Goal: Task Accomplishment & Management: Manage account settings

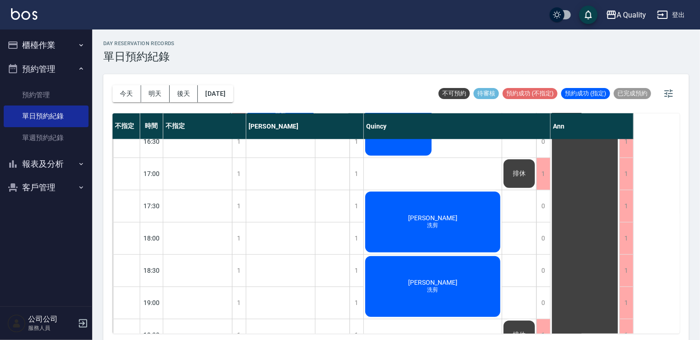
scroll to position [138, 0]
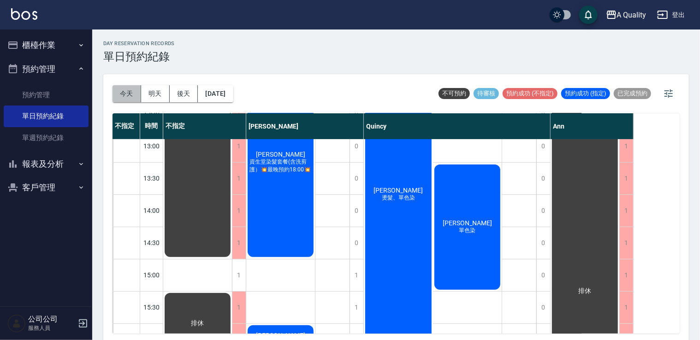
click at [114, 91] on button "今天" at bounding box center [127, 93] width 29 height 17
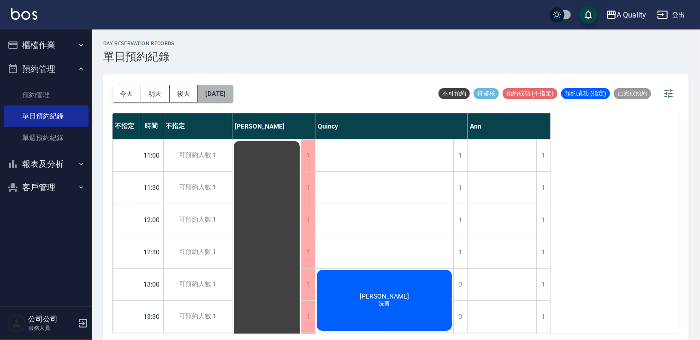
click at [231, 95] on button "2025/10/14" at bounding box center [215, 93] width 35 height 17
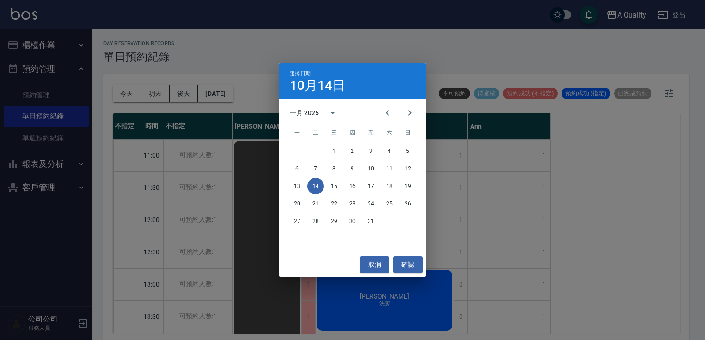
click at [50, 38] on div "選擇日期 10月14日 十月 2025 一 二 三 四 五 六 日 1 2 3 4 5 6 7 8 9 10 11 12 13 14 15 16 17 18 …" at bounding box center [352, 170] width 705 height 340
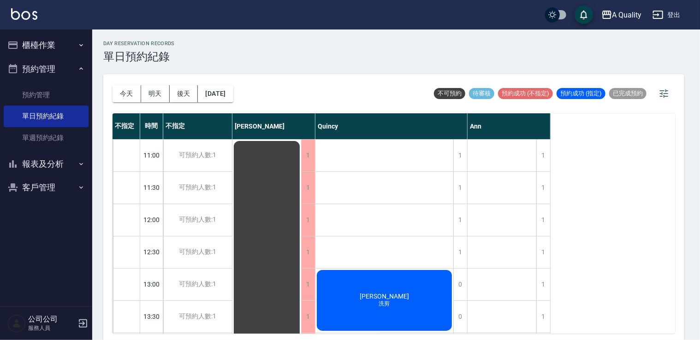
click at [46, 45] on button "櫃檯作業" at bounding box center [46, 45] width 85 height 24
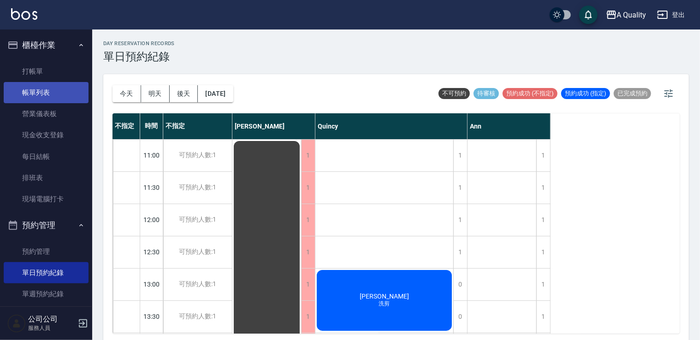
click at [46, 98] on link "帳單列表" at bounding box center [46, 92] width 85 height 21
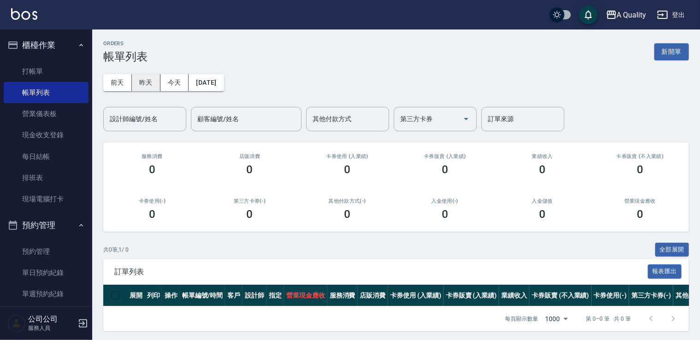
click at [152, 87] on button "昨天" at bounding box center [146, 82] width 29 height 17
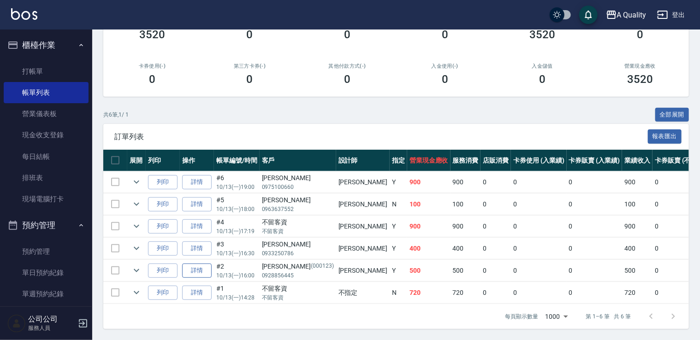
scroll to position [141, 0]
click at [136, 292] on icon "expand row" at bounding box center [137, 293] width 6 height 3
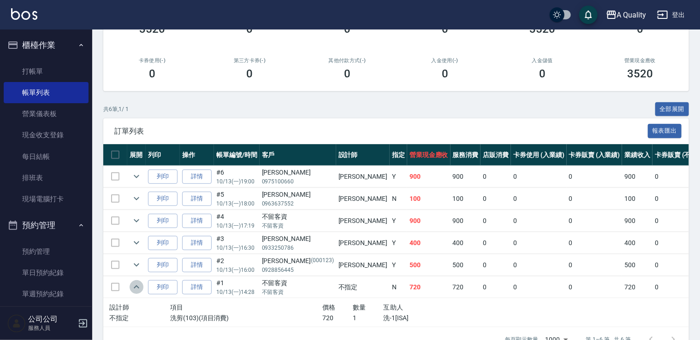
click at [136, 286] on icon "expand row" at bounding box center [137, 287] width 6 height 3
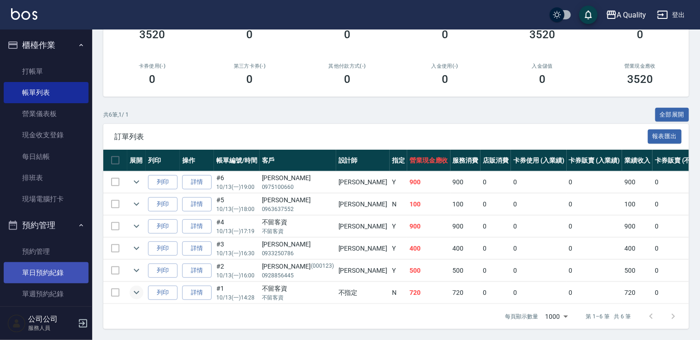
click at [59, 265] on link "單日預約紀錄" at bounding box center [46, 272] width 85 height 21
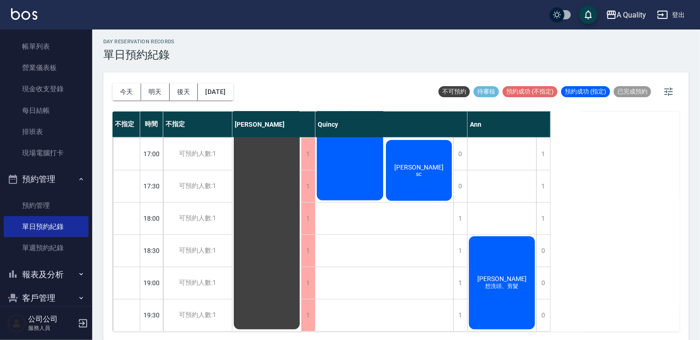
scroll to position [2, 0]
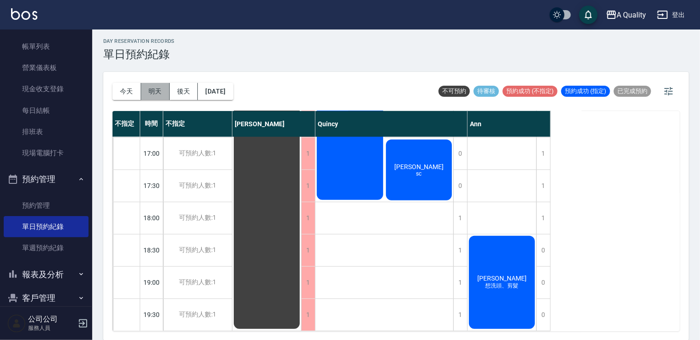
click at [160, 96] on button "明天" at bounding box center [155, 91] width 29 height 17
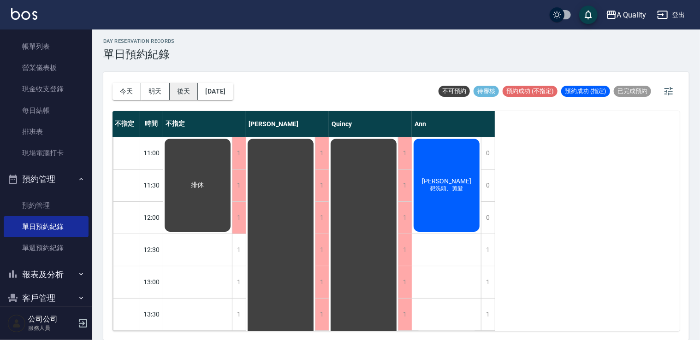
click at [191, 90] on button "後天" at bounding box center [184, 91] width 29 height 17
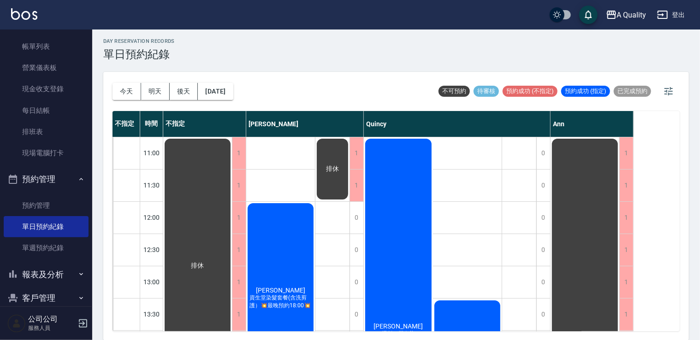
scroll to position [138, 0]
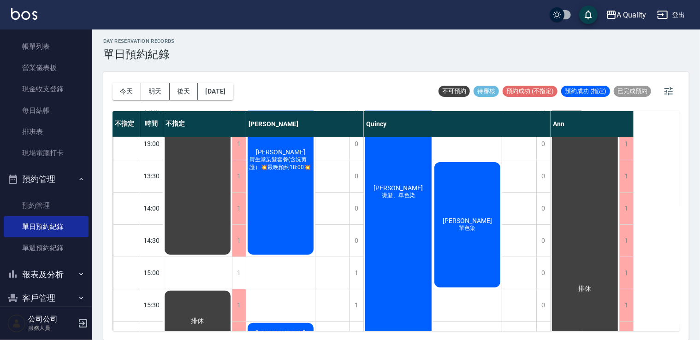
click at [233, 101] on div "今天 明天 後天 2025/10/16" at bounding box center [173, 91] width 121 height 39
click at [233, 89] on button "2025/10/16" at bounding box center [215, 91] width 35 height 17
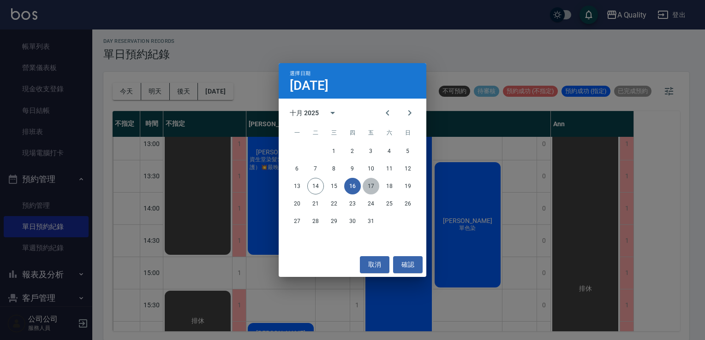
click at [370, 179] on button "17" at bounding box center [371, 186] width 17 height 17
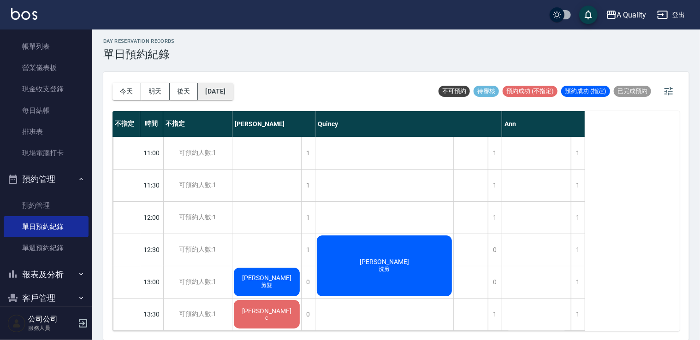
click at [218, 91] on button "2025/10/17" at bounding box center [215, 91] width 35 height 17
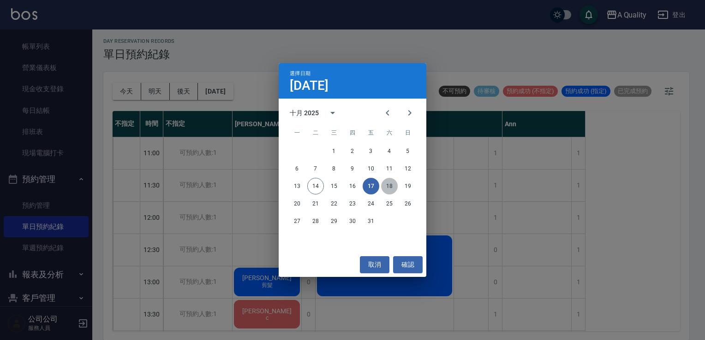
drag, startPoint x: 385, startPoint y: 189, endPoint x: 394, endPoint y: 187, distance: 9.4
click at [385, 189] on button "18" at bounding box center [389, 186] width 17 height 17
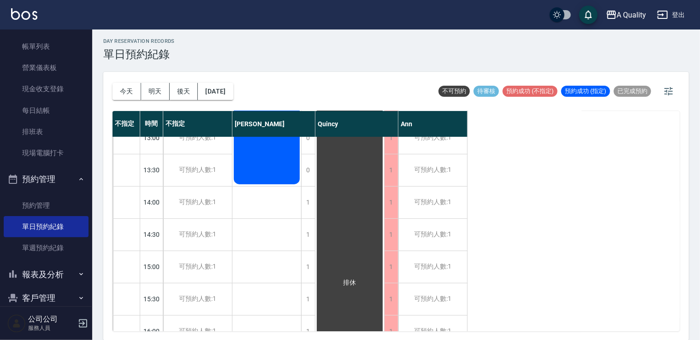
scroll to position [185, 0]
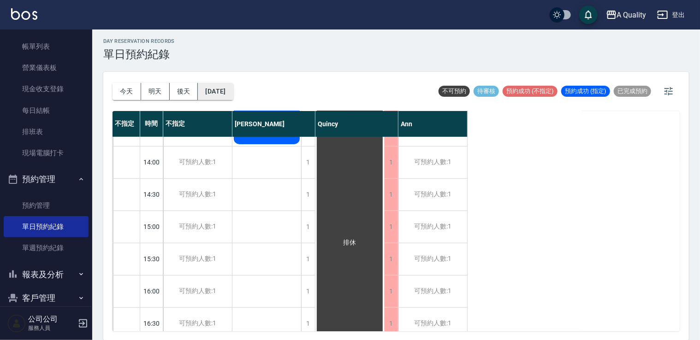
click at [233, 91] on button "2025/10/18" at bounding box center [215, 91] width 35 height 17
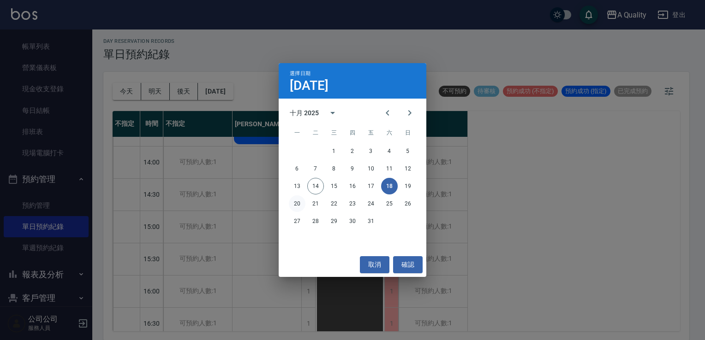
click at [299, 203] on button "20" at bounding box center [297, 204] width 17 height 17
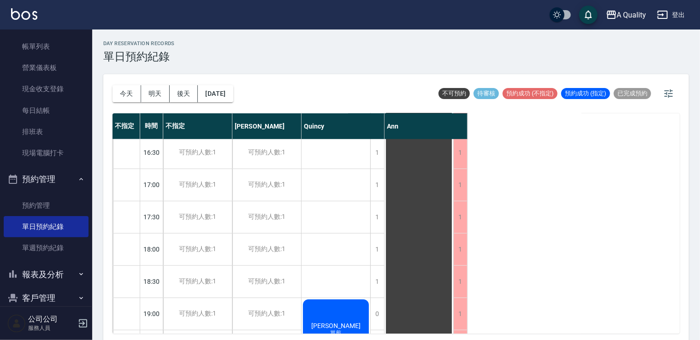
scroll to position [393, 0]
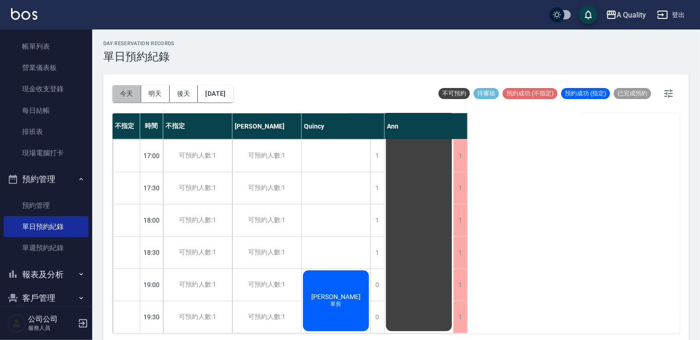
drag, startPoint x: 117, startPoint y: 93, endPoint x: 74, endPoint y: 19, distance: 85.4
click at [118, 93] on button "今天" at bounding box center [127, 93] width 29 height 17
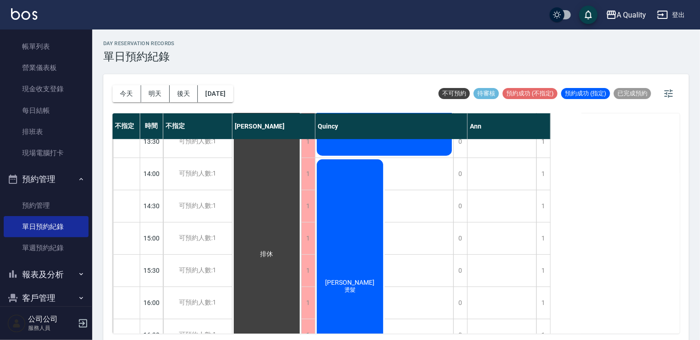
scroll to position [255, 0]
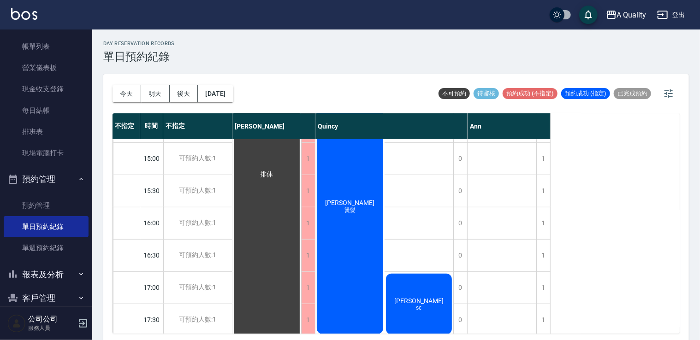
click at [371, 196] on div "李玉玲 燙髮" at bounding box center [349, 206] width 69 height 257
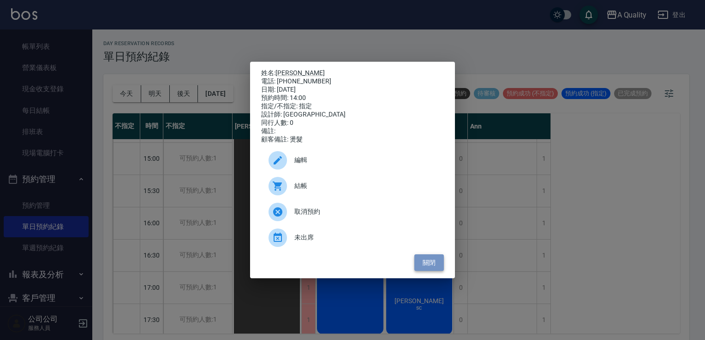
click at [430, 262] on button "關閉" at bounding box center [429, 263] width 30 height 17
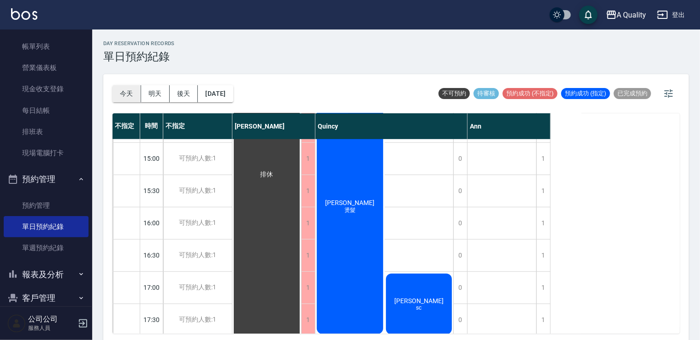
click at [123, 99] on button "今天" at bounding box center [127, 93] width 29 height 17
click at [119, 93] on button "今天" at bounding box center [127, 93] width 29 height 17
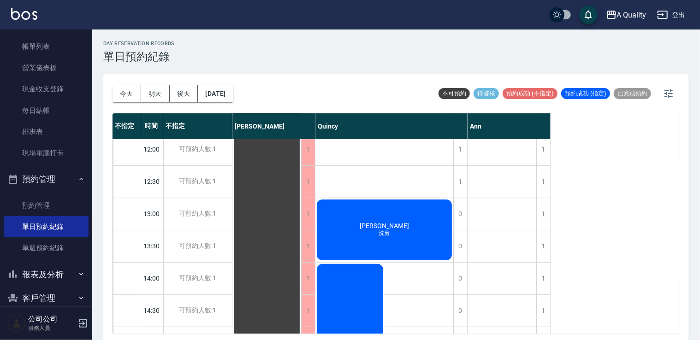
click at [413, 217] on div "陳志和 洗剪" at bounding box center [384, 230] width 138 height 64
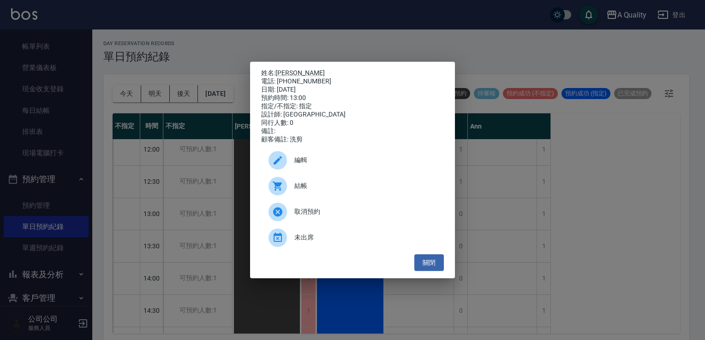
click at [382, 187] on span "結帳" at bounding box center [365, 186] width 142 height 10
click at [426, 265] on button "關閉" at bounding box center [429, 263] width 30 height 17
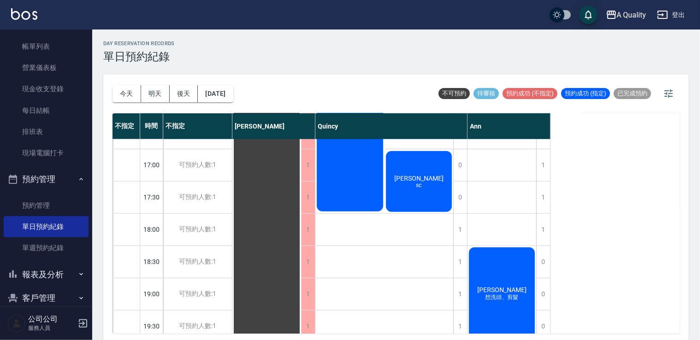
scroll to position [393, 0]
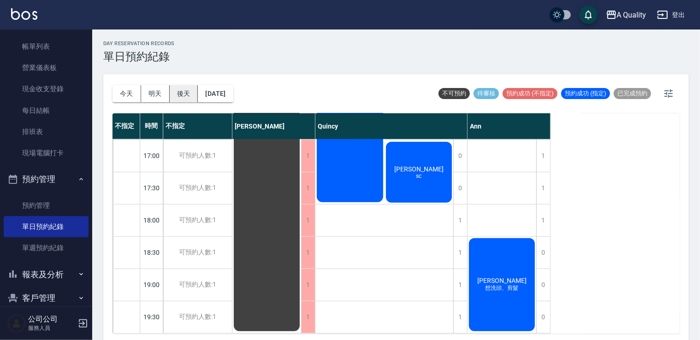
click at [179, 99] on button "後天" at bounding box center [184, 93] width 29 height 17
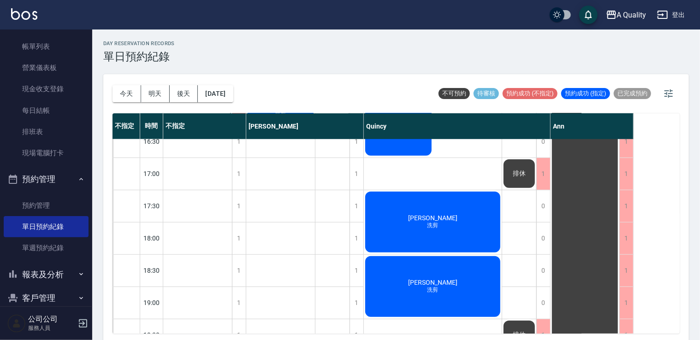
scroll to position [393, 0]
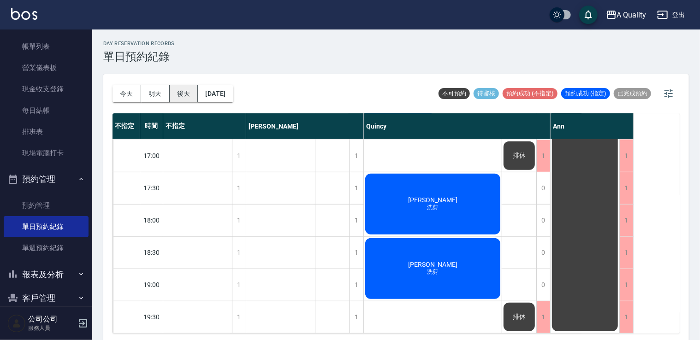
click at [191, 98] on button "後天" at bounding box center [184, 93] width 29 height 17
click at [125, 90] on button "今天" at bounding box center [127, 93] width 29 height 17
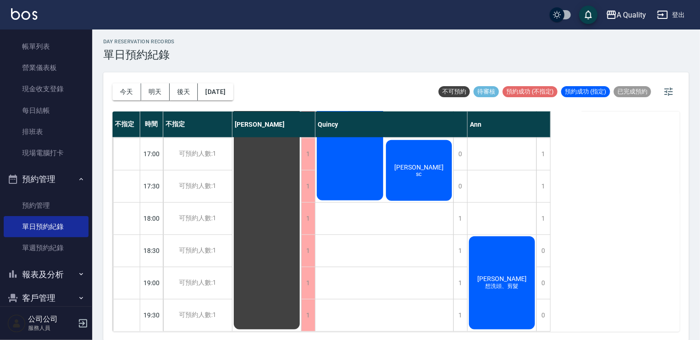
scroll to position [2, 0]
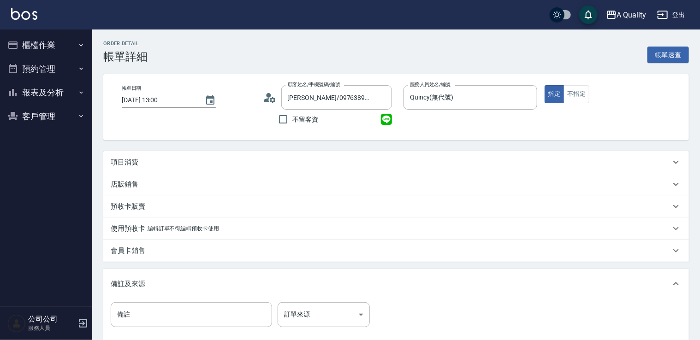
click at [115, 166] on p "項目消費" at bounding box center [125, 163] width 28 height 10
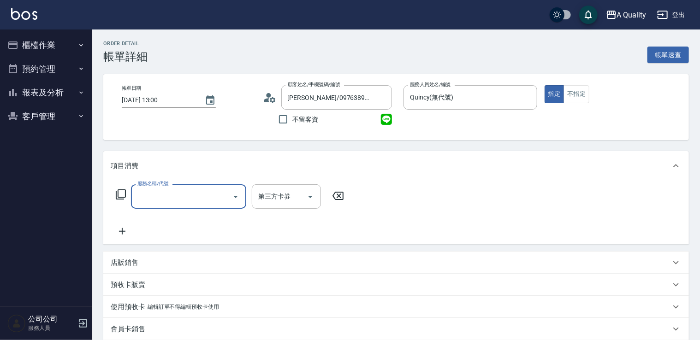
click at [148, 186] on label "服務名稱/代號" at bounding box center [152, 183] width 31 height 7
click at [148, 189] on input "服務名稱/代號" at bounding box center [181, 197] width 93 height 16
click at [157, 193] on input "服務名稱/代號" at bounding box center [181, 197] width 93 height 16
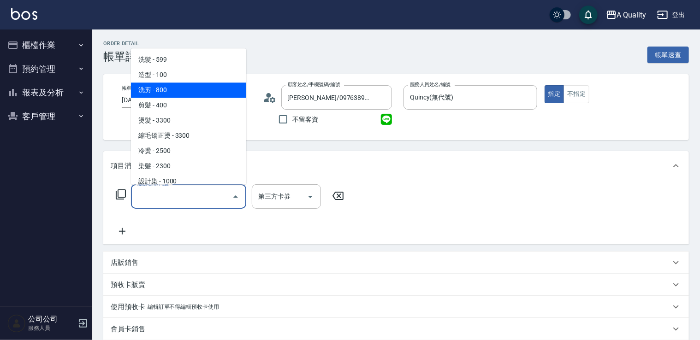
click at [170, 93] on span "洗剪 - 800" at bounding box center [188, 90] width 115 height 15
type input "洗剪(103)"
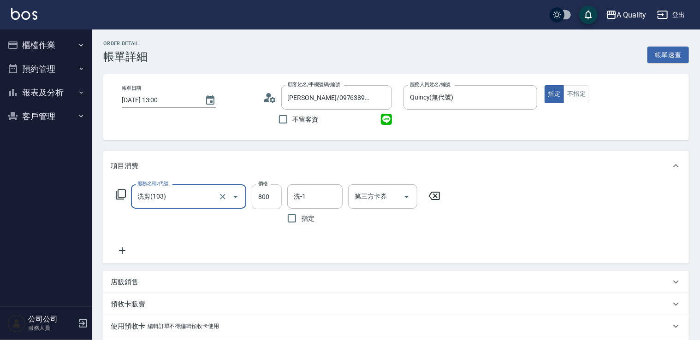
click at [274, 191] on input "800" at bounding box center [267, 197] width 30 height 25
type input "900"
click at [317, 193] on input "洗-1" at bounding box center [315, 197] width 47 height 16
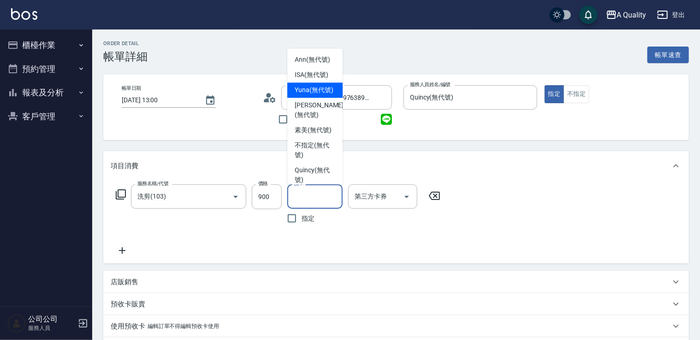
click at [309, 94] on span "Yuna (無代號)" at bounding box center [314, 90] width 39 height 10
type input "Yuna(無代號)"
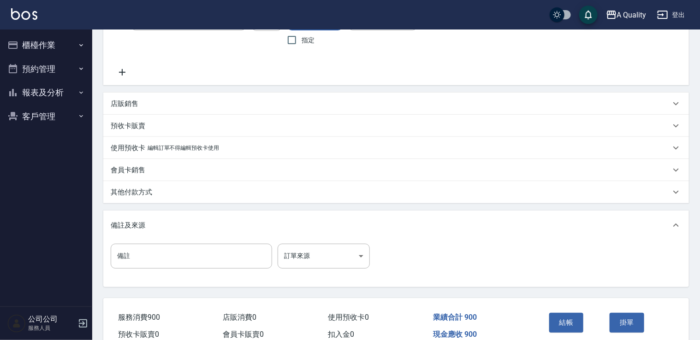
scroll to position [185, 0]
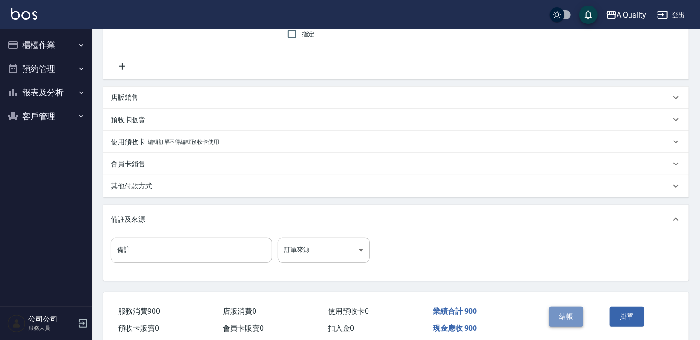
click at [566, 316] on button "結帳" at bounding box center [566, 316] width 35 height 19
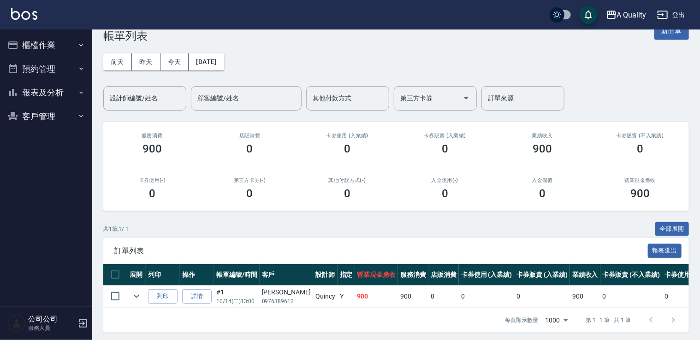
scroll to position [31, 0]
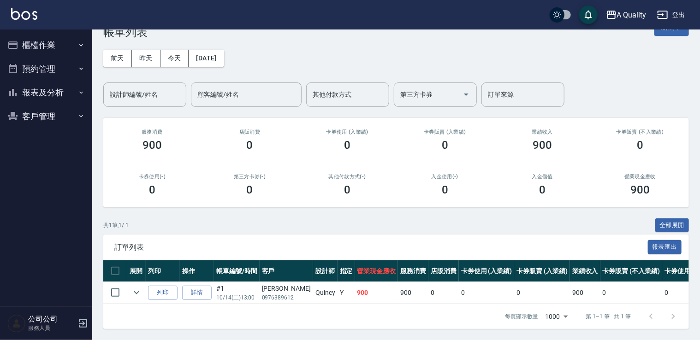
click at [406, 324] on div "每頁顯示數量 1000 1000 第 1–1 筆 共 1 筆" at bounding box center [396, 316] width 586 height 25
click at [144, 282] on td at bounding box center [136, 293] width 18 height 22
click at [140, 287] on icon "expand row" at bounding box center [136, 292] width 11 height 11
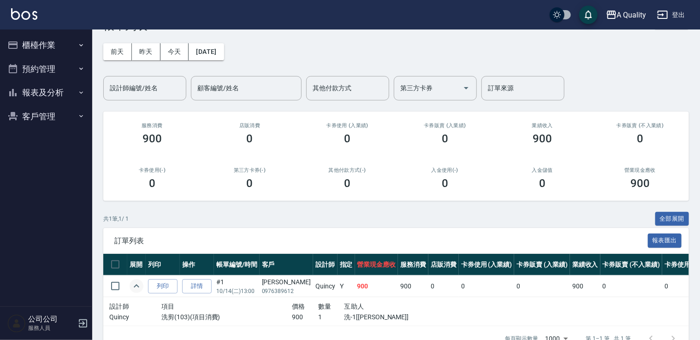
click at [140, 283] on icon "expand row" at bounding box center [136, 286] width 11 height 11
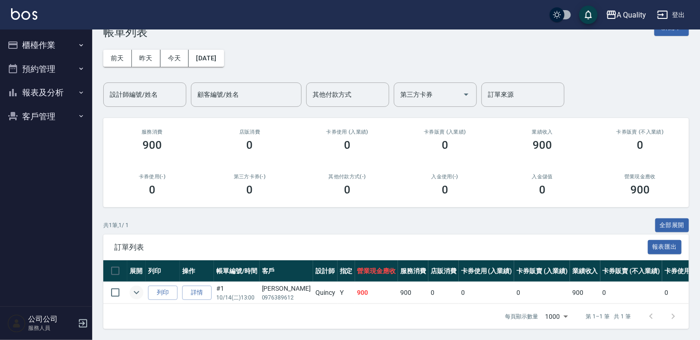
click at [61, 62] on button "預約管理" at bounding box center [46, 69] width 85 height 24
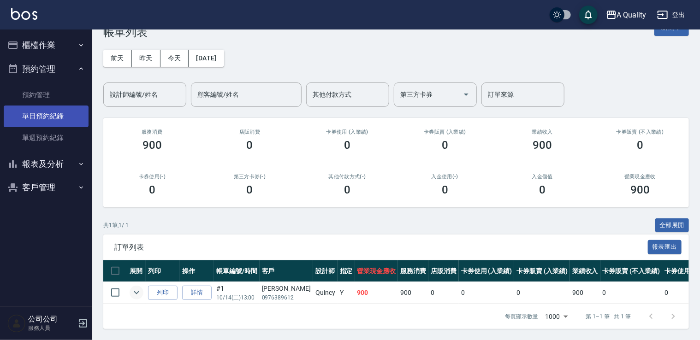
click at [59, 106] on link "單日預約紀錄" at bounding box center [46, 116] width 85 height 21
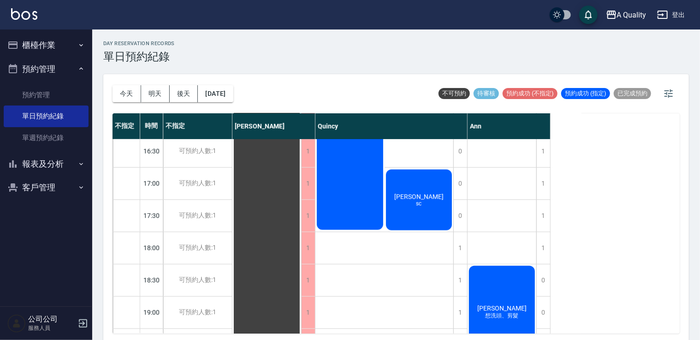
scroll to position [393, 0]
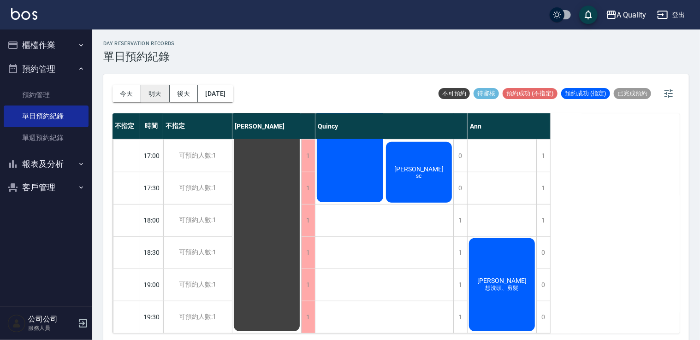
click at [159, 95] on button "明天" at bounding box center [155, 93] width 29 height 17
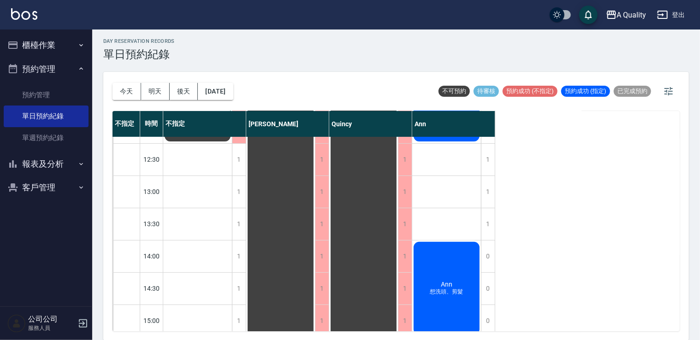
scroll to position [185, 0]
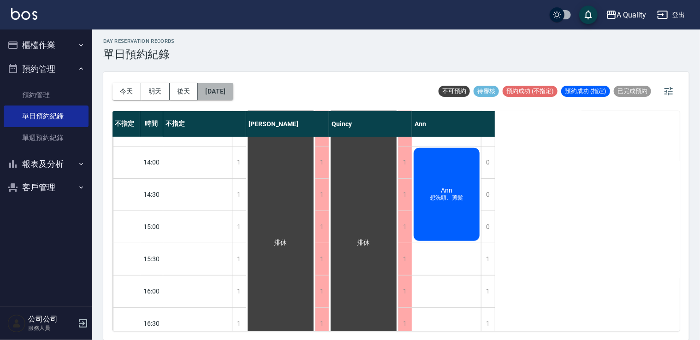
click at [218, 97] on button "2025/10/15" at bounding box center [215, 91] width 35 height 17
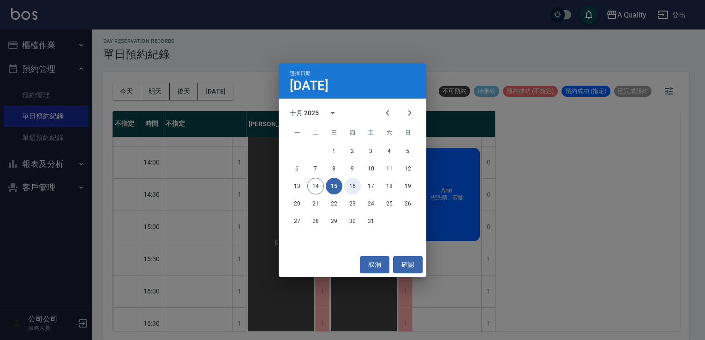
click at [355, 187] on button "16" at bounding box center [352, 186] width 17 height 17
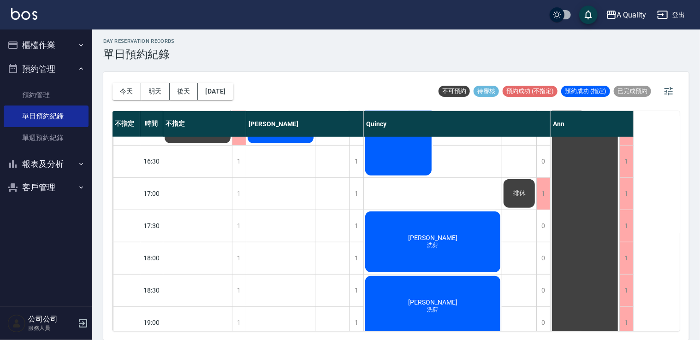
scroll to position [393, 0]
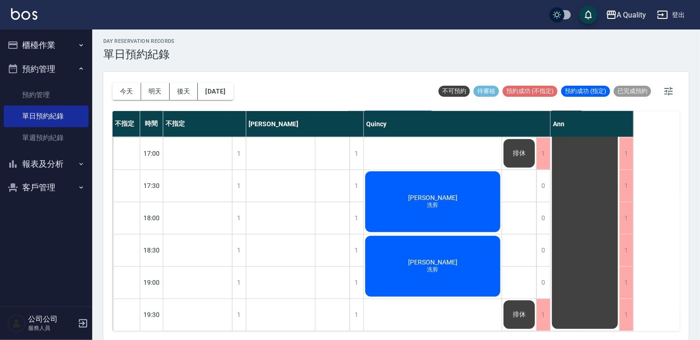
click at [417, 244] on div "李純 洗剪" at bounding box center [433, 267] width 138 height 64
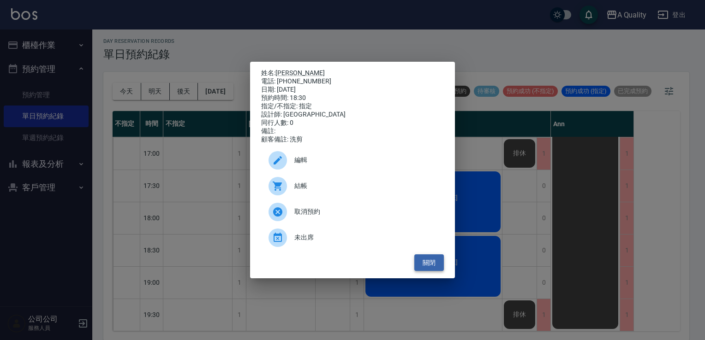
click at [435, 266] on button "關閉" at bounding box center [429, 263] width 30 height 17
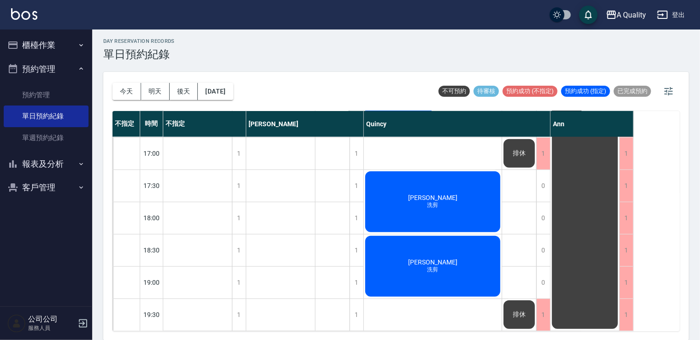
click at [438, 202] on span "洗剪" at bounding box center [433, 206] width 15 height 8
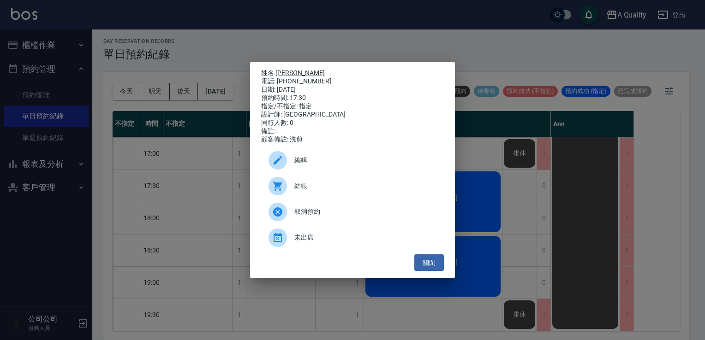
click at [284, 69] on link "翁儷" at bounding box center [299, 72] width 49 height 7
click at [437, 267] on button "關閉" at bounding box center [429, 263] width 30 height 17
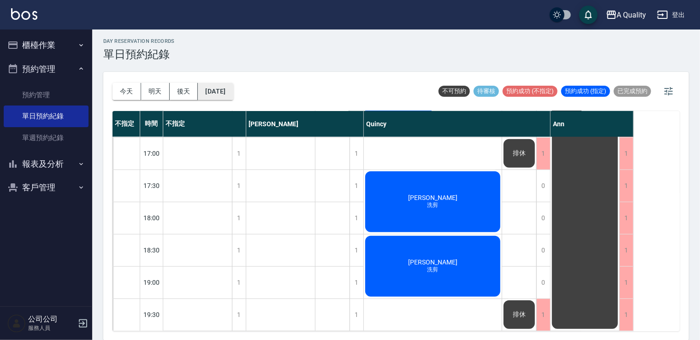
click at [233, 97] on button "2025/10/16" at bounding box center [215, 91] width 35 height 17
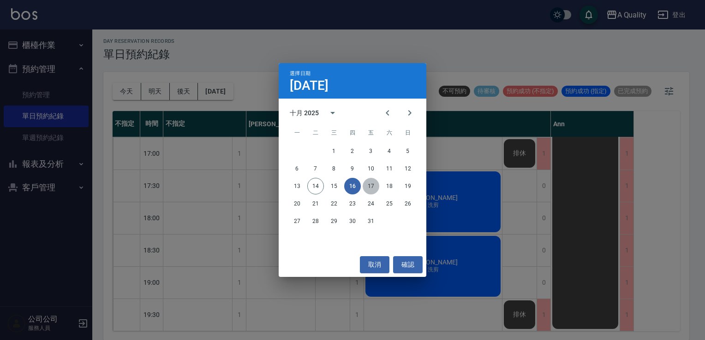
click at [369, 190] on button "17" at bounding box center [371, 186] width 17 height 17
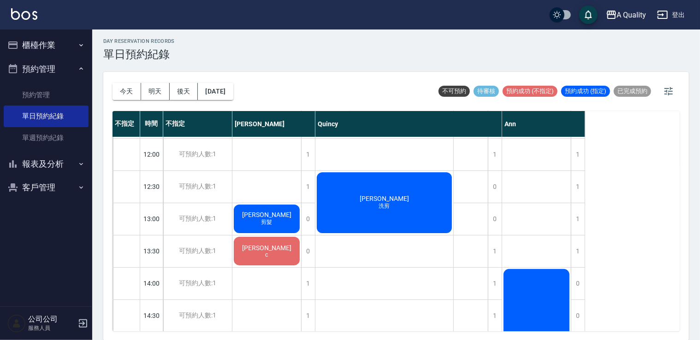
scroll to position [138, 0]
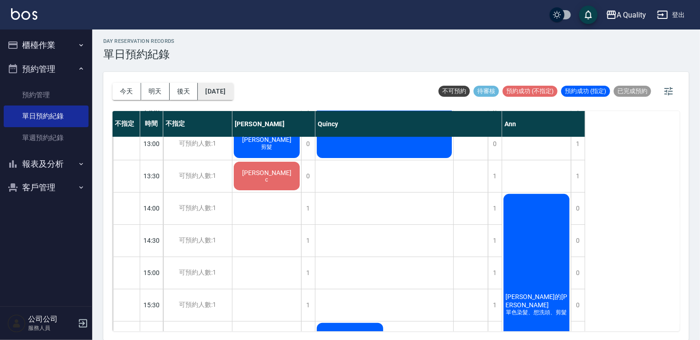
click at [219, 95] on button "2025/10/17" at bounding box center [215, 91] width 35 height 17
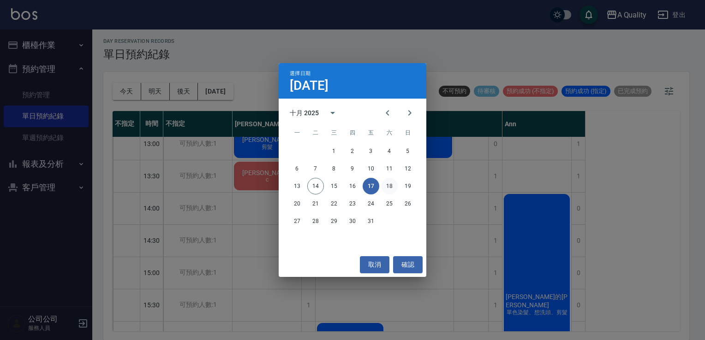
click at [391, 189] on button "18" at bounding box center [389, 186] width 17 height 17
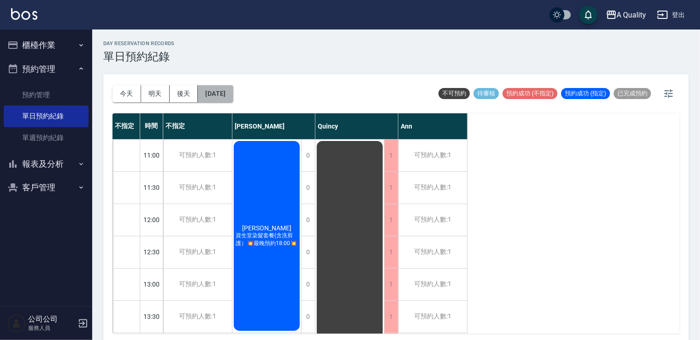
click at [225, 86] on button "2025/10/18" at bounding box center [215, 93] width 35 height 17
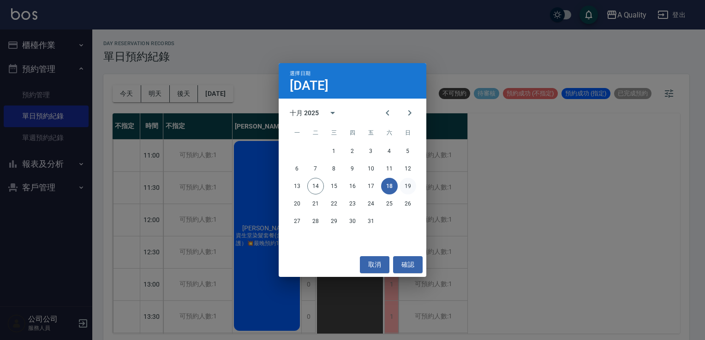
click at [405, 184] on button "19" at bounding box center [407, 186] width 17 height 17
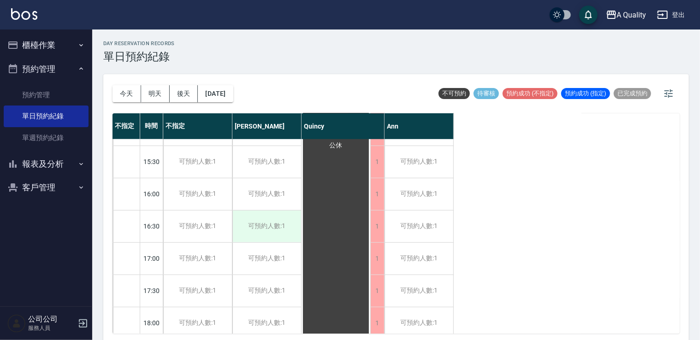
scroll to position [393, 0]
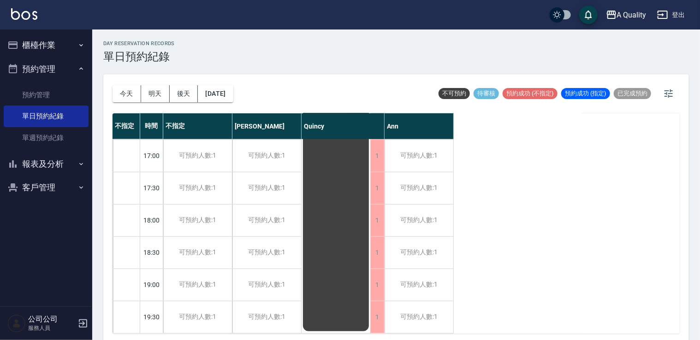
drag, startPoint x: 42, startPoint y: 37, endPoint x: 46, endPoint y: 48, distance: 12.3
click at [42, 37] on button "櫃檯作業" at bounding box center [46, 45] width 85 height 24
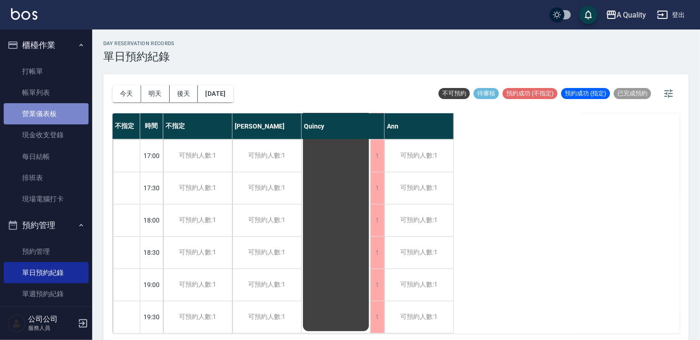
click at [53, 104] on link "營業儀表板" at bounding box center [46, 113] width 85 height 21
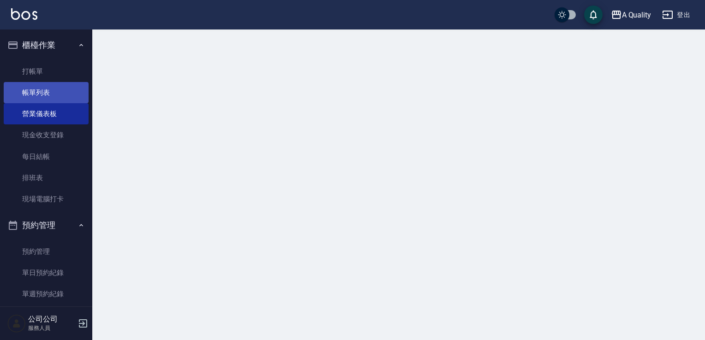
click at [53, 93] on link "帳單列表" at bounding box center [46, 92] width 85 height 21
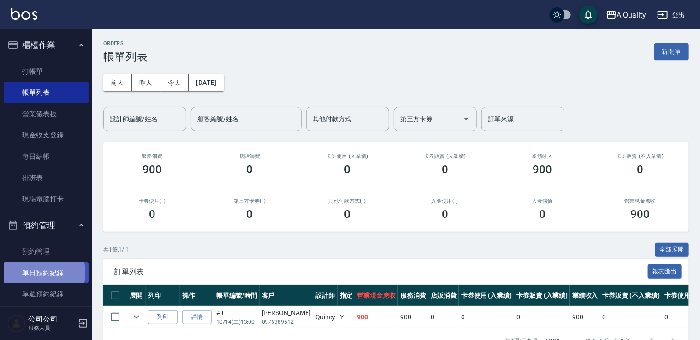
click at [26, 273] on link "單日預約紀錄" at bounding box center [46, 272] width 85 height 21
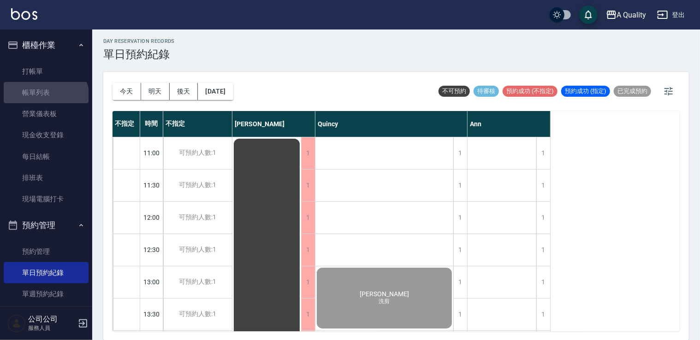
drag, startPoint x: 45, startPoint y: 98, endPoint x: 119, endPoint y: 6, distance: 118.0
click at [45, 98] on link "帳單列表" at bounding box center [46, 92] width 85 height 21
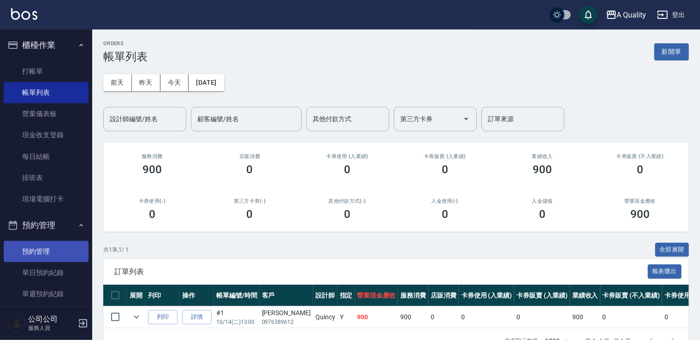
click at [41, 248] on link "預約管理" at bounding box center [46, 251] width 85 height 21
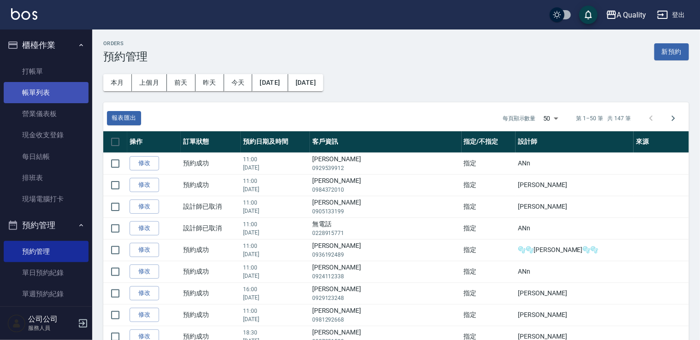
click at [42, 95] on link "帳單列表" at bounding box center [46, 92] width 85 height 21
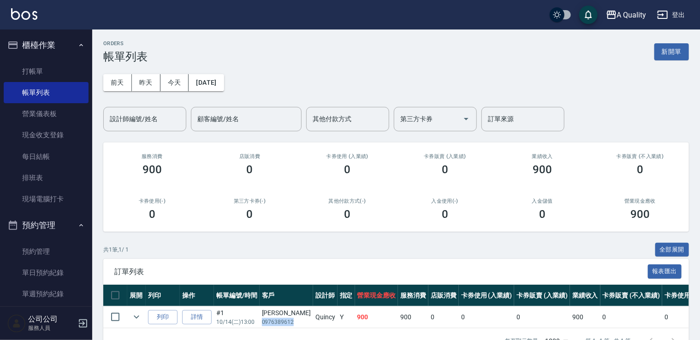
drag, startPoint x: 261, startPoint y: 321, endPoint x: 293, endPoint y: 321, distance: 32.8
click at [293, 321] on td "陳志和 0976389612" at bounding box center [287, 318] width 54 height 22
copy p "0976389612"
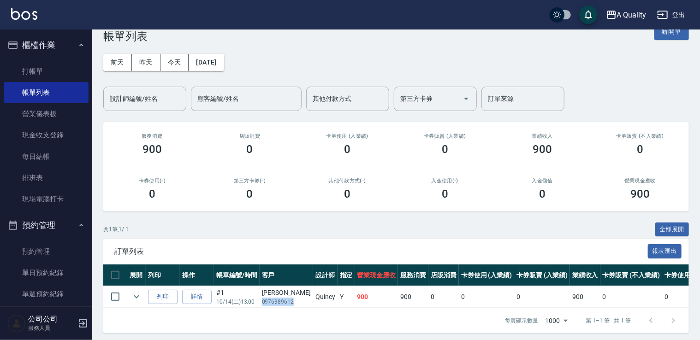
scroll to position [31, 0]
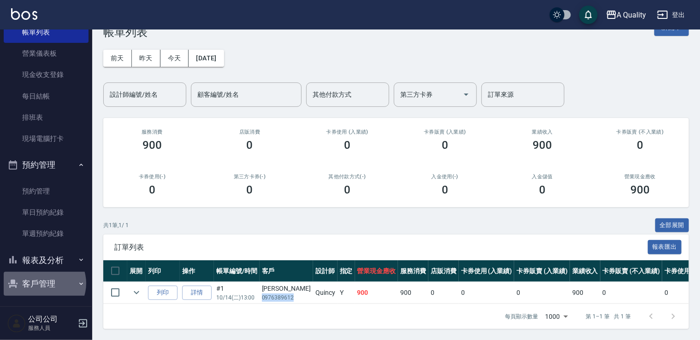
click at [43, 284] on button "客戶管理" at bounding box center [46, 284] width 85 height 24
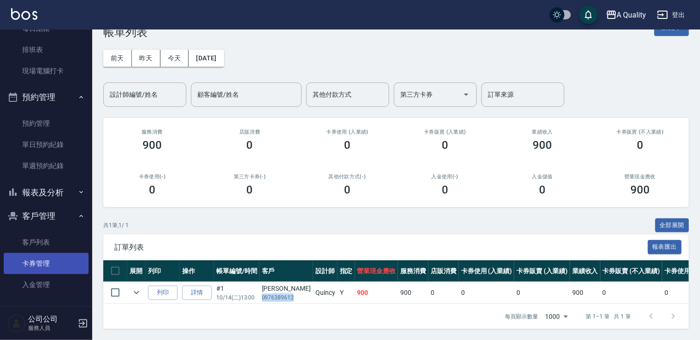
scroll to position [131, 0]
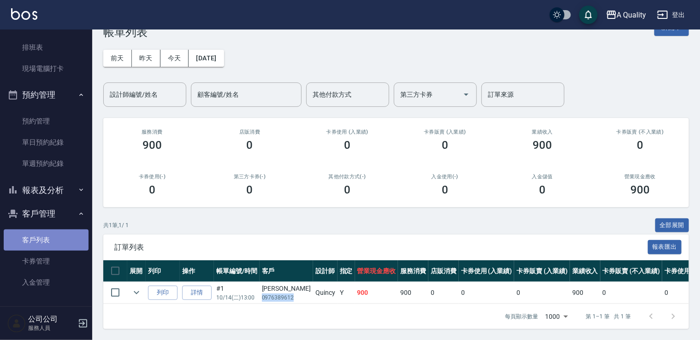
click at [55, 249] on link "客戶列表" at bounding box center [46, 240] width 85 height 21
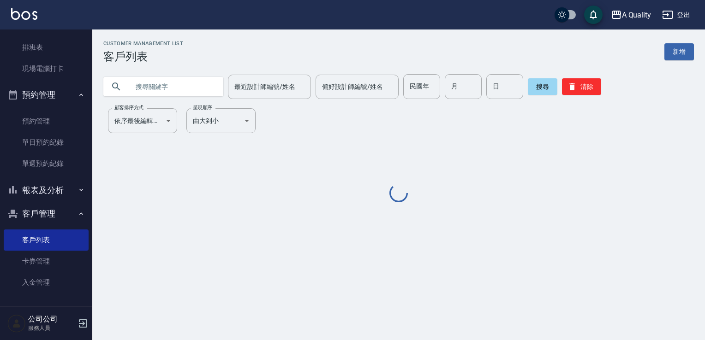
click at [137, 89] on input "text" at bounding box center [172, 86] width 87 height 25
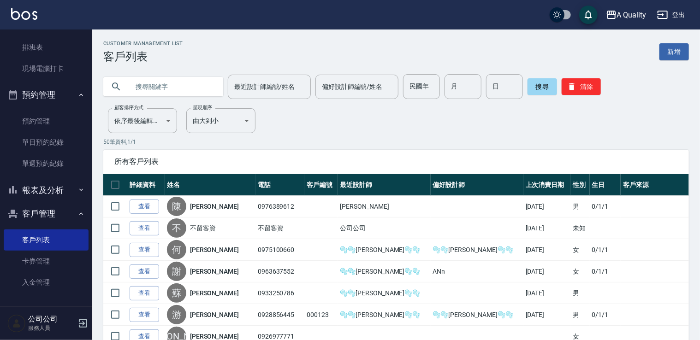
paste input "0976389612"
type input "0976389612"
click at [542, 86] on button "搜尋" at bounding box center [543, 86] width 30 height 17
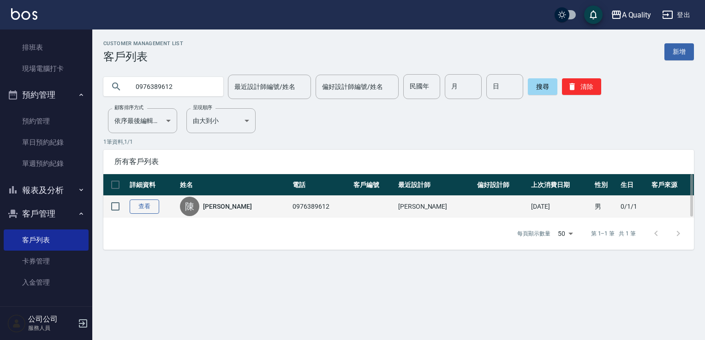
click at [144, 202] on link "查看" at bounding box center [145, 207] width 30 height 14
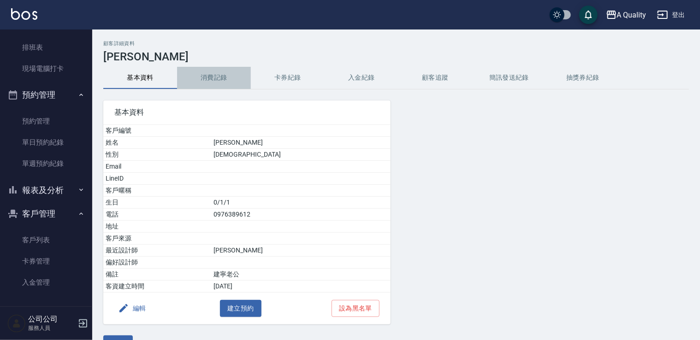
click at [228, 73] on button "消費記錄" at bounding box center [214, 78] width 74 height 22
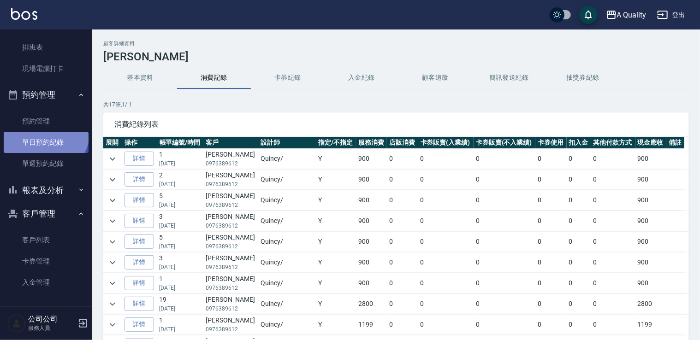
click at [43, 132] on link "單日預約紀錄" at bounding box center [46, 142] width 85 height 21
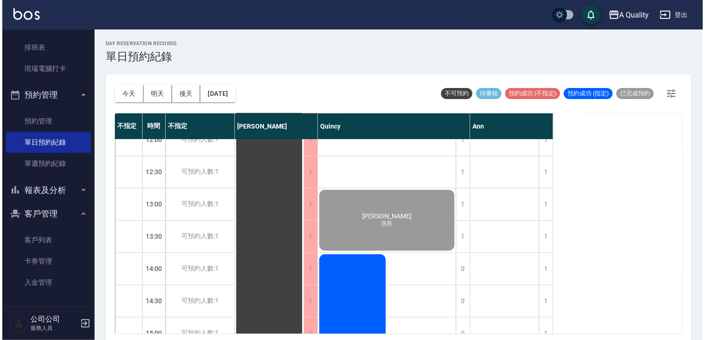
scroll to position [138, 0]
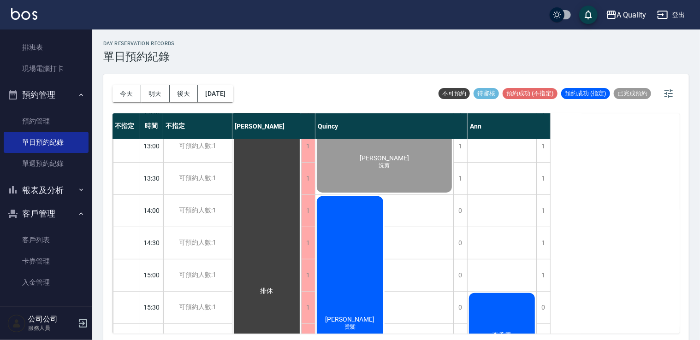
click at [370, 218] on div "李玉玲 燙髮" at bounding box center [349, 323] width 69 height 257
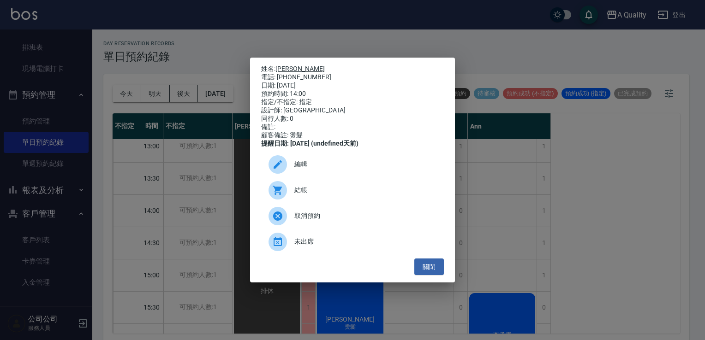
click at [281, 65] on link "[PERSON_NAME]" at bounding box center [299, 68] width 49 height 7
drag, startPoint x: 432, startPoint y: 269, endPoint x: 404, endPoint y: 256, distance: 30.9
click at [432, 267] on button "關閉" at bounding box center [429, 267] width 30 height 17
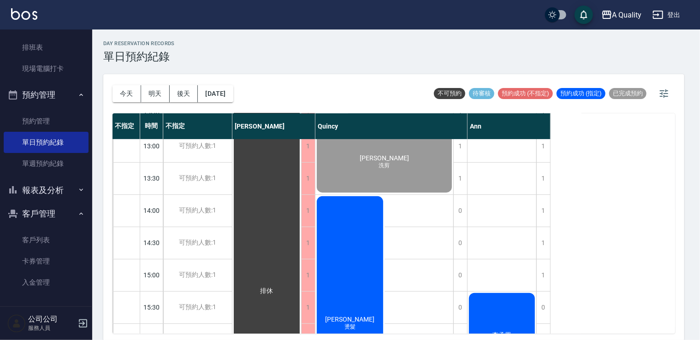
click at [356, 257] on div "李玉玲 燙髮" at bounding box center [349, 323] width 69 height 257
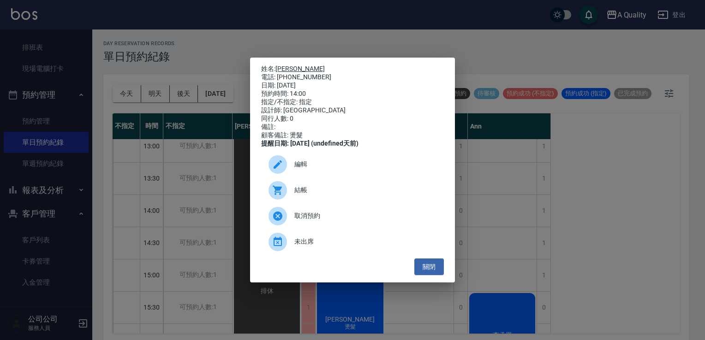
click at [283, 65] on link "[PERSON_NAME]" at bounding box center [299, 68] width 49 height 7
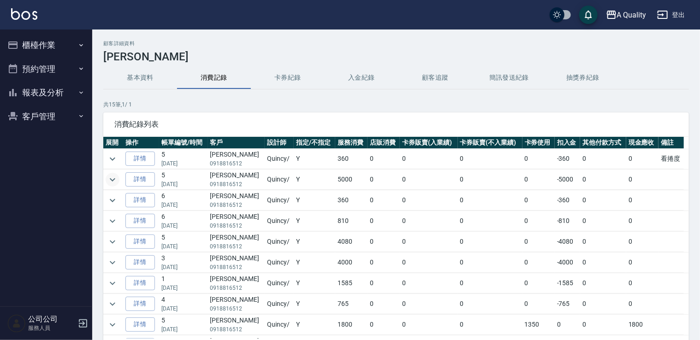
click at [111, 178] on icon "expand row" at bounding box center [112, 179] width 11 height 11
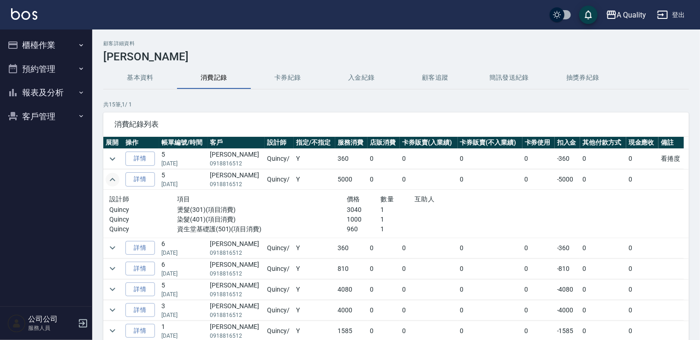
click at [105, 292] on td at bounding box center [113, 290] width 20 height 20
click at [109, 289] on icon "expand row" at bounding box center [112, 289] width 11 height 11
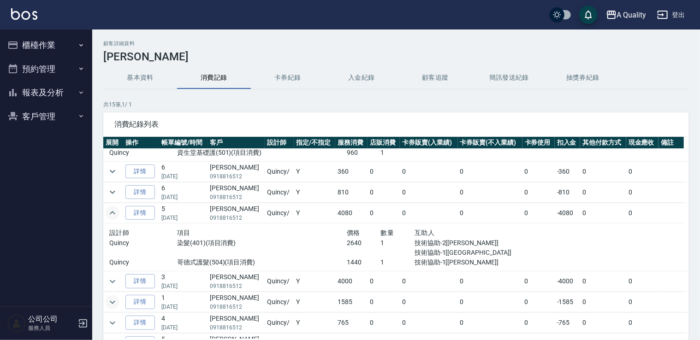
scroll to position [92, 0]
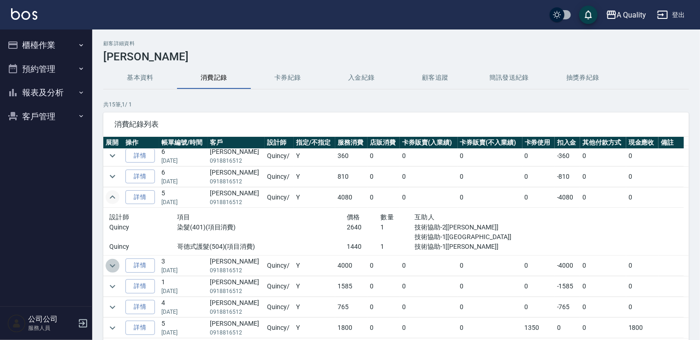
click at [114, 268] on icon "expand row" at bounding box center [112, 266] width 11 height 11
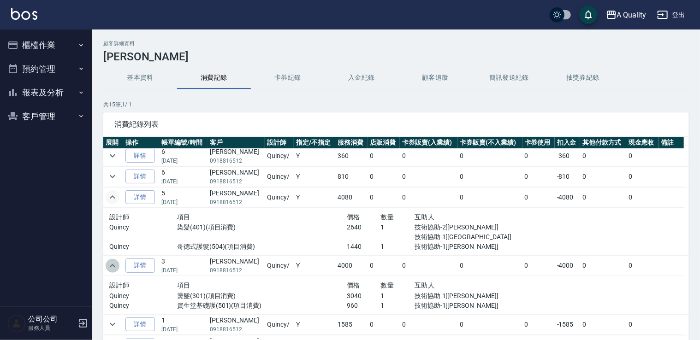
click at [114, 268] on icon "expand row" at bounding box center [112, 266] width 11 height 11
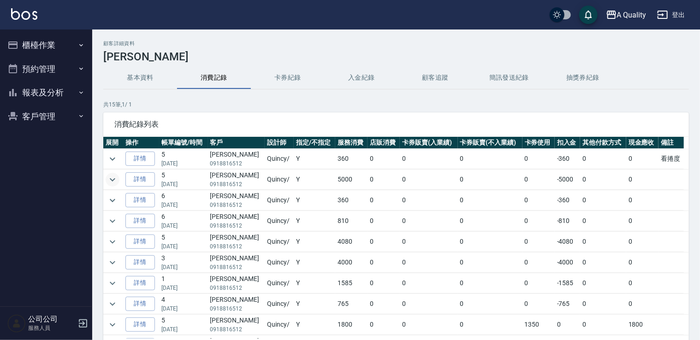
click at [109, 180] on icon "expand row" at bounding box center [112, 179] width 11 height 11
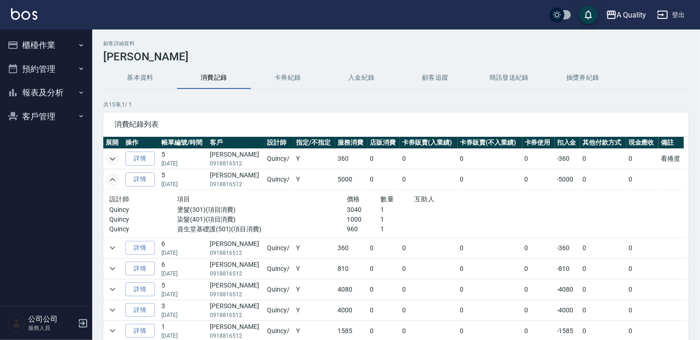
click at [114, 156] on icon "expand row" at bounding box center [112, 159] width 11 height 11
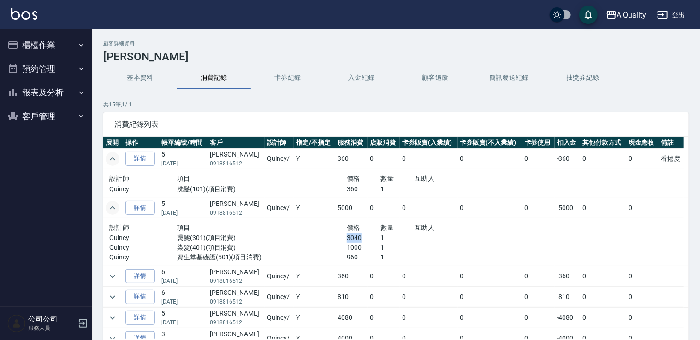
drag, startPoint x: 327, startPoint y: 234, endPoint x: 366, endPoint y: 235, distance: 39.7
click at [366, 235] on div "Quincy 燙髮(301)(項目消費) 3040 1" at bounding box center [312, 238] width 407 height 10
drag, startPoint x: 366, startPoint y: 235, endPoint x: 334, endPoint y: 252, distance: 35.9
click at [334, 252] on p "染髮(401)(項目消費)" at bounding box center [262, 248] width 170 height 10
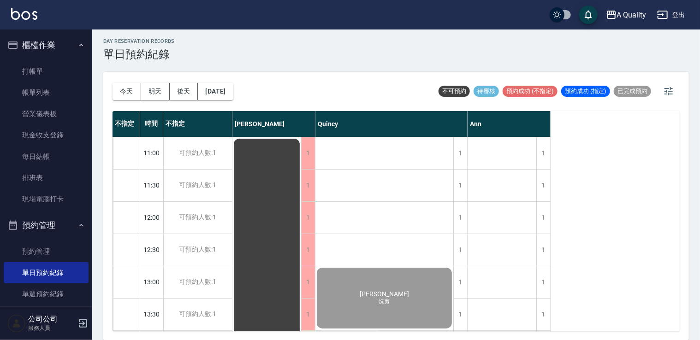
scroll to position [393, 0]
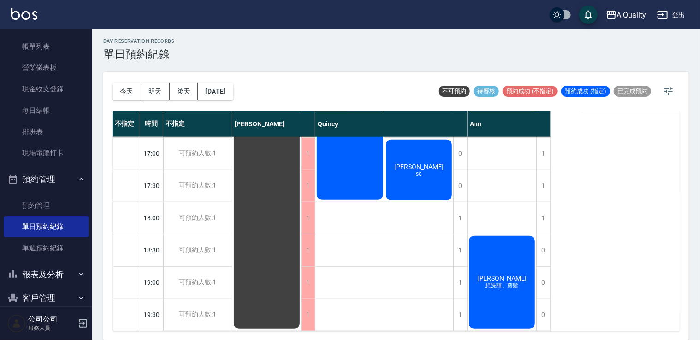
click at [363, 145] on div "[PERSON_NAME]" at bounding box center [349, 72] width 69 height 257
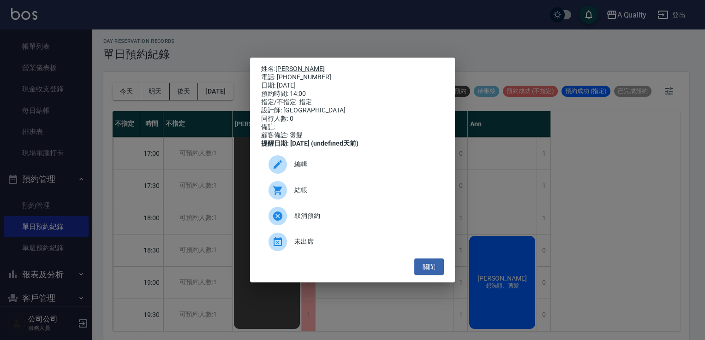
click at [293, 178] on div "編輯" at bounding box center [352, 165] width 183 height 26
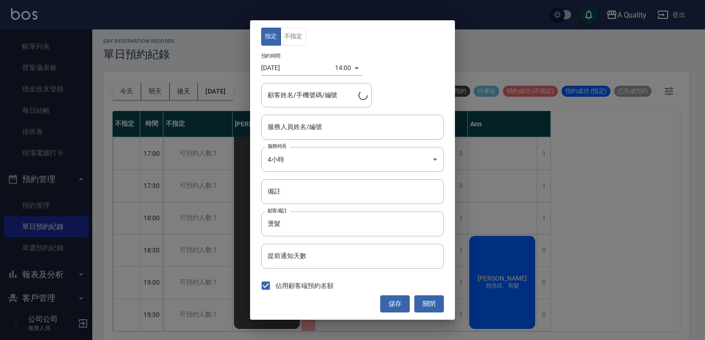
type input "Quincy(無代號)"
type input "[PERSON_NAME]/0918816512/"
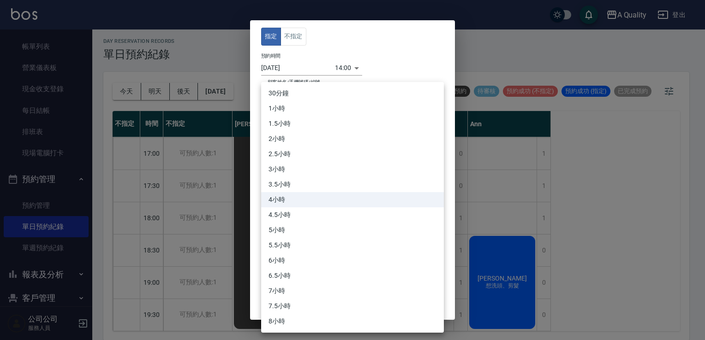
click at [290, 160] on body "A Quality 登出 櫃檯作業 打帳單 帳單列表 營業儀表板 現金收支登錄 每日結帳 排班表 現場電腦打卡 預約管理 預約管理 單日預約紀錄 單週預約紀錄…" at bounding box center [352, 169] width 705 height 343
click at [280, 246] on li "5.5小時" at bounding box center [352, 245] width 183 height 15
type input "11"
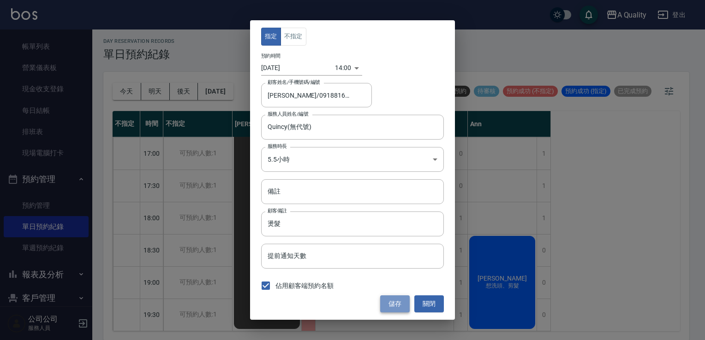
click at [408, 298] on button "儲存" at bounding box center [395, 304] width 30 height 17
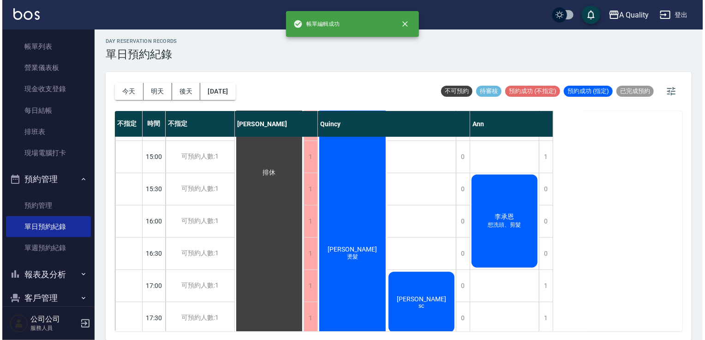
scroll to position [255, 0]
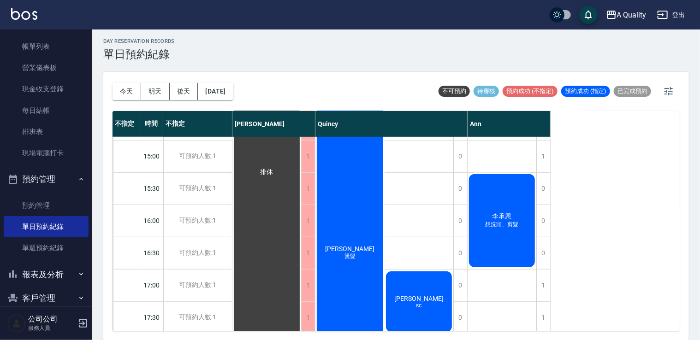
click at [356, 217] on div "[PERSON_NAME]" at bounding box center [349, 253] width 69 height 354
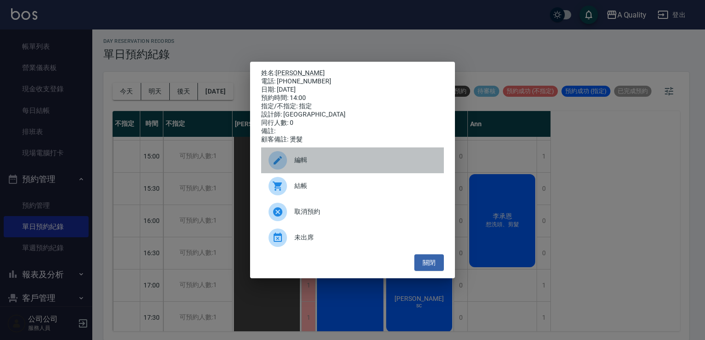
click at [332, 161] on span "編輯" at bounding box center [365, 160] width 142 height 10
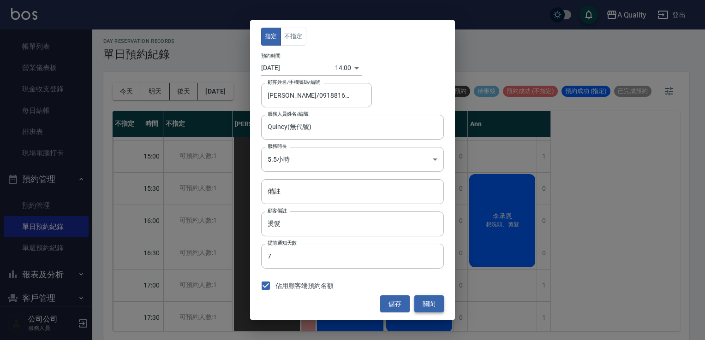
click at [428, 302] on button "關閉" at bounding box center [429, 304] width 30 height 17
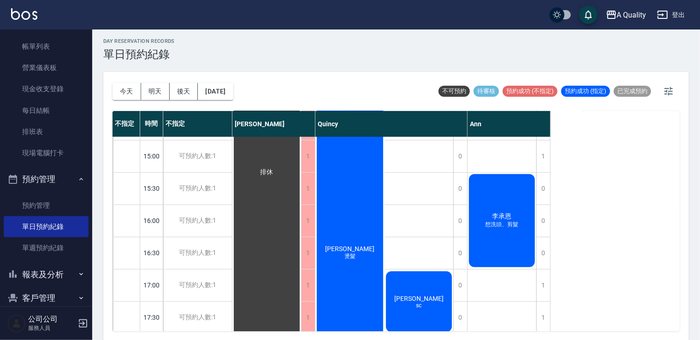
click at [356, 220] on div "李玉玲 燙髮" at bounding box center [349, 253] width 69 height 354
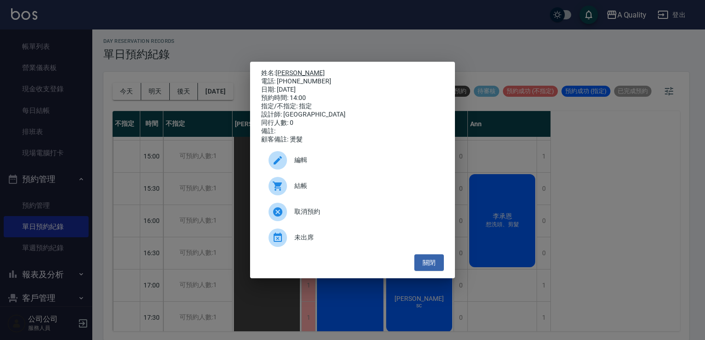
click at [284, 72] on link "[PERSON_NAME]" at bounding box center [299, 72] width 49 height 7
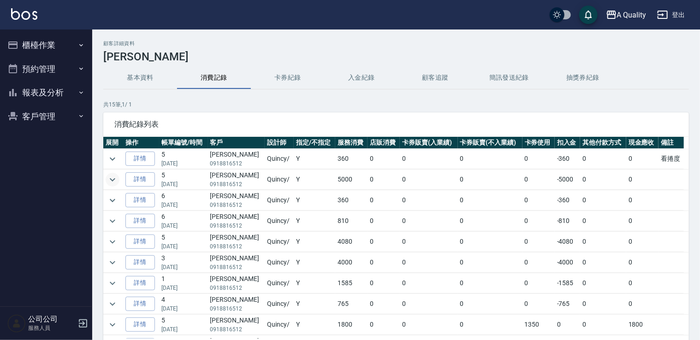
click at [111, 182] on icon "expand row" at bounding box center [112, 179] width 11 height 11
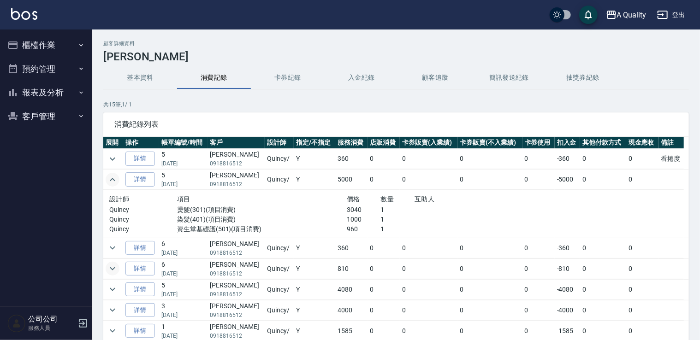
click at [113, 273] on icon "expand row" at bounding box center [112, 268] width 11 height 11
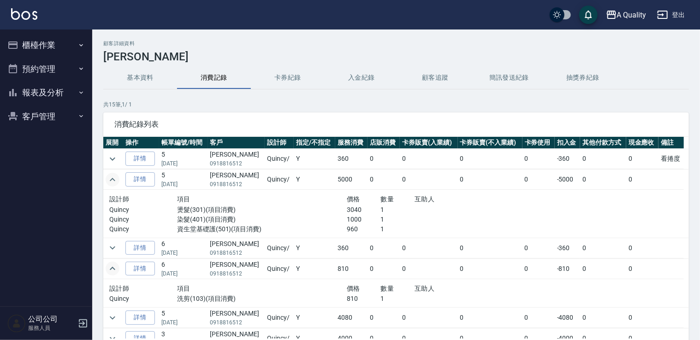
click at [358, 78] on button "入金紀錄" at bounding box center [362, 78] width 74 height 22
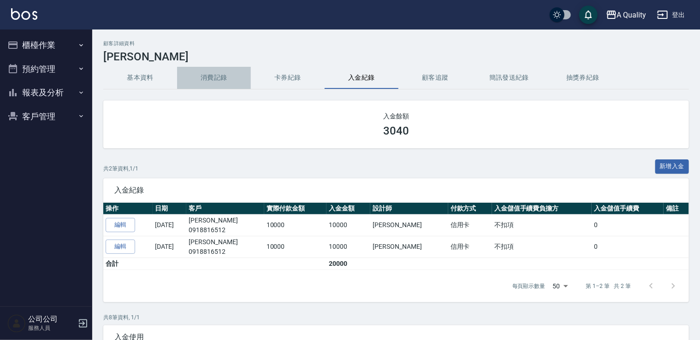
click at [208, 73] on button "消費記錄" at bounding box center [214, 78] width 74 height 22
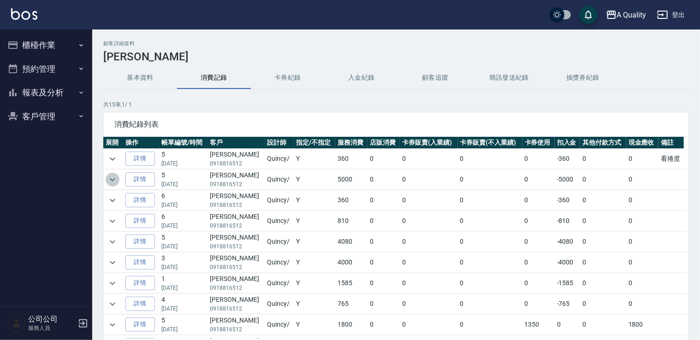
click at [111, 179] on icon "expand row" at bounding box center [113, 179] width 6 height 3
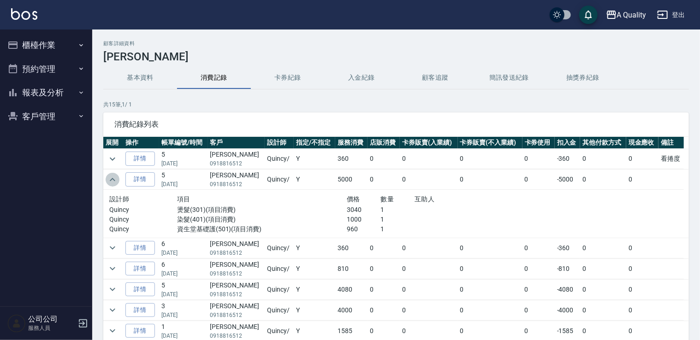
click at [111, 179] on icon "expand row" at bounding box center [113, 179] width 6 height 3
click at [108, 288] on icon "expand row" at bounding box center [112, 289] width 11 height 11
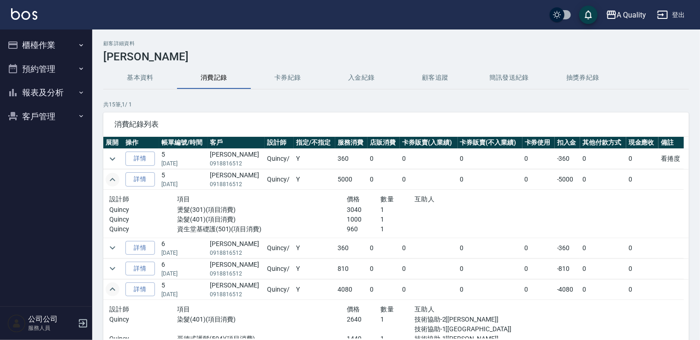
click at [117, 287] on icon "expand row" at bounding box center [112, 289] width 11 height 11
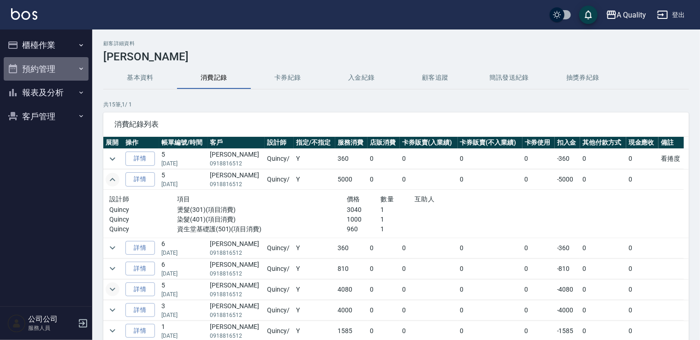
click at [65, 71] on button "預約管理" at bounding box center [46, 69] width 85 height 24
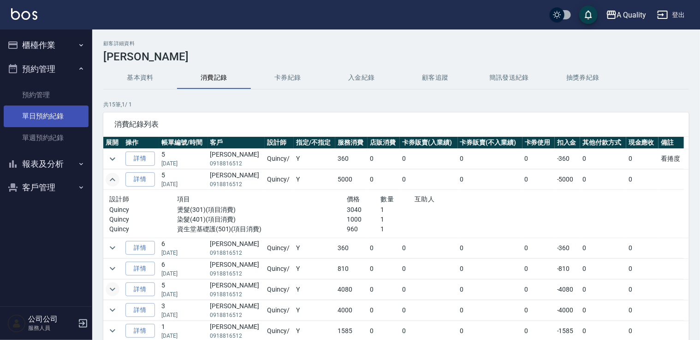
click at [59, 107] on link "單日預約紀錄" at bounding box center [46, 116] width 85 height 21
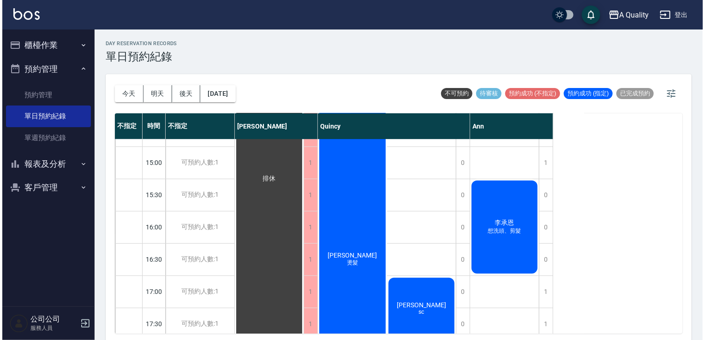
scroll to position [231, 0]
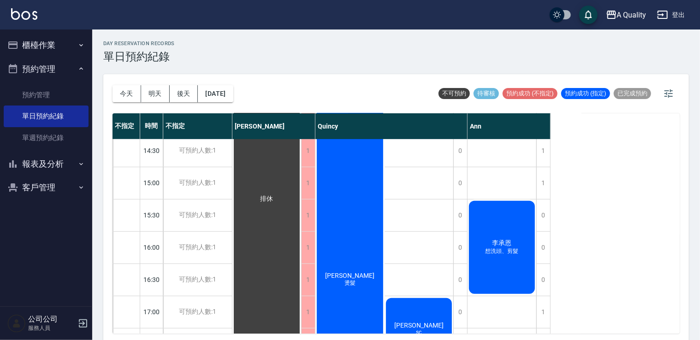
click at [502, 230] on div "李承恩 想洗頭、剪髮" at bounding box center [502, 248] width 69 height 96
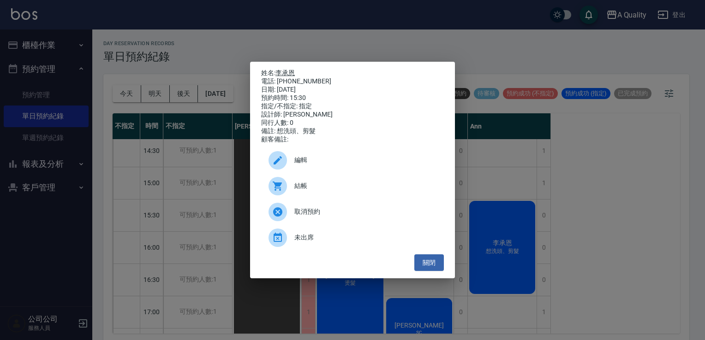
click at [293, 70] on link "李承恩" at bounding box center [284, 72] width 19 height 7
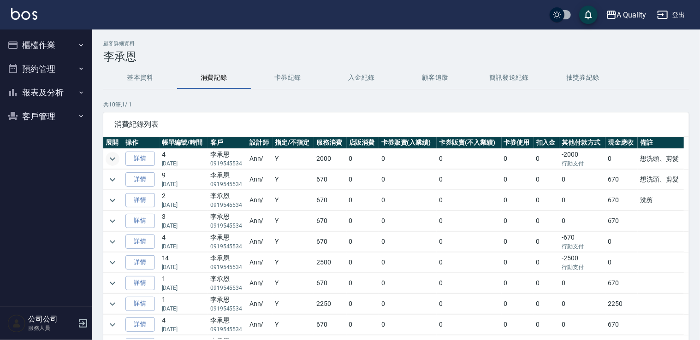
click at [117, 157] on button "expand row" at bounding box center [113, 159] width 14 height 14
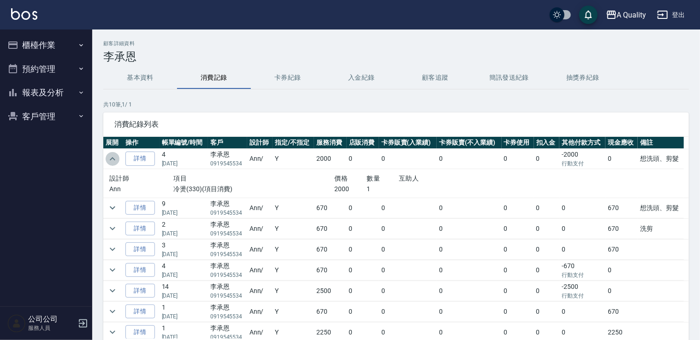
click at [117, 157] on icon "expand row" at bounding box center [112, 159] width 11 height 11
click at [118, 205] on button "expand row" at bounding box center [113, 208] width 14 height 14
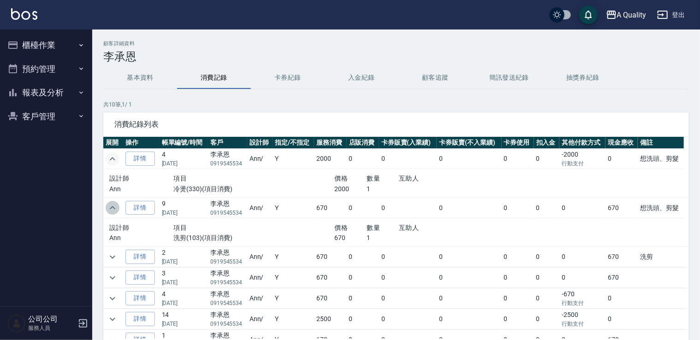
click at [118, 205] on button "expand row" at bounding box center [113, 208] width 14 height 14
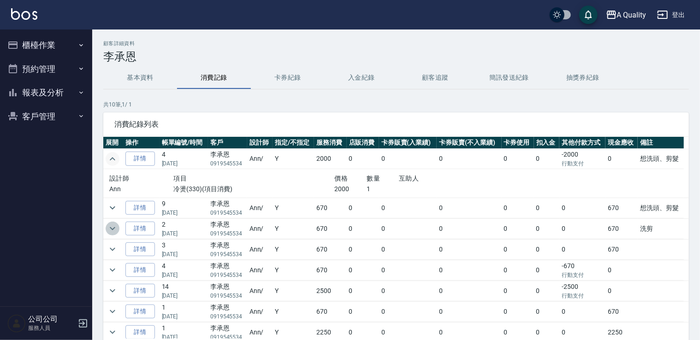
click at [113, 227] on icon "expand row" at bounding box center [112, 228] width 11 height 11
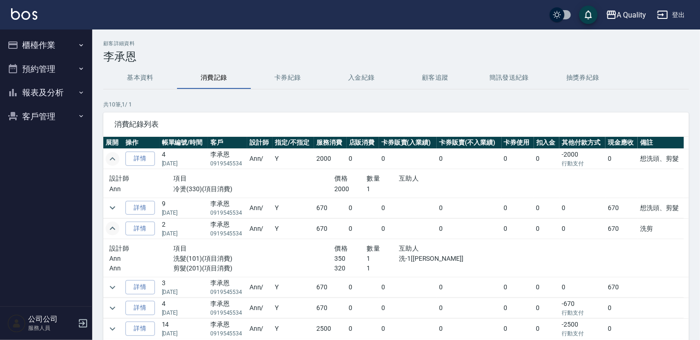
click at [113, 227] on icon "expand row" at bounding box center [113, 228] width 6 height 3
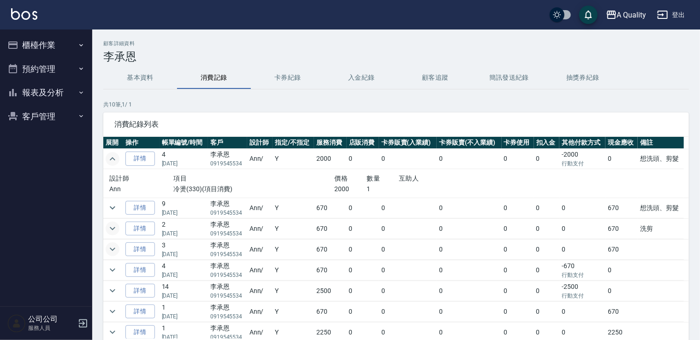
click at [116, 250] on icon "expand row" at bounding box center [112, 249] width 11 height 11
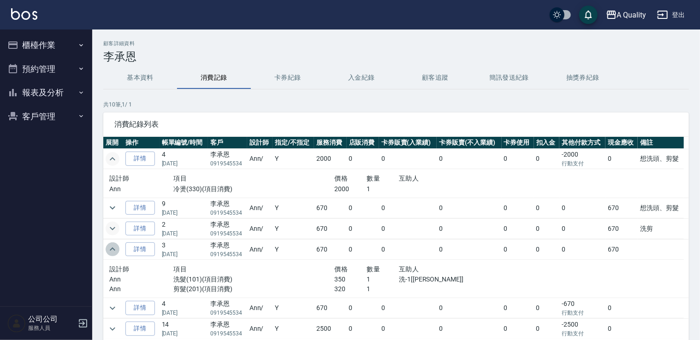
click at [116, 250] on icon "expand row" at bounding box center [112, 249] width 11 height 11
click at [115, 313] on icon "expand row" at bounding box center [112, 308] width 11 height 11
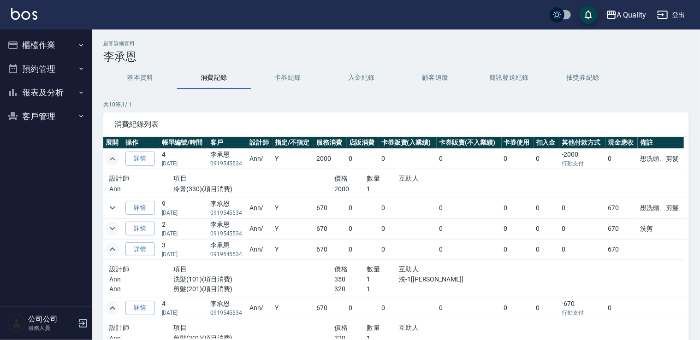
click at [115, 313] on icon "expand row" at bounding box center [112, 308] width 11 height 11
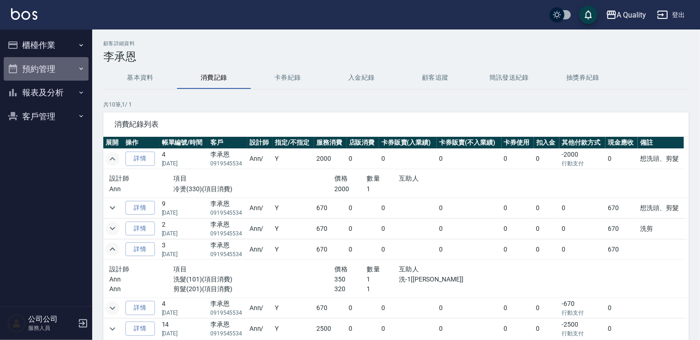
drag, startPoint x: 32, startPoint y: 59, endPoint x: 33, endPoint y: 65, distance: 5.6
click at [33, 65] on button "預約管理" at bounding box center [46, 69] width 85 height 24
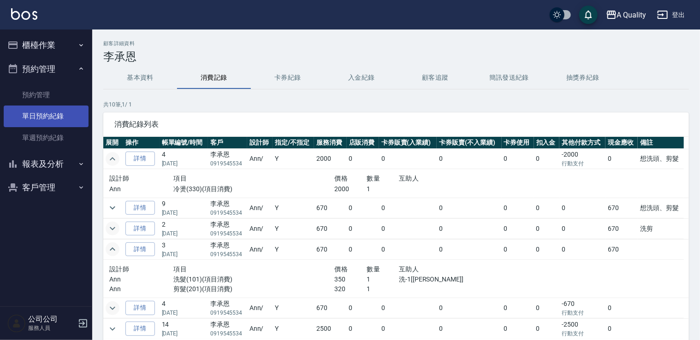
click at [51, 116] on link "單日預約紀錄" at bounding box center [46, 116] width 85 height 21
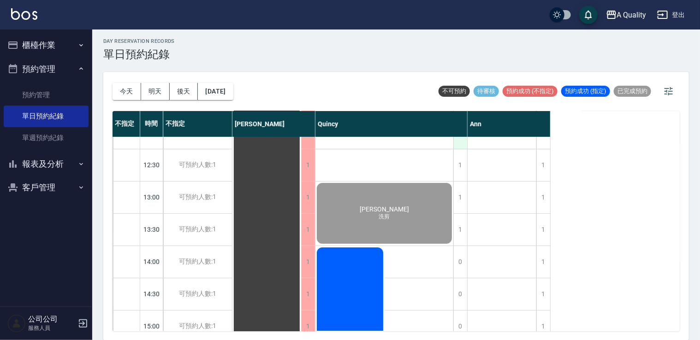
scroll to position [185, 0]
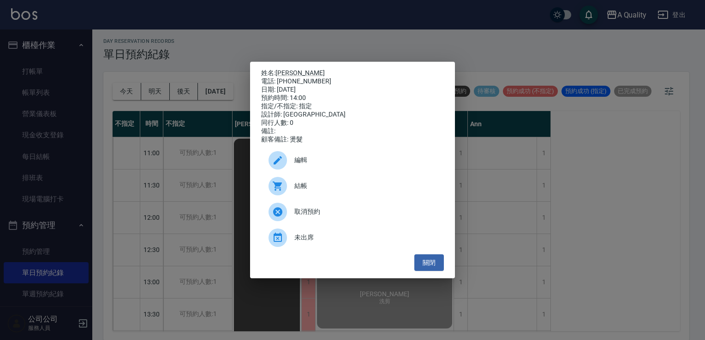
scroll to position [255, 0]
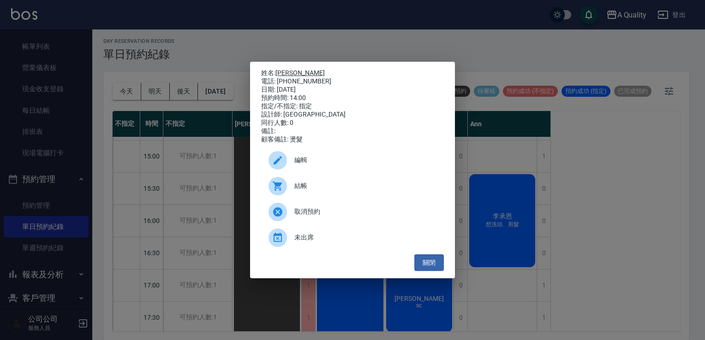
click at [286, 71] on link "[PERSON_NAME]" at bounding box center [299, 72] width 49 height 7
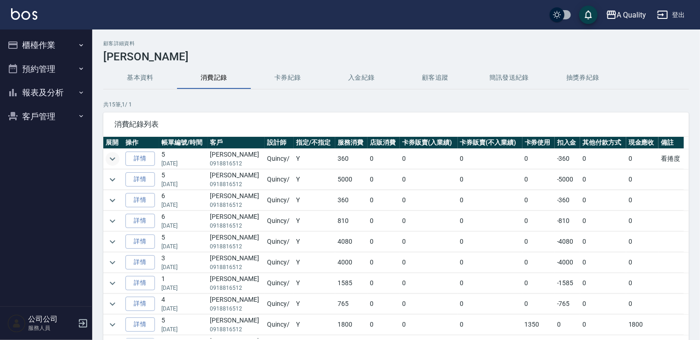
click at [113, 158] on icon "expand row" at bounding box center [113, 158] width 6 height 3
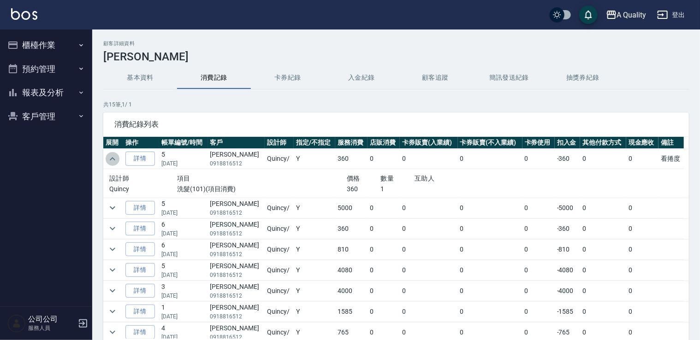
click at [113, 158] on icon "expand row" at bounding box center [113, 158] width 6 height 3
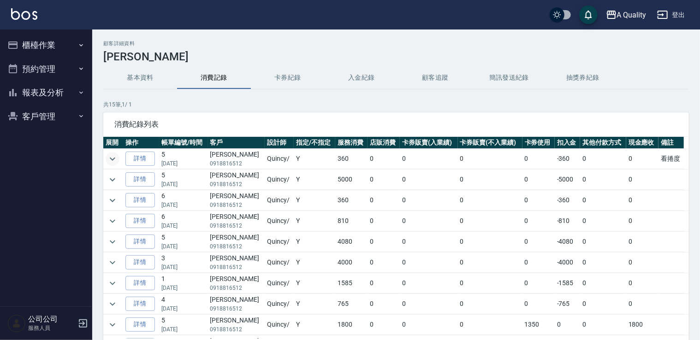
click at [45, 65] on button "預約管理" at bounding box center [46, 69] width 85 height 24
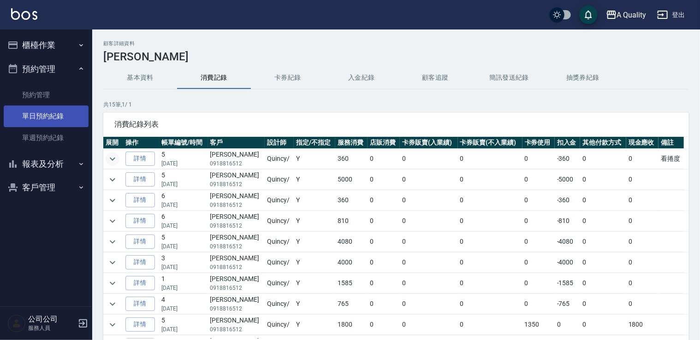
click at [49, 124] on link "單日預約紀錄" at bounding box center [46, 116] width 85 height 21
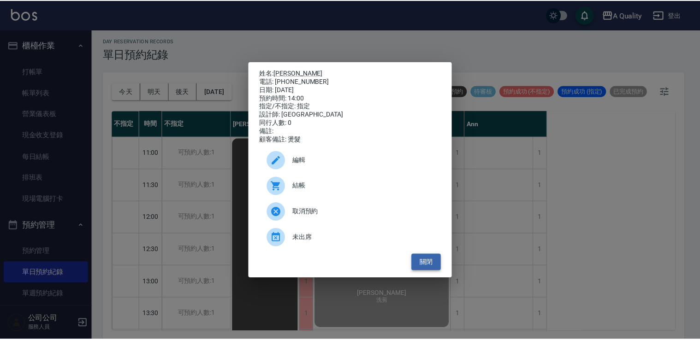
scroll to position [255, 0]
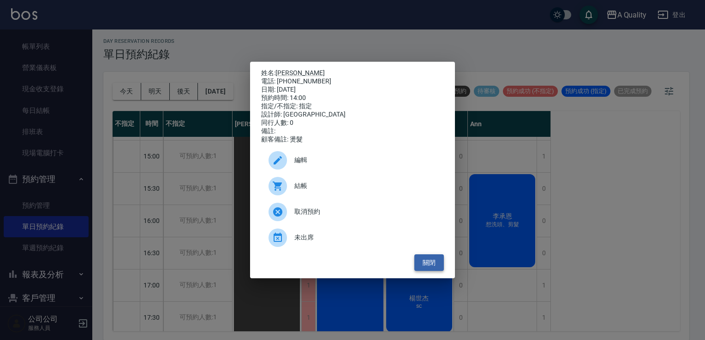
click at [429, 268] on button "關閉" at bounding box center [429, 263] width 30 height 17
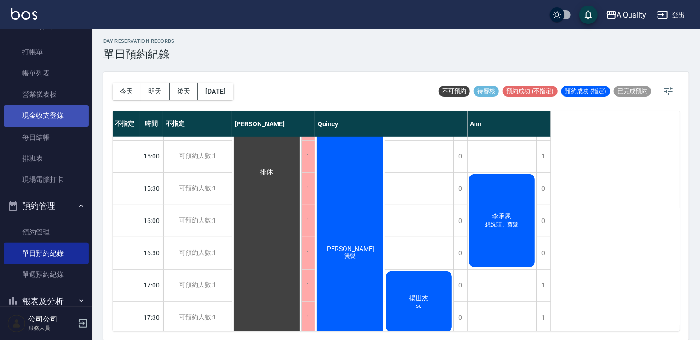
scroll to position [0, 0]
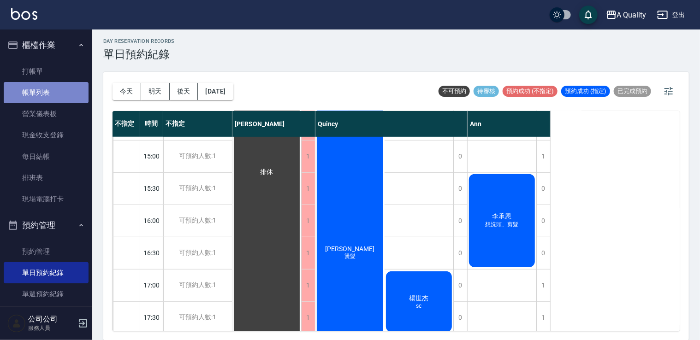
click at [57, 90] on link "帳單列表" at bounding box center [46, 92] width 85 height 21
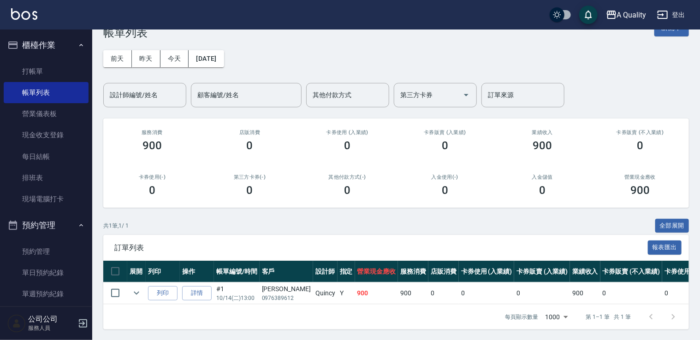
scroll to position [31, 0]
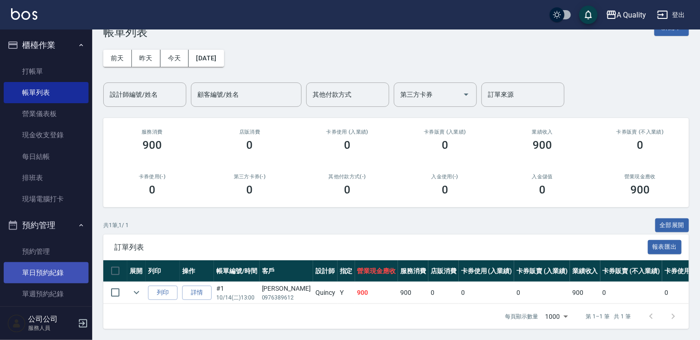
click at [54, 268] on link "單日預約紀錄" at bounding box center [46, 272] width 85 height 21
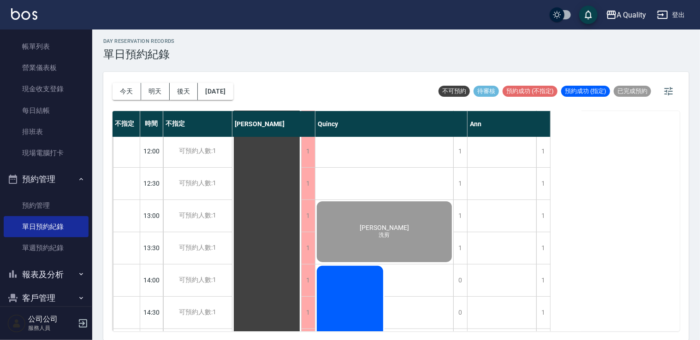
scroll to position [185, 0]
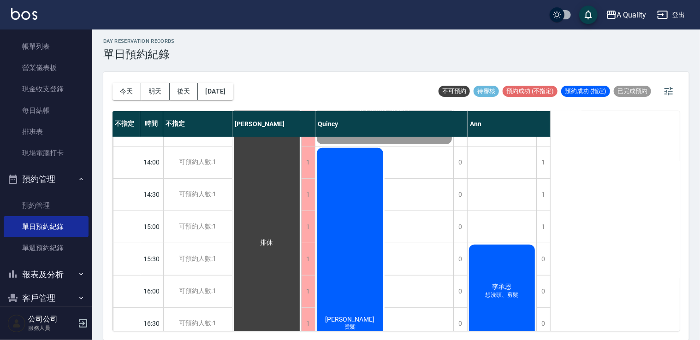
drag, startPoint x: 519, startPoint y: 252, endPoint x: 511, endPoint y: 248, distance: 8.7
click at [511, 248] on div "李承恩 想洗頭、剪髮" at bounding box center [502, 292] width 69 height 96
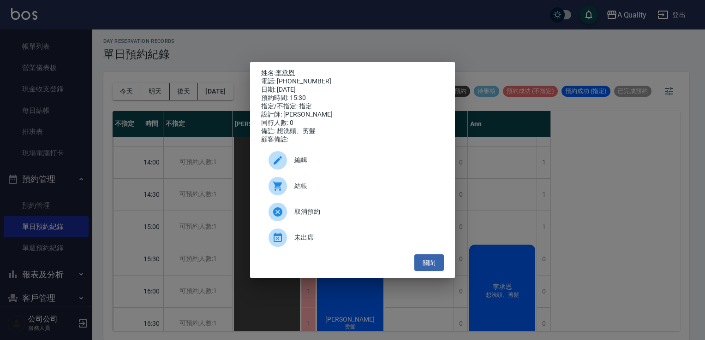
click at [290, 69] on link "李承恩" at bounding box center [284, 72] width 19 height 7
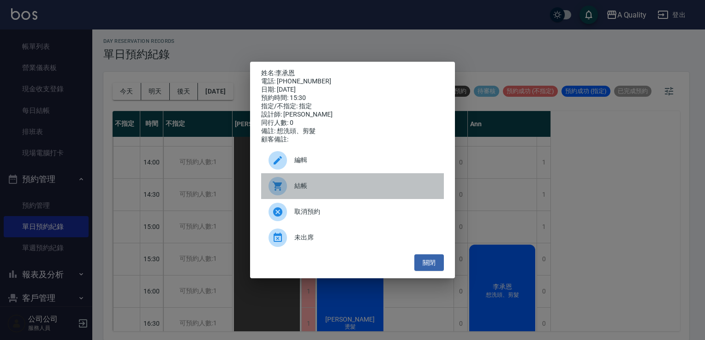
click at [314, 189] on span "結帳" at bounding box center [365, 186] width 142 height 10
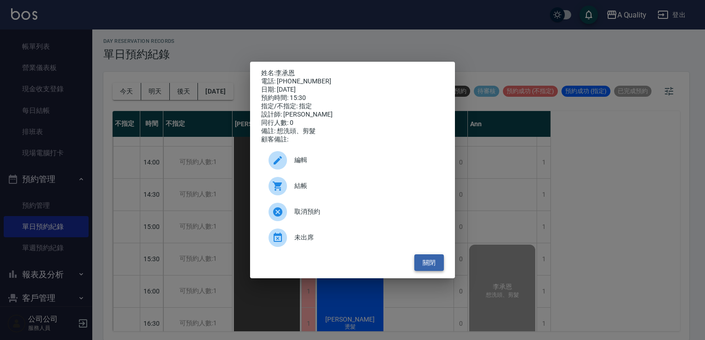
click at [437, 270] on button "關閉" at bounding box center [429, 263] width 30 height 17
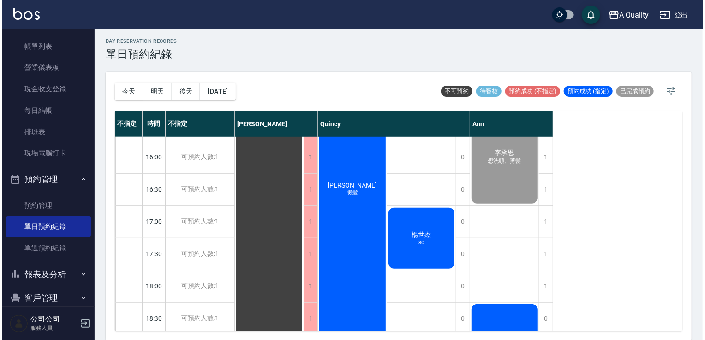
scroll to position [323, 0]
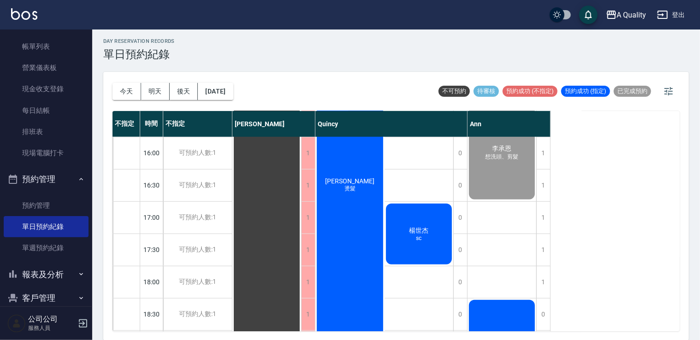
click at [343, 181] on span "[PERSON_NAME]" at bounding box center [349, 181] width 53 height 7
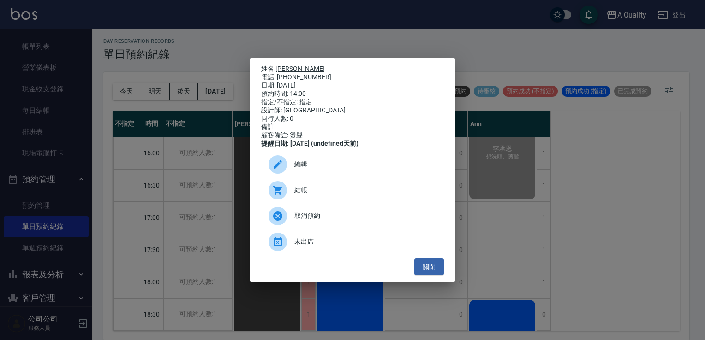
click at [285, 65] on link "[PERSON_NAME]" at bounding box center [299, 68] width 49 height 7
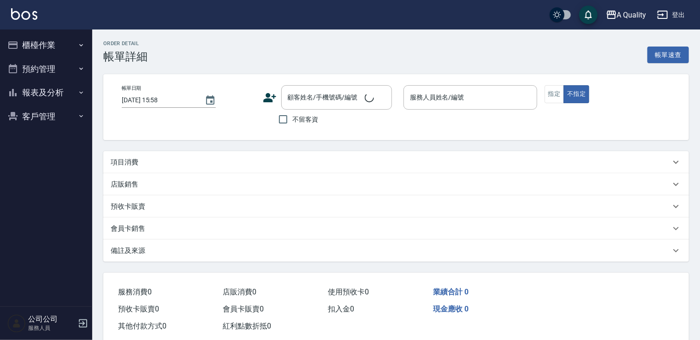
type input "2025/10/14 15:30"
type input "Ann(無代號)"
type input "想洗頭、剪髮"
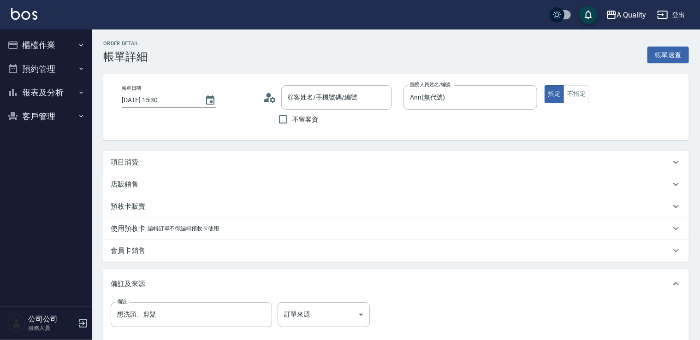
type input "李承恩/0919545534/"
click at [145, 156] on div "項目消費" at bounding box center [396, 162] width 586 height 22
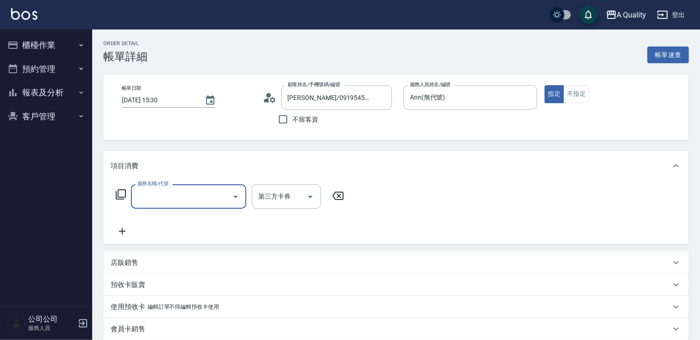
click at [154, 199] on input "服務名稱/代號" at bounding box center [181, 197] width 93 height 16
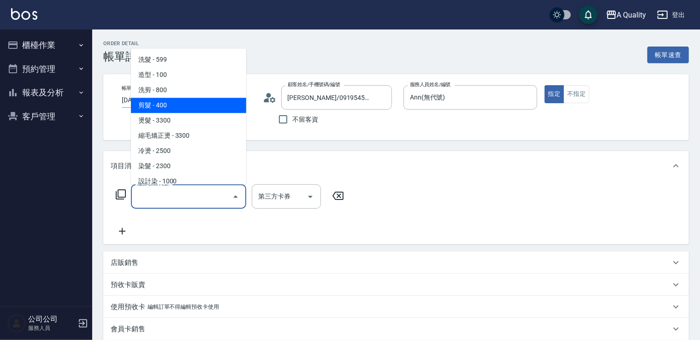
click at [172, 104] on span "剪髮 - 400" at bounding box center [188, 105] width 115 height 15
drag, startPoint x: 178, startPoint y: 196, endPoint x: 175, endPoint y: 105, distance: 91.4
click at [178, 190] on input "剪髮(201)" at bounding box center [175, 197] width 81 height 16
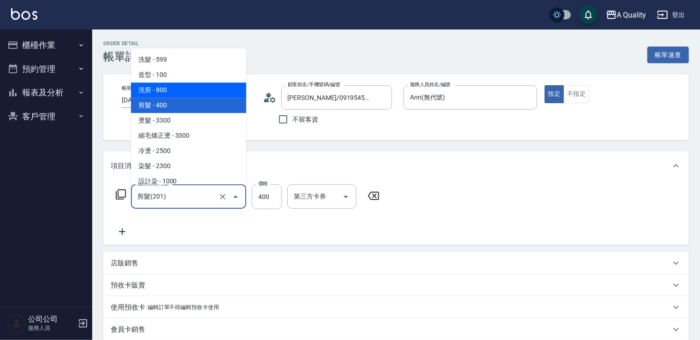
click at [175, 87] on span "洗剪 - 800" at bounding box center [188, 90] width 115 height 15
type input "洗剪(103)"
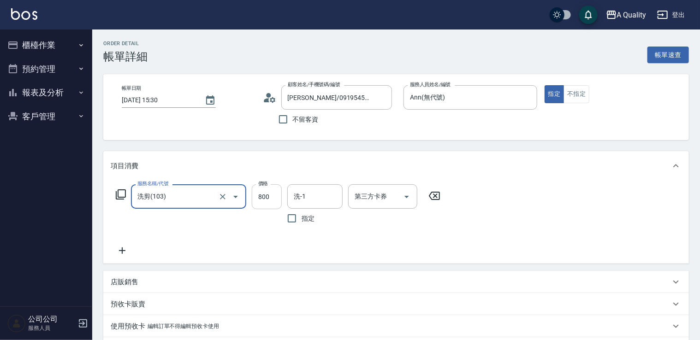
click at [274, 196] on input "800" at bounding box center [267, 197] width 30 height 25
type input "670"
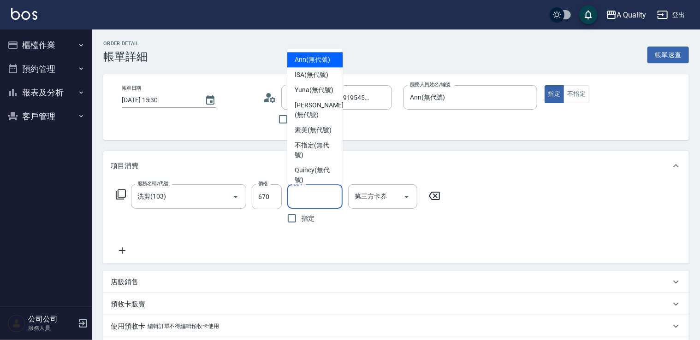
drag, startPoint x: 303, startPoint y: 198, endPoint x: 293, endPoint y: 197, distance: 9.3
click at [303, 197] on input "洗-1" at bounding box center [315, 197] width 47 height 16
click at [320, 91] on span "Yuna (無代號)" at bounding box center [314, 90] width 39 height 10
type input "Yuna(無代號)"
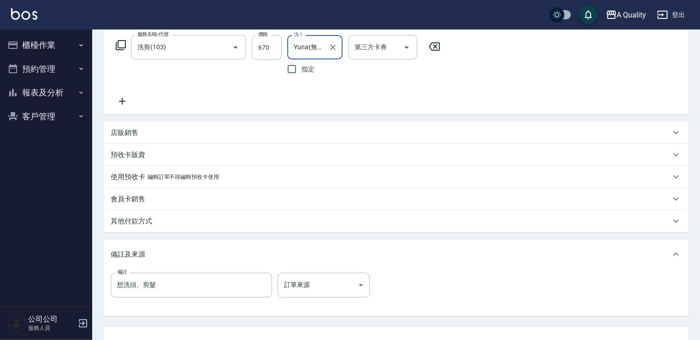
scroll to position [224, 0]
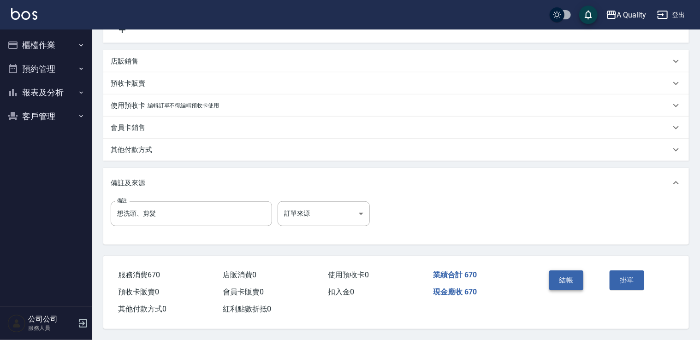
click at [570, 274] on button "結帳" at bounding box center [566, 280] width 35 height 19
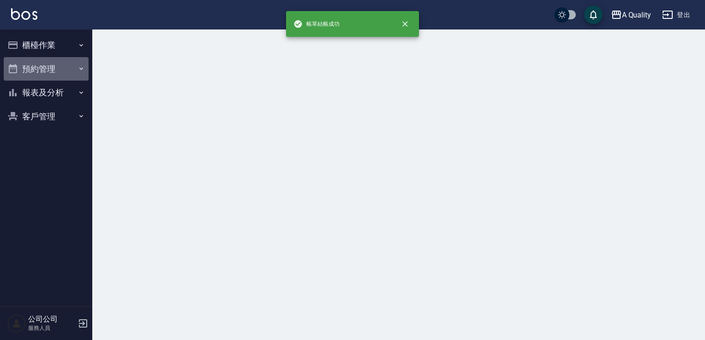
click at [65, 70] on button "預約管理" at bounding box center [46, 69] width 85 height 24
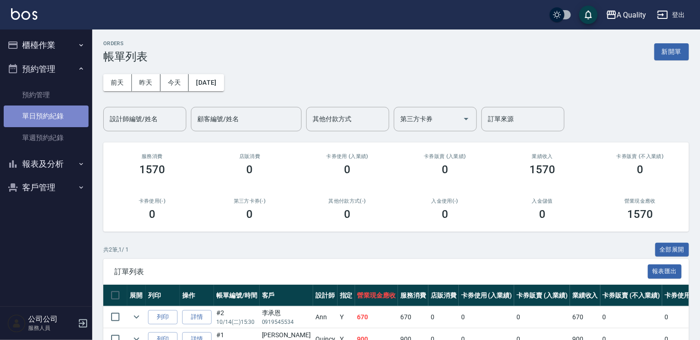
click at [59, 121] on link "單日預約紀錄" at bounding box center [46, 116] width 85 height 21
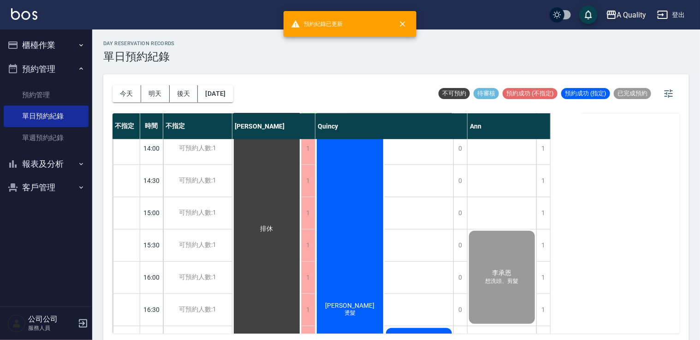
scroll to position [393, 0]
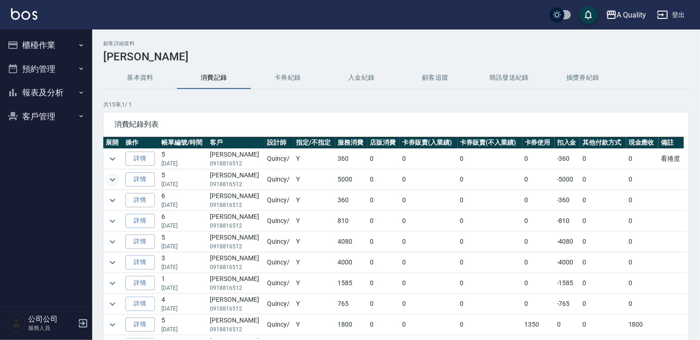
click at [111, 177] on icon "expand row" at bounding box center [112, 179] width 11 height 11
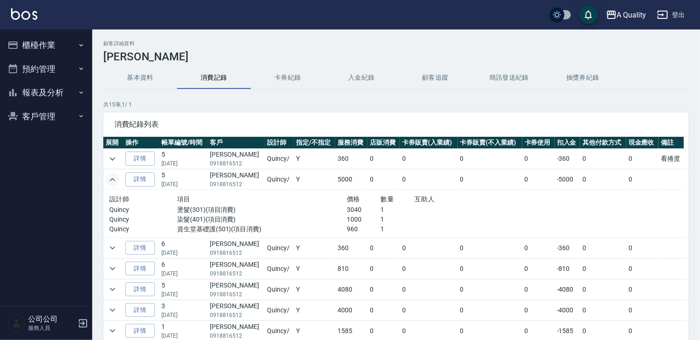
click at [61, 73] on button "預約管理" at bounding box center [46, 69] width 85 height 24
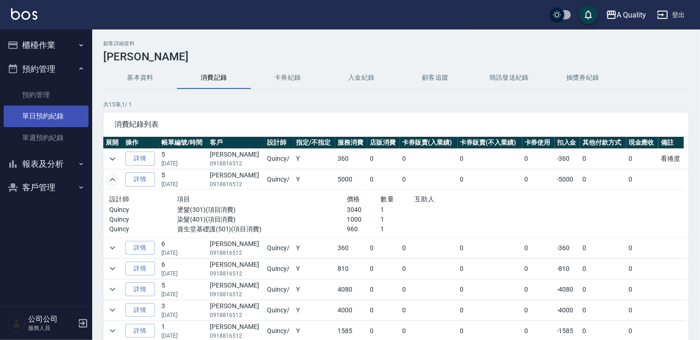
click at [43, 118] on link "單日預約紀錄" at bounding box center [46, 116] width 85 height 21
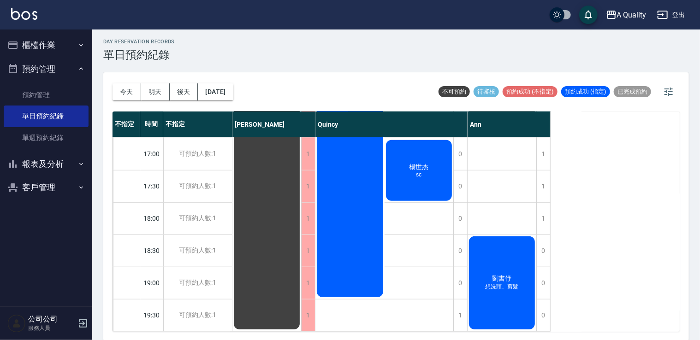
scroll to position [2, 0]
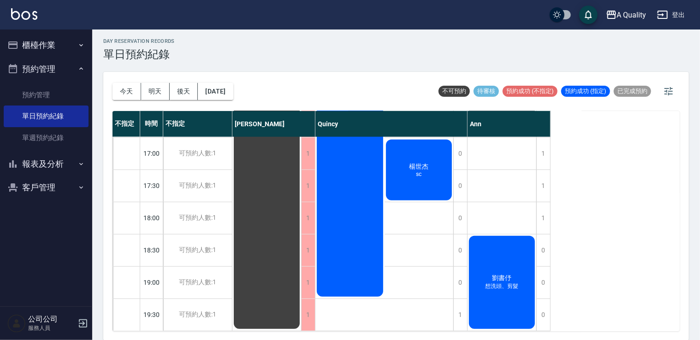
click at [522, 252] on div "[PERSON_NAME] 想洗頭、剪髮" at bounding box center [502, 283] width 69 height 96
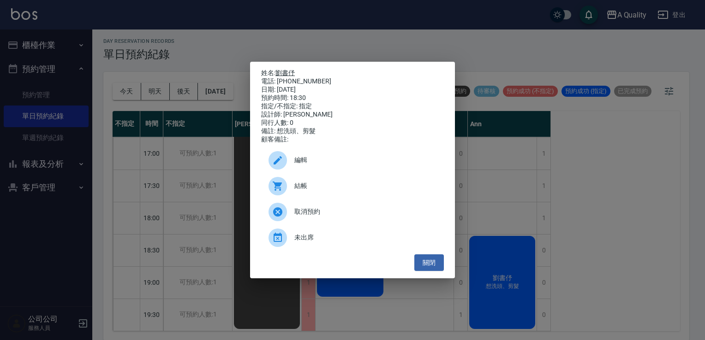
click at [286, 70] on link "劉書伃" at bounding box center [284, 72] width 19 height 7
click at [425, 265] on button "關閉" at bounding box center [429, 263] width 30 height 17
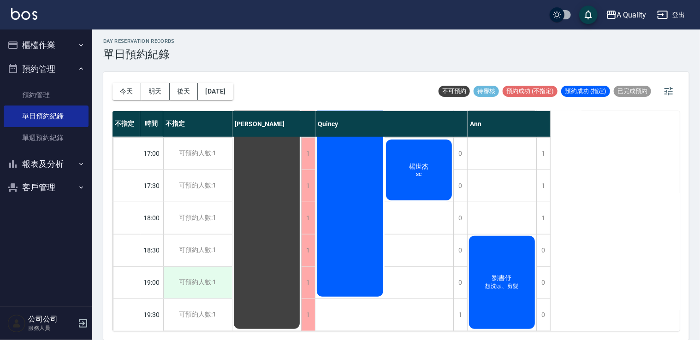
click at [211, 278] on div "可預約人數:1" at bounding box center [197, 283] width 69 height 32
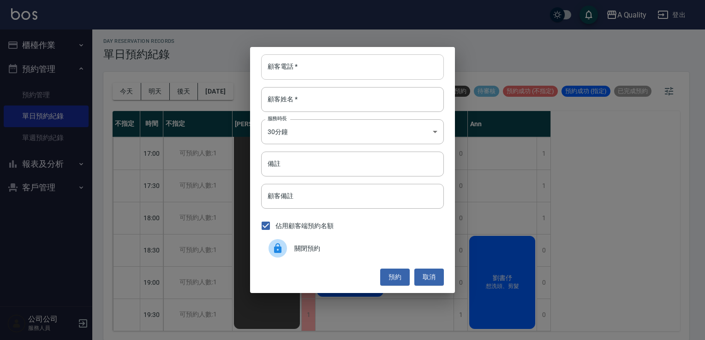
drag, startPoint x: 302, startPoint y: 71, endPoint x: 293, endPoint y: 75, distance: 9.5
click at [301, 71] on input "顧客電話   *" at bounding box center [352, 66] width 183 height 25
type input "0979712068"
click at [297, 101] on input "顧客姓名   *" at bounding box center [352, 99] width 183 height 25
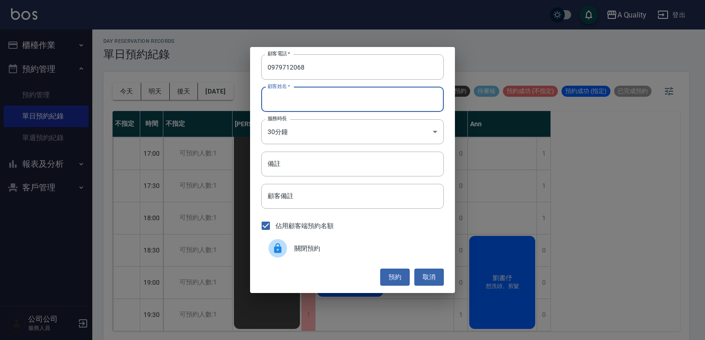
type input "j"
click at [298, 166] on input "備註" at bounding box center [352, 164] width 183 height 25
click at [303, 102] on input "張" at bounding box center [352, 99] width 183 height 25
type input "[PERSON_NAME]"
click at [298, 161] on input "備註" at bounding box center [352, 164] width 183 height 25
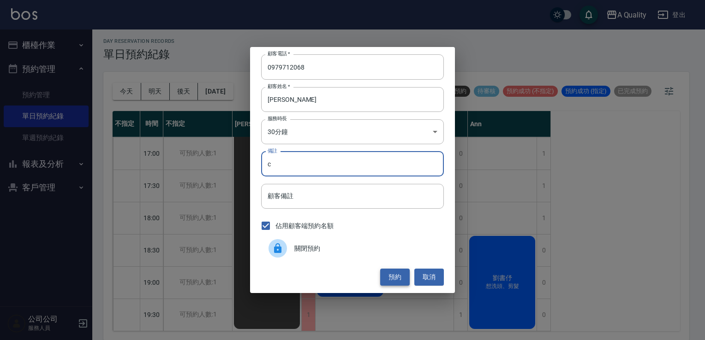
type input "c"
click at [403, 276] on button "預約" at bounding box center [395, 277] width 30 height 17
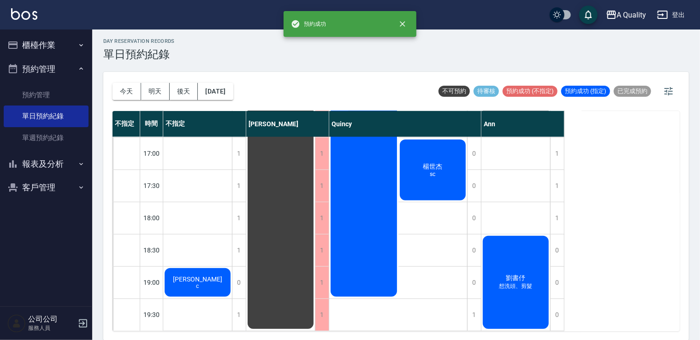
click at [30, 40] on button "櫃檯作業" at bounding box center [46, 45] width 85 height 24
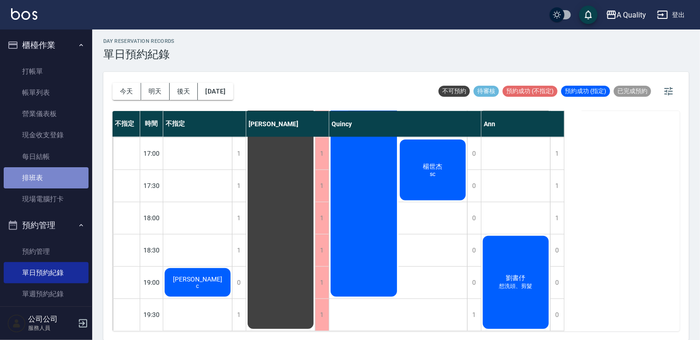
click at [57, 183] on link "排班表" at bounding box center [46, 177] width 85 height 21
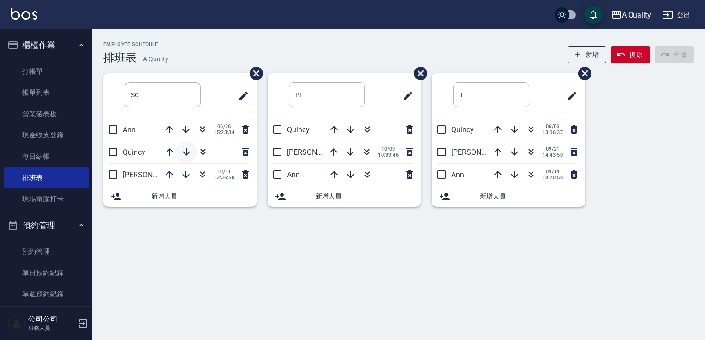
click at [186, 151] on icon "button" at bounding box center [186, 152] width 7 height 7
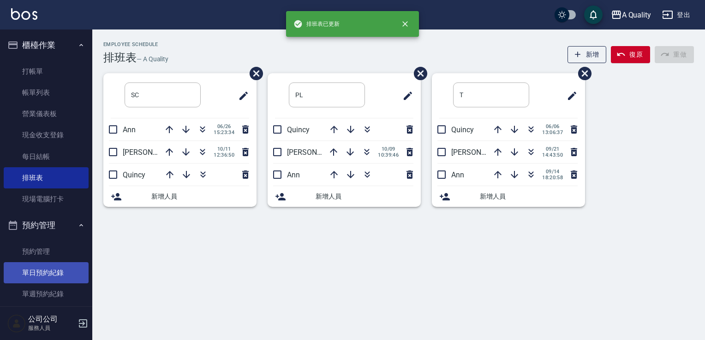
click at [63, 267] on link "單日預約紀錄" at bounding box center [46, 272] width 85 height 21
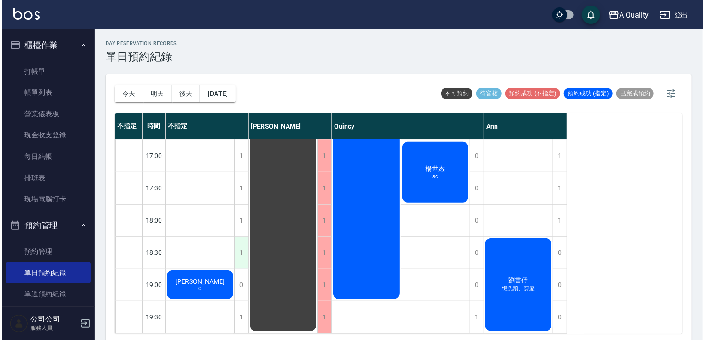
scroll to position [393, 0]
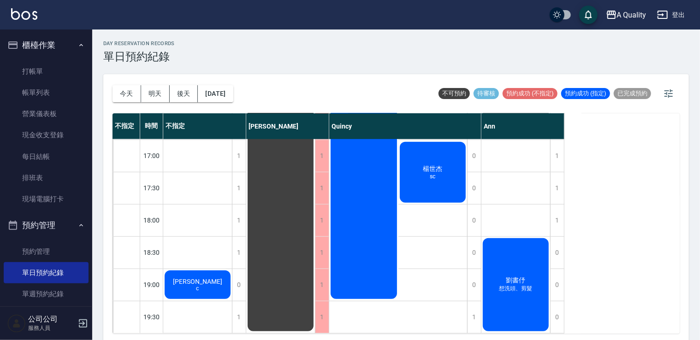
click at [214, 270] on div "張s c" at bounding box center [197, 284] width 69 height 31
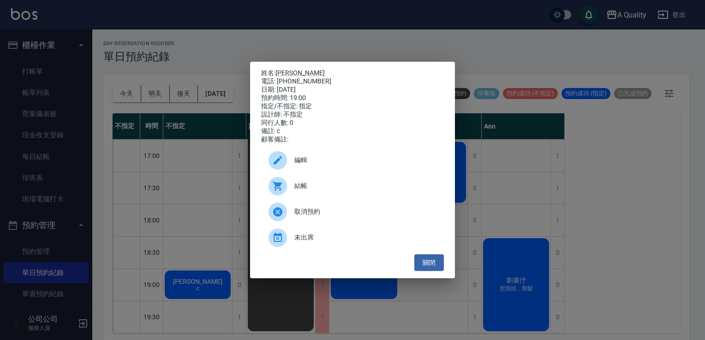
click at [318, 158] on div "編輯" at bounding box center [352, 161] width 183 height 26
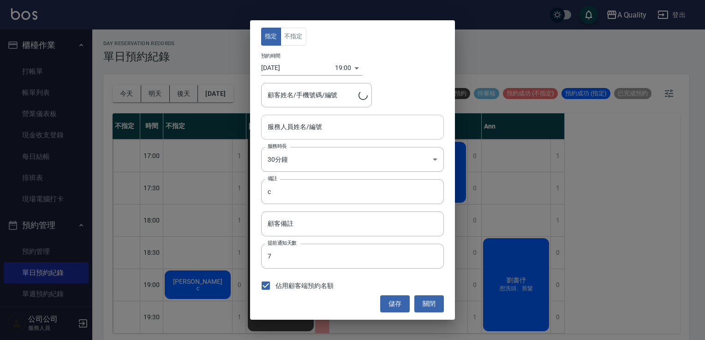
type input "不指定(無代號)"
type input "張s/0979712068"
click at [338, 131] on input "不指定(無代號)" at bounding box center [345, 127] width 161 height 16
click at [358, 280] on div "指定 不指定 預約時間 2025/10/14 19:00 1760439600000 顧客姓名/手機號碼/編號 張s/0979712068 顧客姓名/手機號碼…" at bounding box center [352, 169] width 205 height 299
click at [299, 48] on div "指定 不指定 預約時間 2025/10/14 19:00 1760439600000 顧客姓名/手機號碼/編號 張s/0979712068 顧客姓名/手機號碼…" at bounding box center [352, 169] width 205 height 299
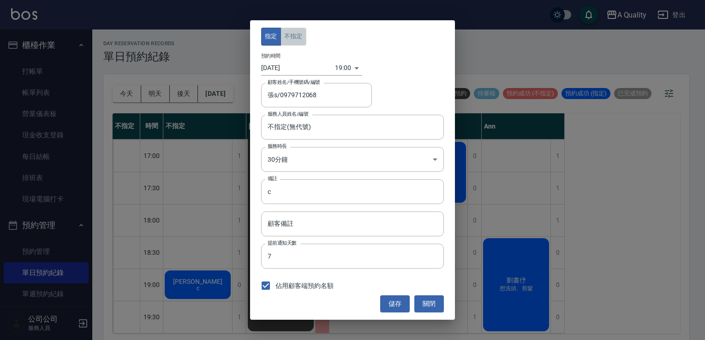
click at [298, 44] on button "不指定" at bounding box center [293, 37] width 26 height 18
click at [398, 304] on button "儲存" at bounding box center [395, 304] width 30 height 17
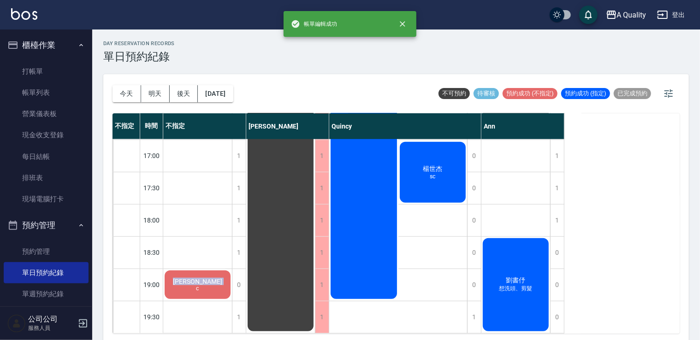
click at [193, 281] on div "張s c" at bounding box center [197, 284] width 69 height 31
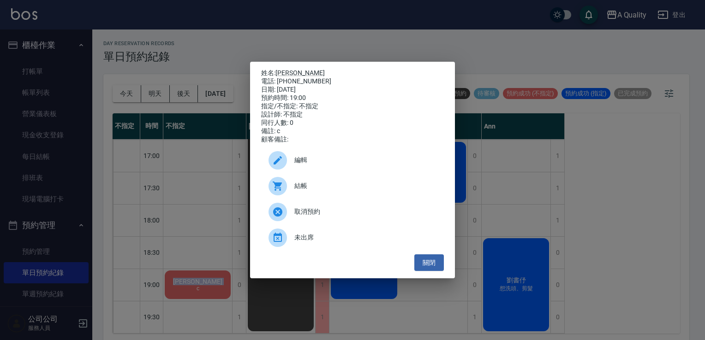
click at [330, 163] on span "編輯" at bounding box center [365, 160] width 142 height 10
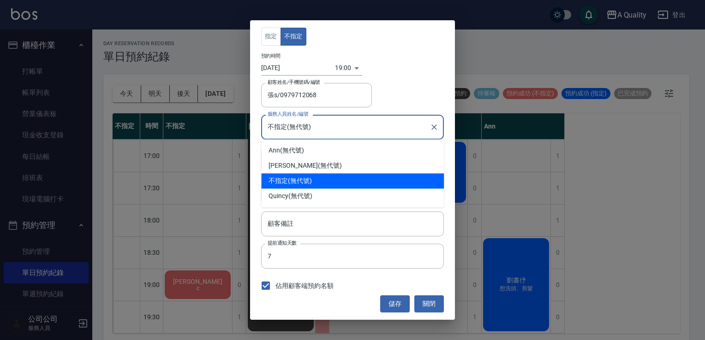
click at [361, 128] on input "不指定(無代號)" at bounding box center [345, 127] width 161 height 16
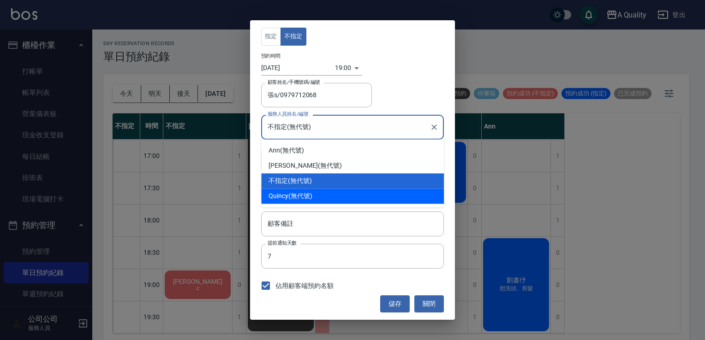
click at [347, 192] on div "Quincy (無代號)" at bounding box center [352, 196] width 183 height 15
type input "Quincy(無代號)"
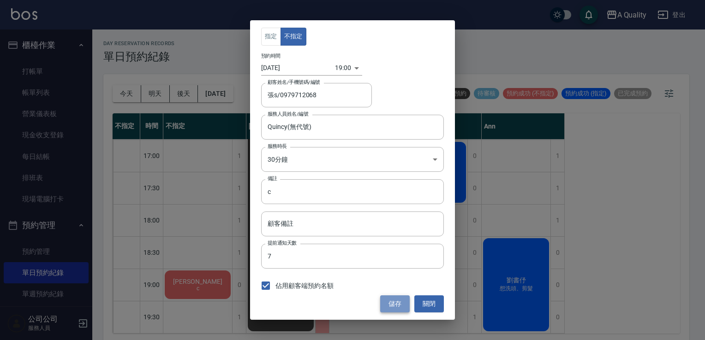
click at [397, 301] on button "儲存" at bounding box center [395, 304] width 30 height 17
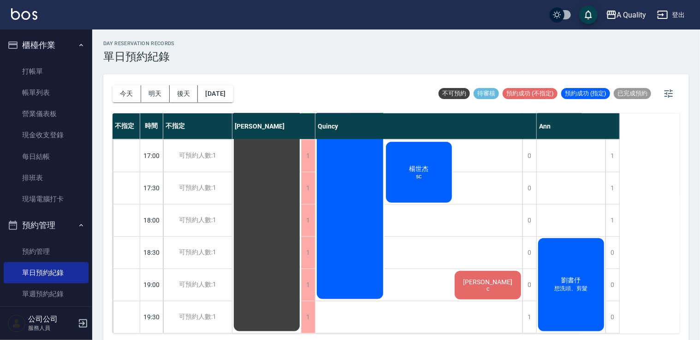
click at [411, 165] on span "楊世杰" at bounding box center [419, 169] width 23 height 8
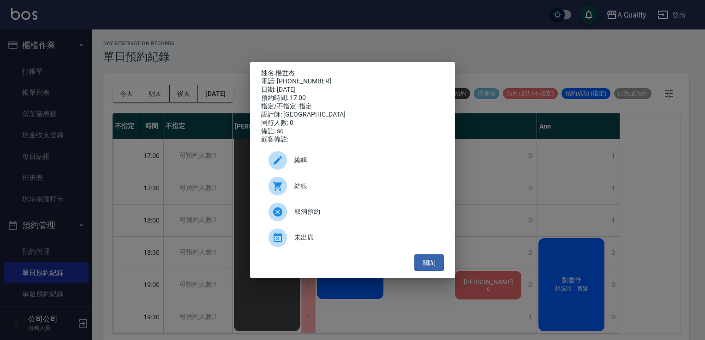
click at [307, 171] on div "編輯" at bounding box center [352, 161] width 183 height 26
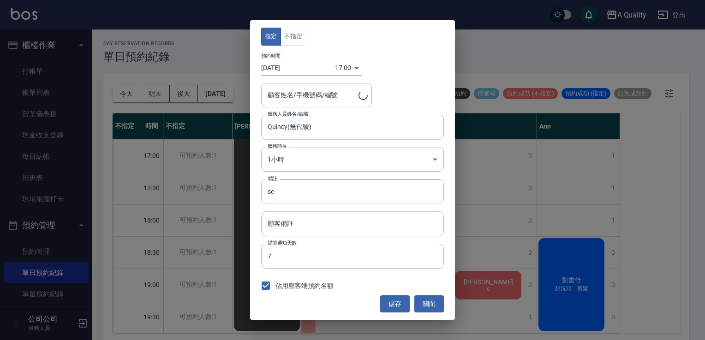
type input "楊世杰/0986807572/000431"
click at [427, 303] on button "關閉" at bounding box center [429, 304] width 30 height 17
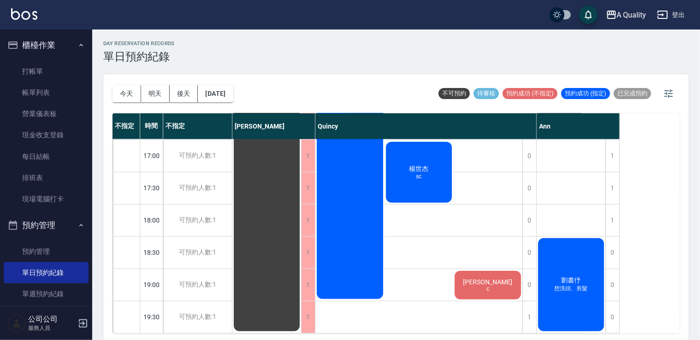
click at [411, 172] on div "楊世杰 sc" at bounding box center [419, 173] width 69 height 64
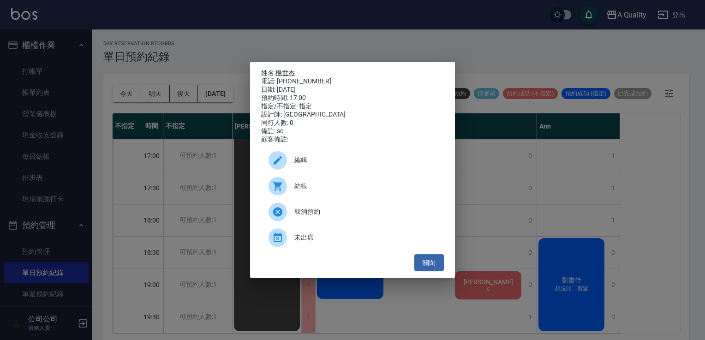
click at [290, 72] on link "楊世杰" at bounding box center [284, 72] width 19 height 7
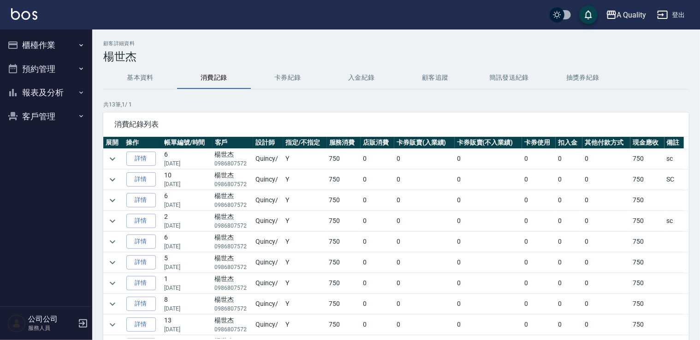
click at [39, 70] on button "預約管理" at bounding box center [46, 69] width 85 height 24
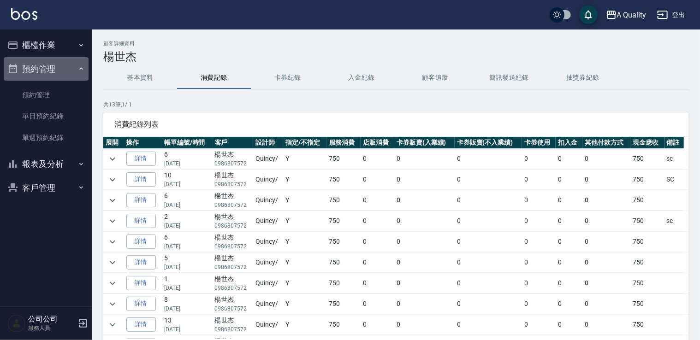
click at [39, 70] on button "預約管理" at bounding box center [46, 69] width 85 height 24
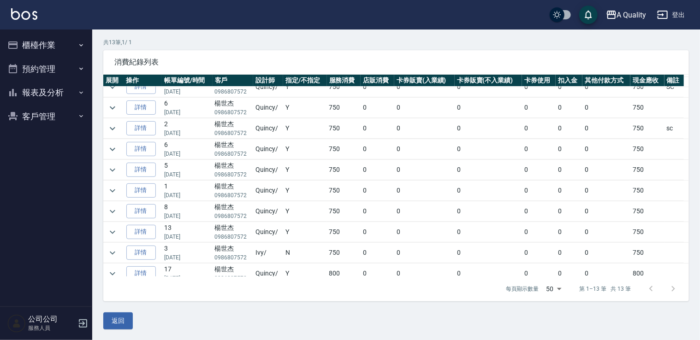
scroll to position [46, 0]
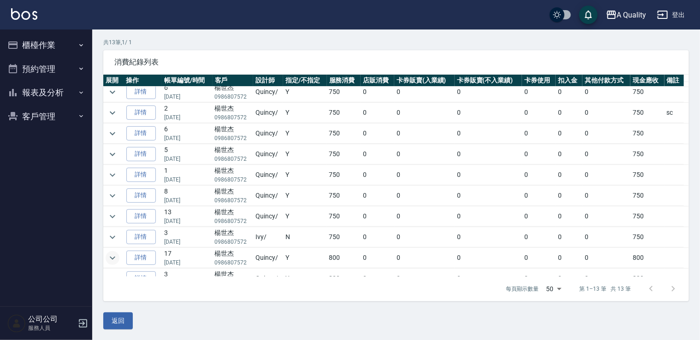
click at [110, 256] on icon "expand row" at bounding box center [112, 258] width 11 height 11
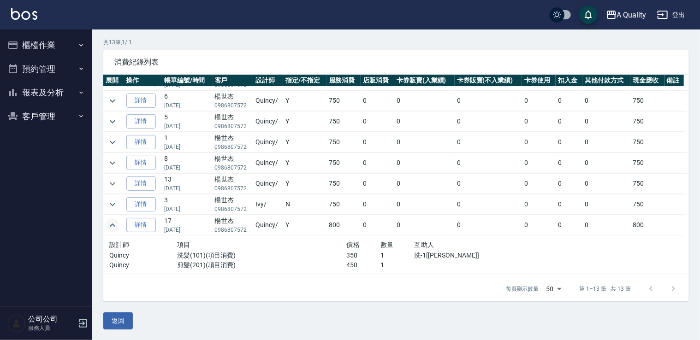
scroll to position [92, 0]
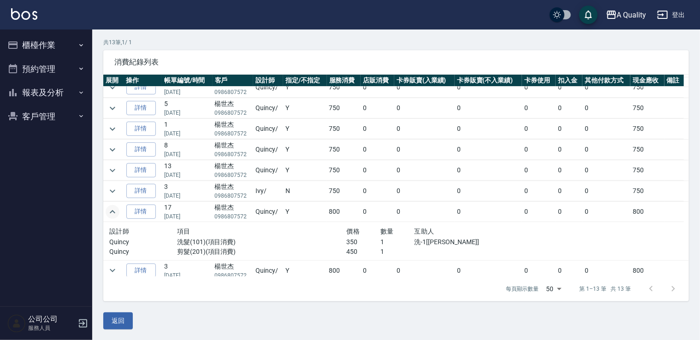
click at [113, 210] on icon "expand row" at bounding box center [113, 211] width 6 height 3
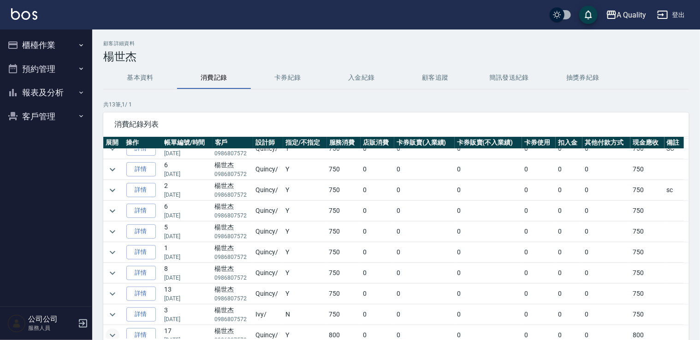
scroll to position [46, 0]
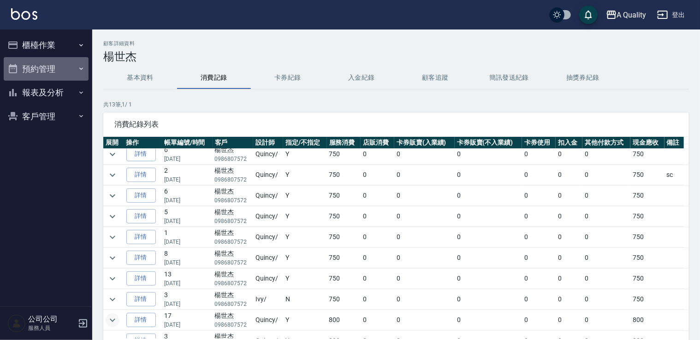
click at [51, 69] on button "預約管理" at bounding box center [46, 69] width 85 height 24
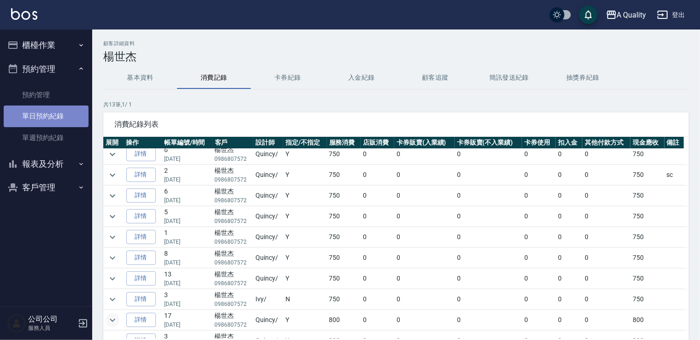
click at [46, 109] on link "單日預約紀錄" at bounding box center [46, 116] width 85 height 21
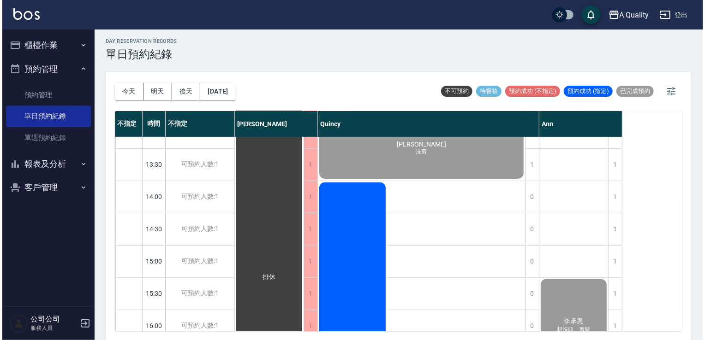
scroll to position [277, 0]
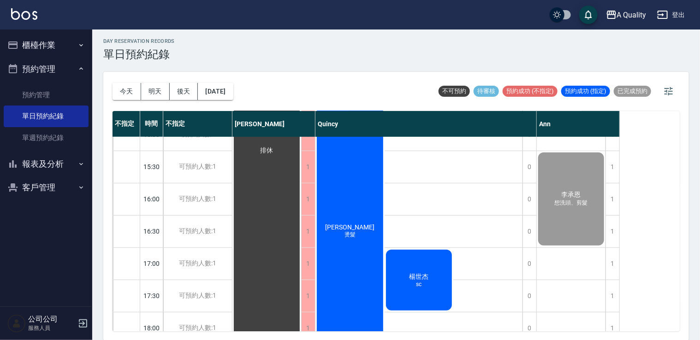
click at [435, 257] on div "[PERSON_NAME]" at bounding box center [419, 281] width 69 height 64
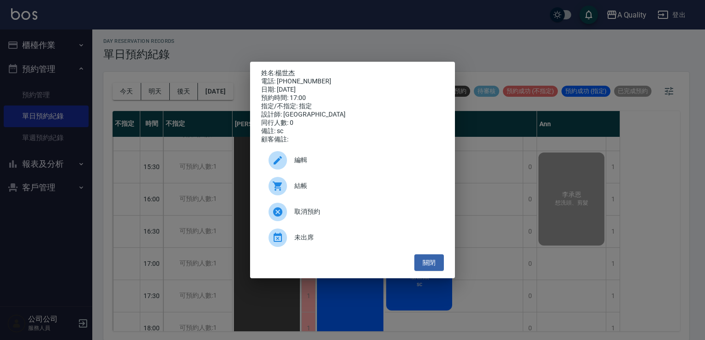
click at [318, 196] on div "結帳" at bounding box center [352, 186] width 183 height 26
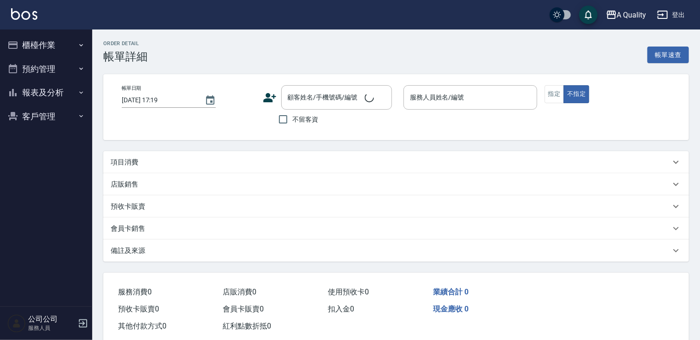
type input "[DATE] 17:00"
type input "Quincy(無代號)"
type input "sc"
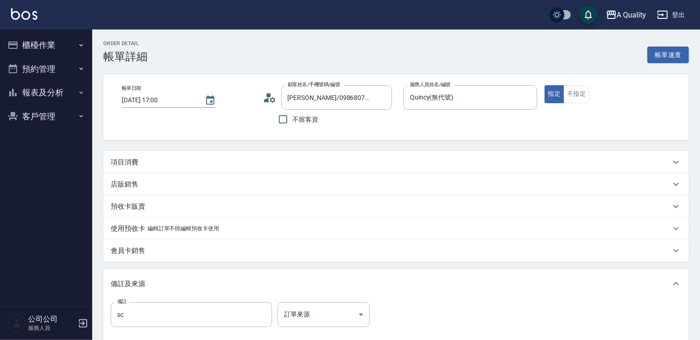
type input "[PERSON_NAME]/0986807572/000431"
click at [135, 158] on p "項目消費" at bounding box center [125, 163] width 28 height 10
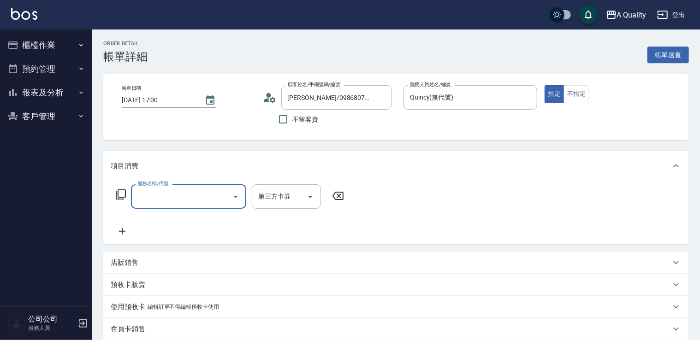
click at [153, 193] on input "服務名稱/代號" at bounding box center [181, 197] width 93 height 16
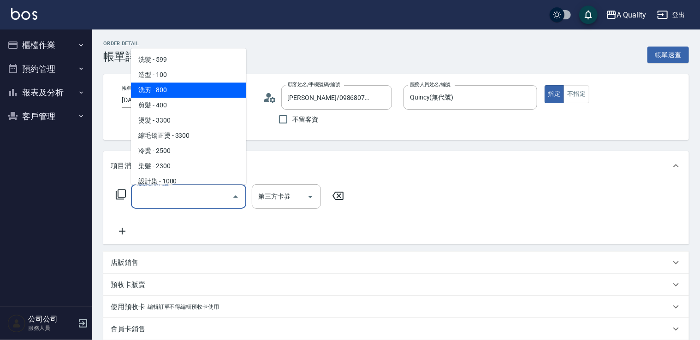
click at [172, 93] on span "洗剪 - 800" at bounding box center [188, 90] width 115 height 15
type input "洗剪(103)"
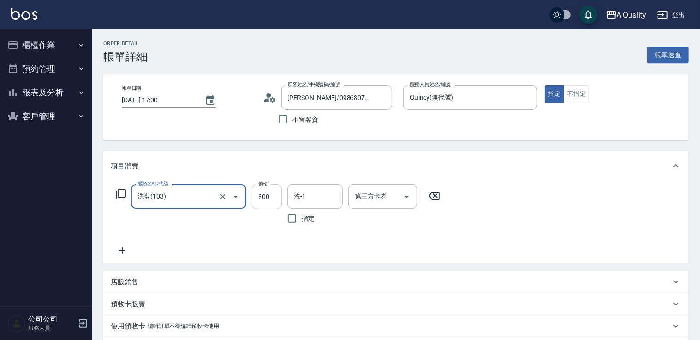
click at [276, 199] on input "800" at bounding box center [267, 197] width 30 height 25
type input "750"
click at [330, 191] on input "洗-1" at bounding box center [315, 197] width 47 height 16
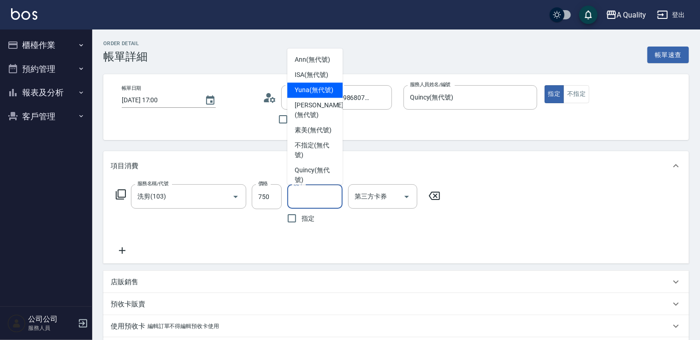
click at [308, 95] on span "Yuna (無代號)" at bounding box center [314, 90] width 39 height 10
type input "Yuna(無代號)"
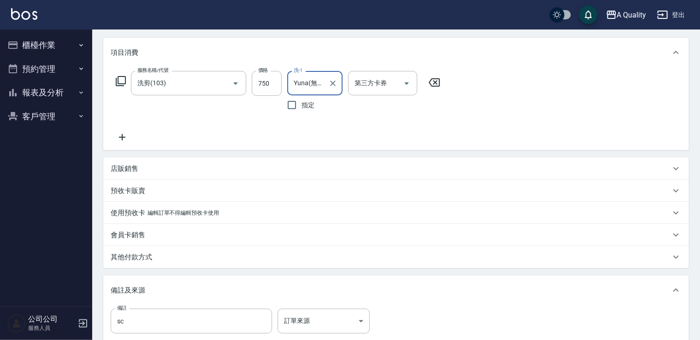
scroll to position [224, 0]
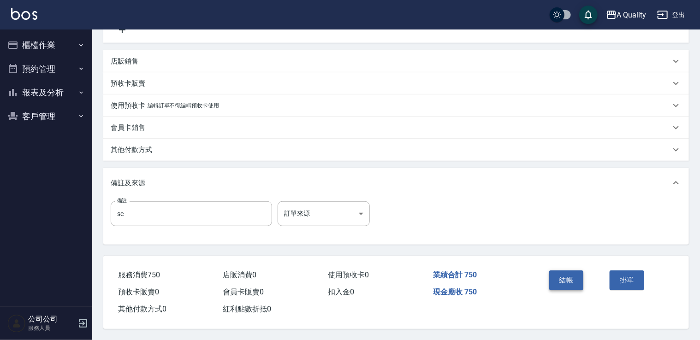
click at [574, 276] on button "結帳" at bounding box center [566, 280] width 35 height 19
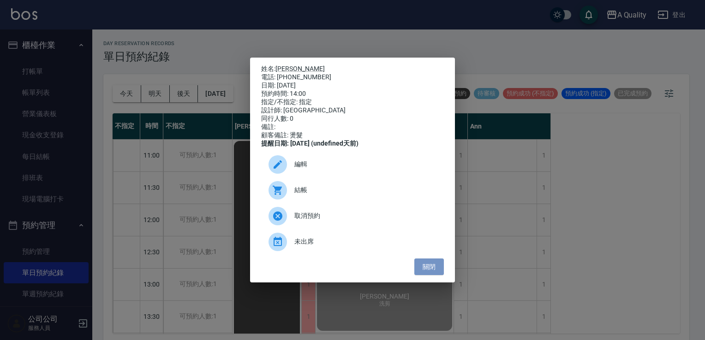
scroll to position [2, 0]
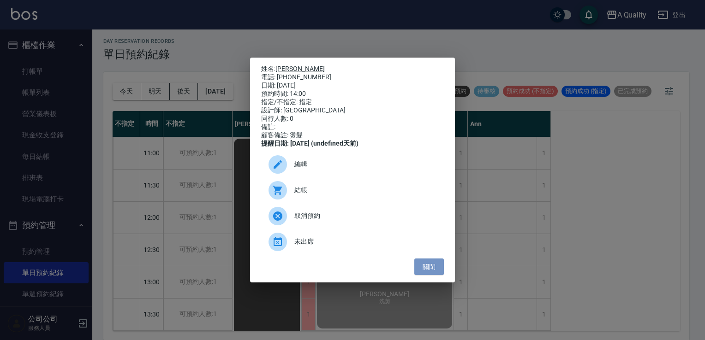
click at [425, 274] on button "關閉" at bounding box center [429, 267] width 30 height 17
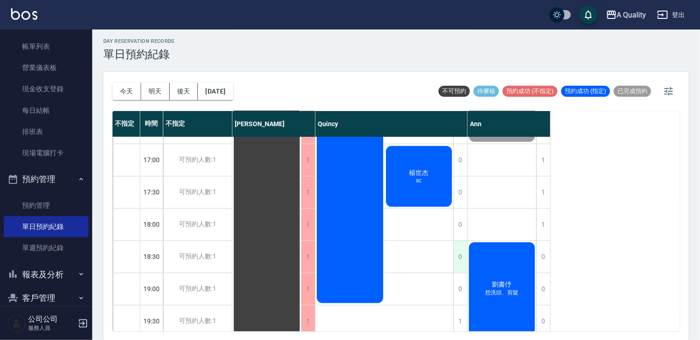
scroll to position [393, 0]
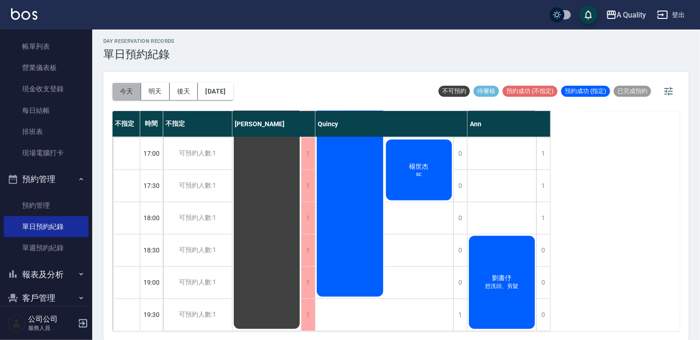
click at [120, 83] on button "今天" at bounding box center [127, 91] width 29 height 17
click at [122, 87] on button "今天" at bounding box center [127, 91] width 29 height 17
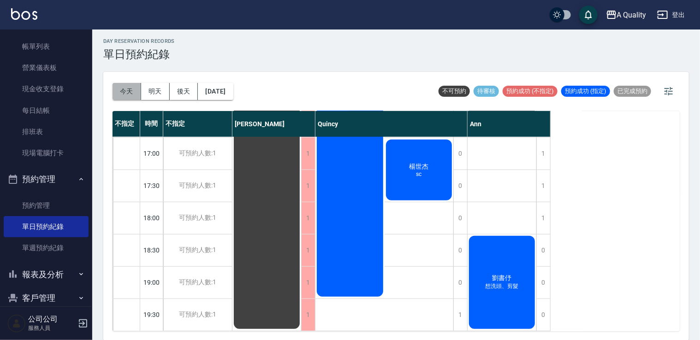
click at [122, 87] on button "今天" at bounding box center [127, 91] width 29 height 17
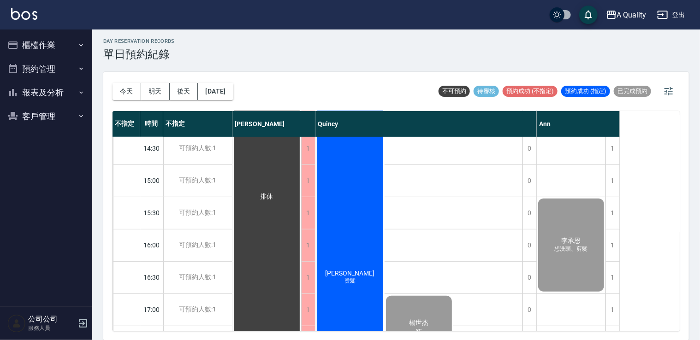
scroll to position [393, 0]
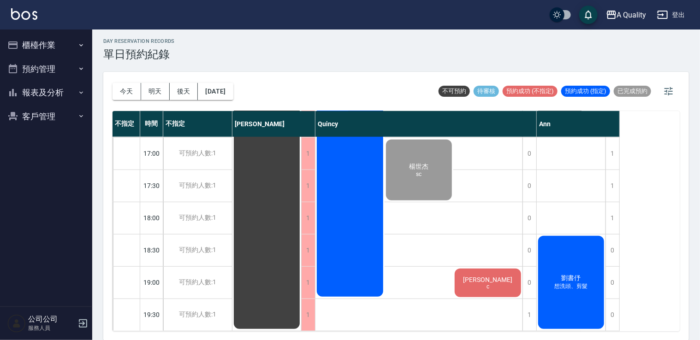
click at [506, 272] on div "張s c" at bounding box center [487, 283] width 69 height 31
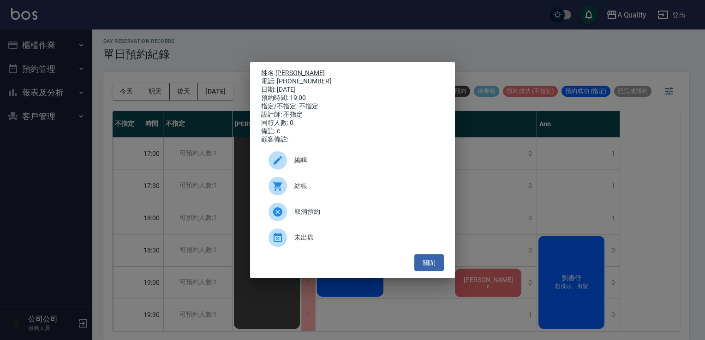
click at [279, 69] on link "[PERSON_NAME]" at bounding box center [299, 72] width 49 height 7
click at [428, 270] on button "關閉" at bounding box center [429, 263] width 30 height 17
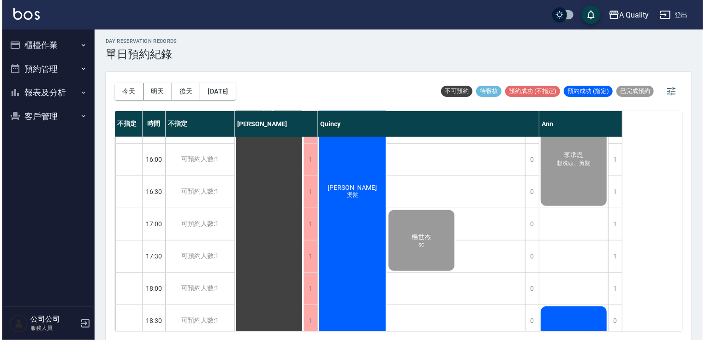
scroll to position [209, 0]
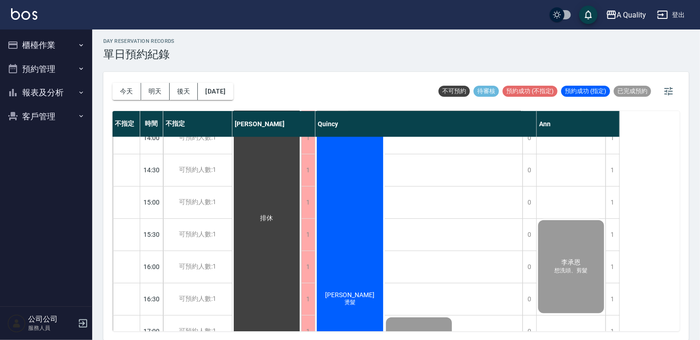
click at [355, 246] on div "[PERSON_NAME]" at bounding box center [349, 299] width 69 height 354
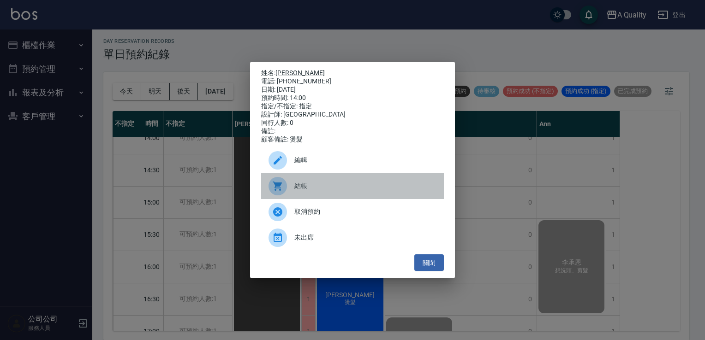
click at [360, 191] on span "結帳" at bounding box center [365, 186] width 142 height 10
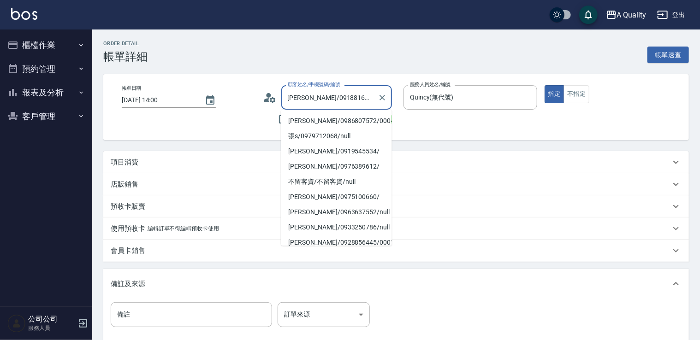
drag, startPoint x: 309, startPoint y: 96, endPoint x: 347, endPoint y: 96, distance: 37.8
click at [347, 96] on input "[PERSON_NAME]/0918816512/" at bounding box center [330, 97] width 89 height 16
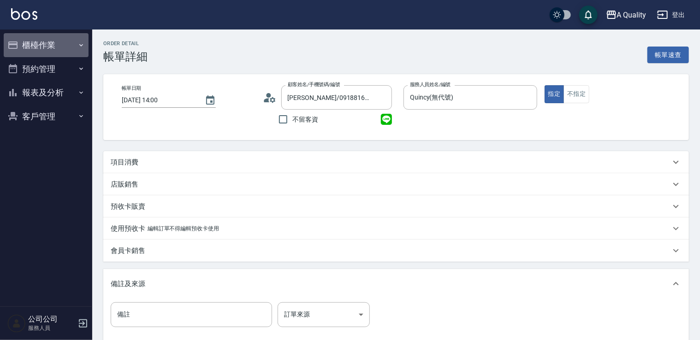
click at [41, 48] on button "櫃檯作業" at bounding box center [46, 45] width 85 height 24
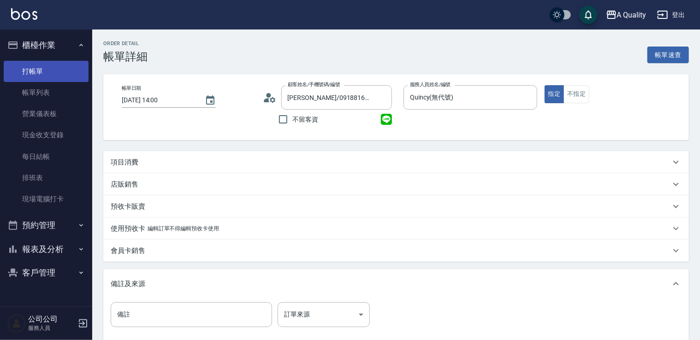
click at [48, 78] on link "打帳單" at bounding box center [46, 71] width 85 height 21
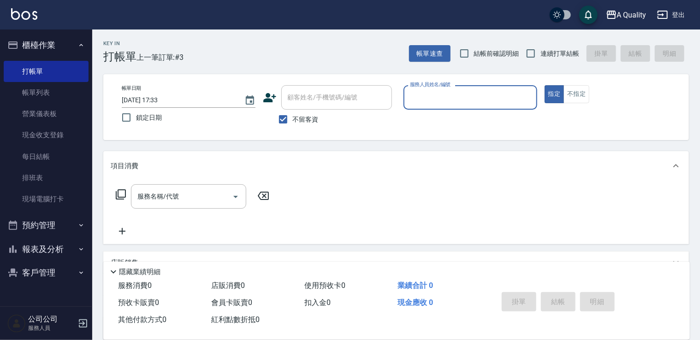
click at [299, 124] on span "不留客資" at bounding box center [306, 120] width 26 height 10
click at [293, 124] on input "不留客資" at bounding box center [283, 119] width 19 height 19
checkbox input "false"
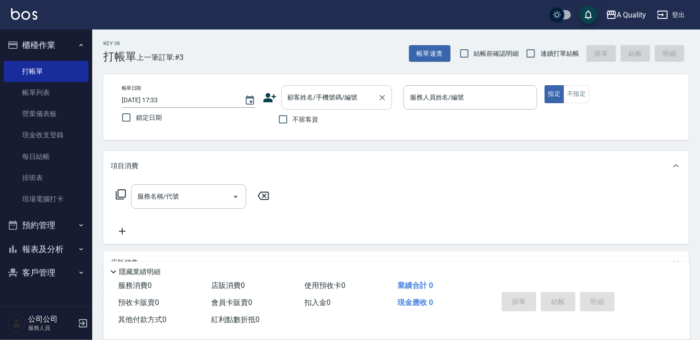
click at [321, 94] on input "顧客姓名/手機號碼/編號" at bounding box center [330, 97] width 89 height 16
paste input "0918816512"
click at [336, 118] on li "[PERSON_NAME]/0918816512/" at bounding box center [336, 120] width 111 height 15
type input "[PERSON_NAME]/0918816512/"
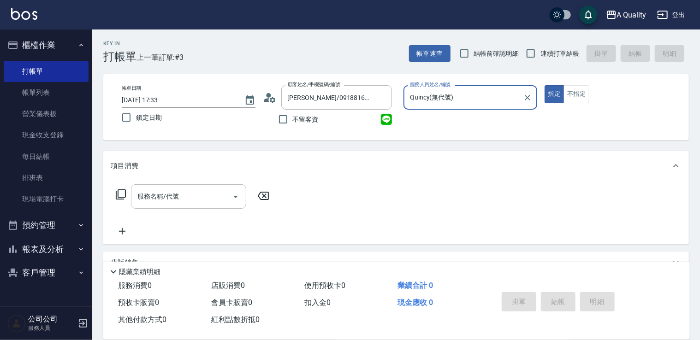
type input "Quincy(無代號)"
click at [216, 196] on input "服務名稱/代號" at bounding box center [181, 197] width 93 height 16
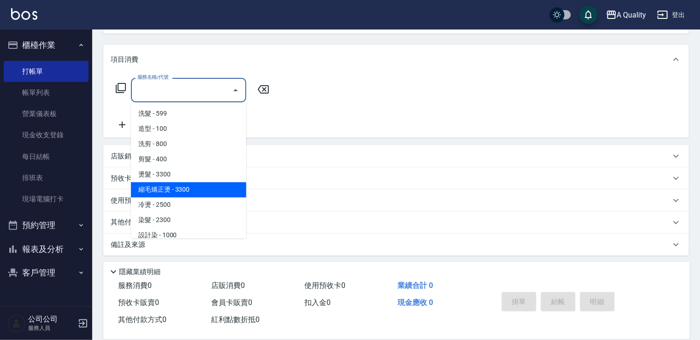
scroll to position [109, 0]
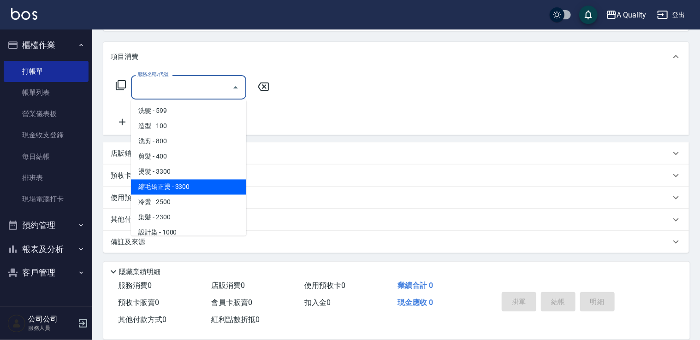
click at [379, 174] on div "預收卡販賣" at bounding box center [391, 176] width 560 height 10
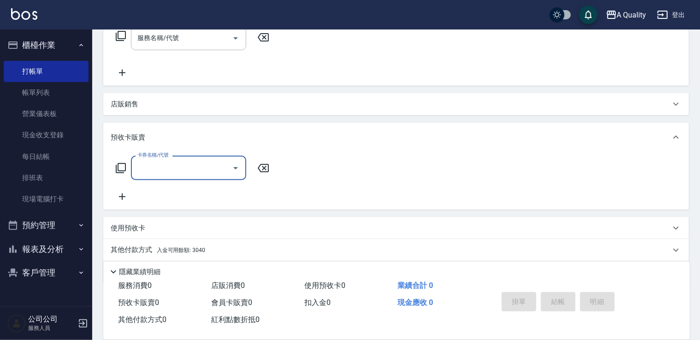
scroll to position [190, 0]
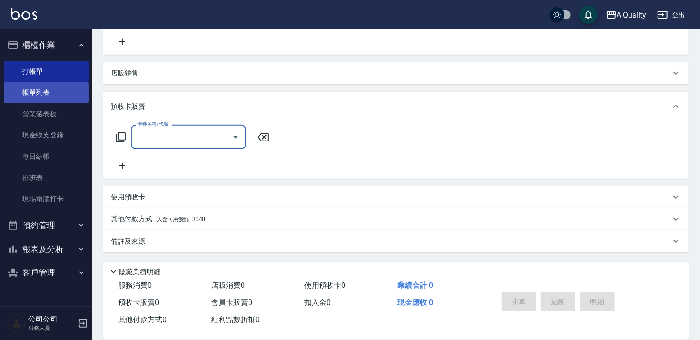
click at [48, 91] on link "帳單列表" at bounding box center [46, 92] width 85 height 21
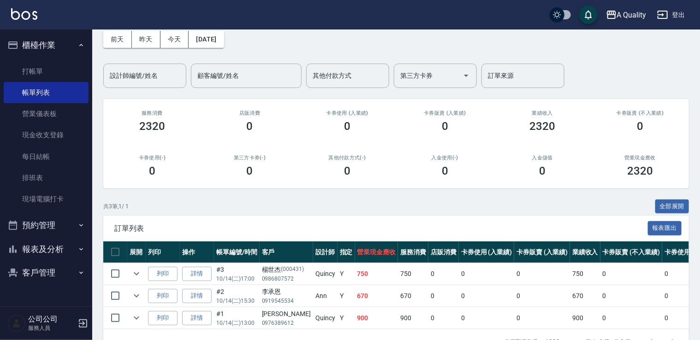
scroll to position [75, 0]
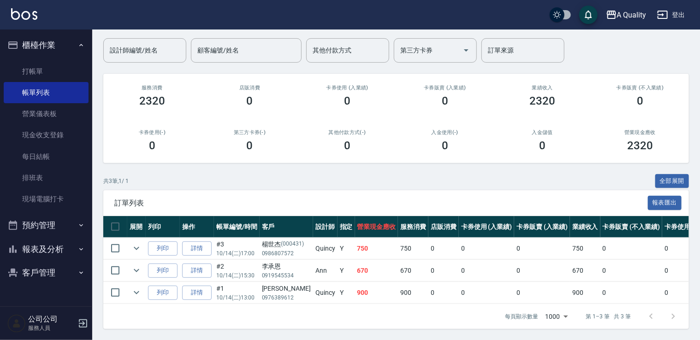
click at [54, 228] on button "預約管理" at bounding box center [46, 226] width 85 height 24
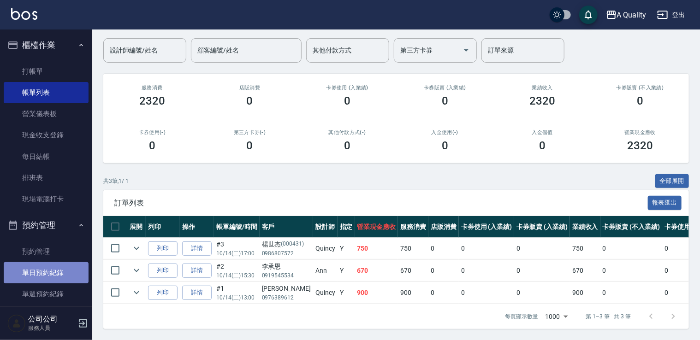
click at [49, 270] on link "單日預約紀錄" at bounding box center [46, 272] width 85 height 21
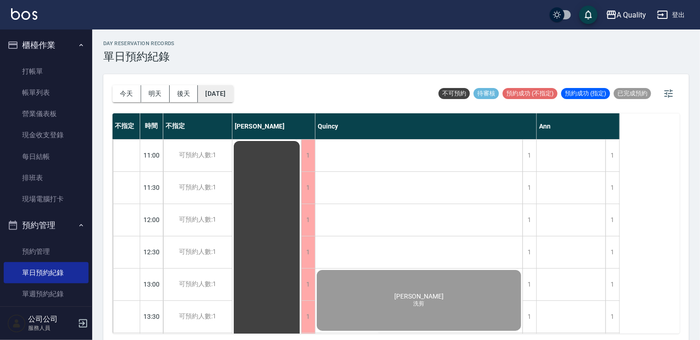
click at [233, 97] on button "[DATE]" at bounding box center [215, 93] width 35 height 17
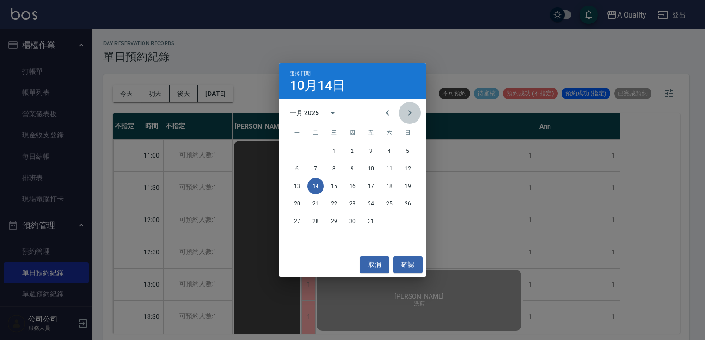
click at [406, 111] on icon "Next month" at bounding box center [409, 112] width 11 height 11
click at [377, 259] on button "取消" at bounding box center [375, 264] width 30 height 17
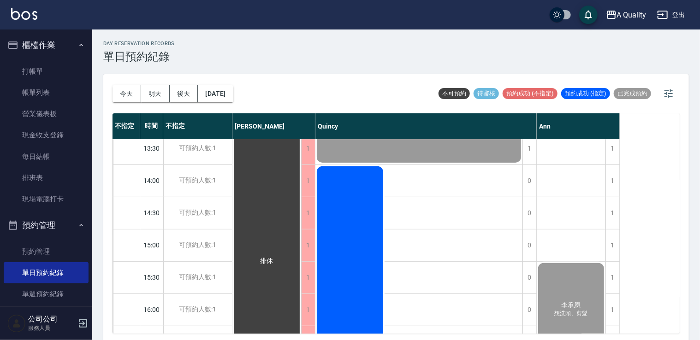
scroll to position [185, 0]
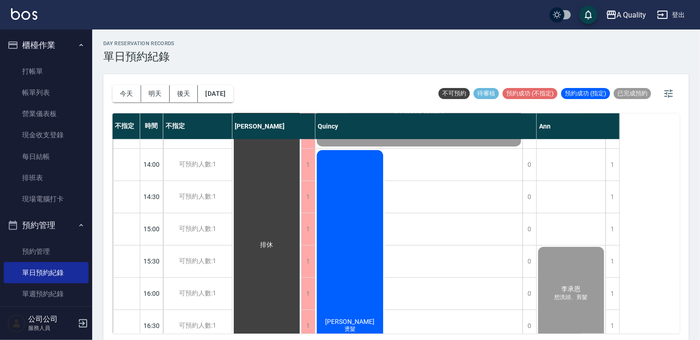
click at [53, 40] on button "櫃檯作業" at bounding box center [46, 45] width 85 height 24
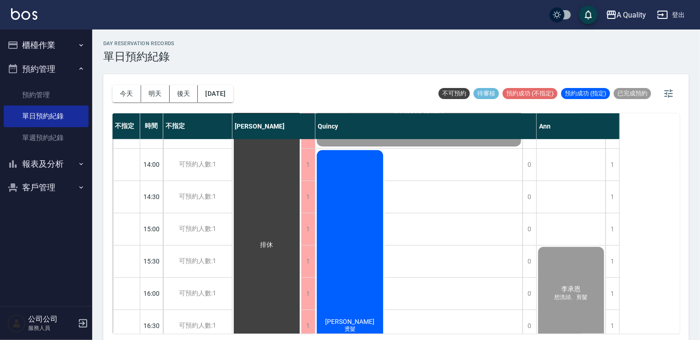
click at [48, 69] on button "預約管理" at bounding box center [46, 69] width 85 height 24
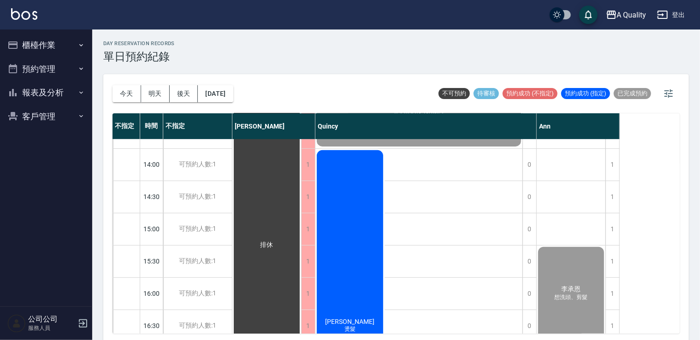
click at [335, 191] on div "李玉玲 燙髮" at bounding box center [349, 326] width 69 height 354
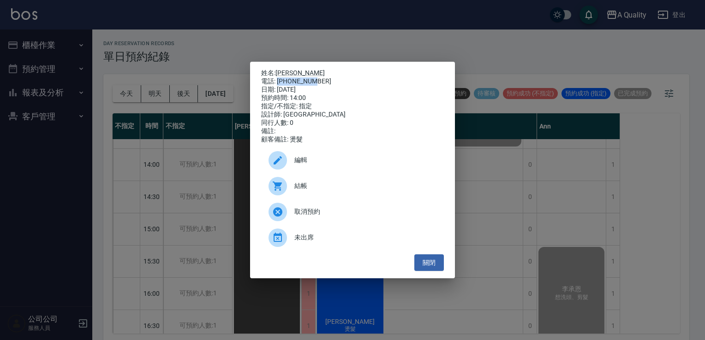
drag, startPoint x: 277, startPoint y: 80, endPoint x: 328, endPoint y: 77, distance: 51.7
click at [328, 77] on div "電話: 0918816512" at bounding box center [352, 81] width 183 height 8
drag, startPoint x: 328, startPoint y: 77, endPoint x: 308, endPoint y: 80, distance: 20.5
copy div "0918816512"
drag, startPoint x: 432, startPoint y: 262, endPoint x: 369, endPoint y: 196, distance: 91.0
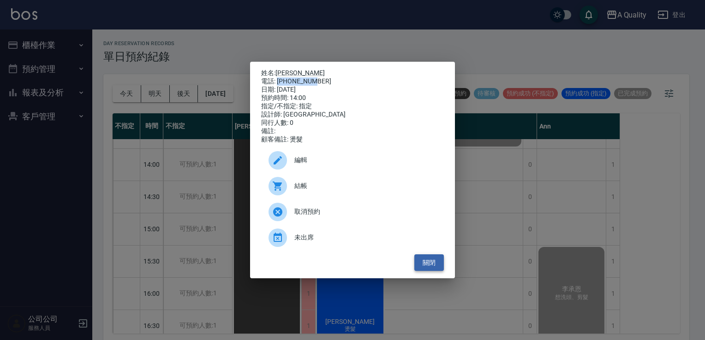
click at [430, 261] on button "關閉" at bounding box center [429, 263] width 30 height 17
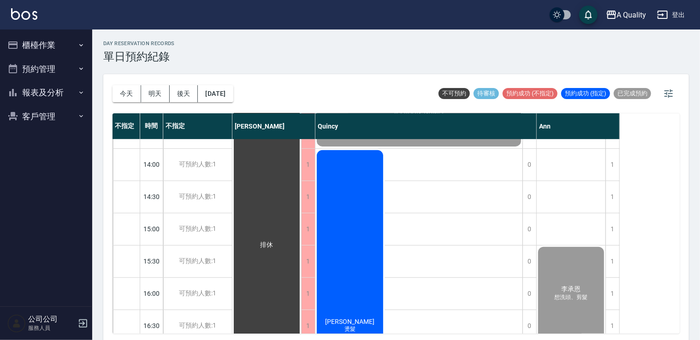
click at [54, 44] on button "櫃檯作業" at bounding box center [46, 45] width 85 height 24
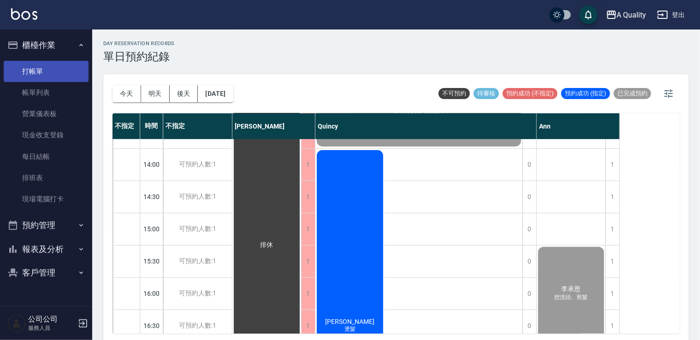
click at [59, 67] on link "打帳單" at bounding box center [46, 71] width 85 height 21
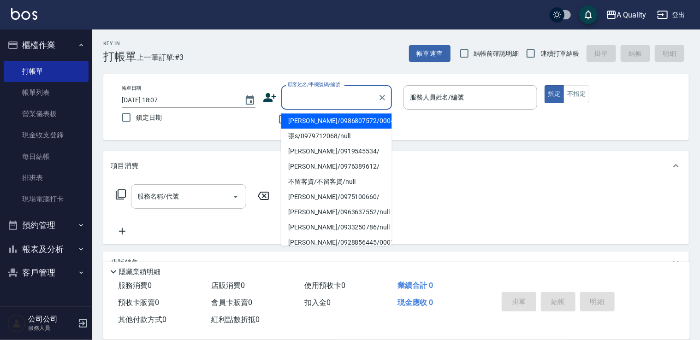
click at [343, 102] on input "顧客姓名/手機號碼/編號" at bounding box center [330, 97] width 89 height 16
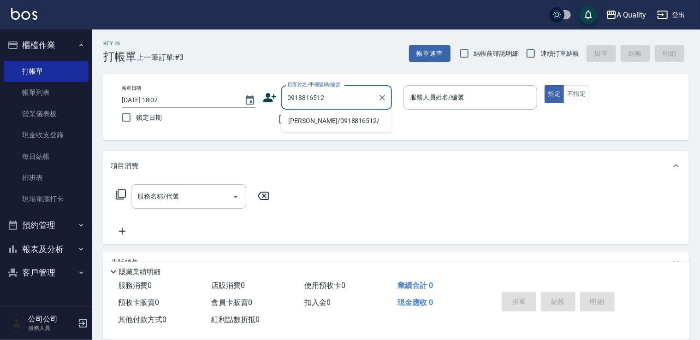
click at [318, 125] on li "李玉玲/0918816512/" at bounding box center [336, 120] width 111 height 15
type input "李玉玲/0918816512/"
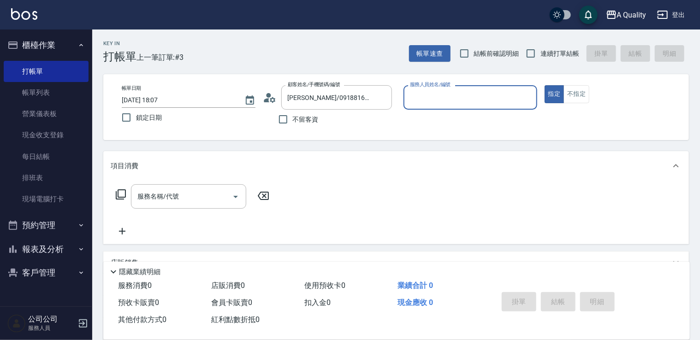
type input "Quincy(無代號)"
click at [185, 192] on input "服務名稱/代號" at bounding box center [181, 197] width 93 height 16
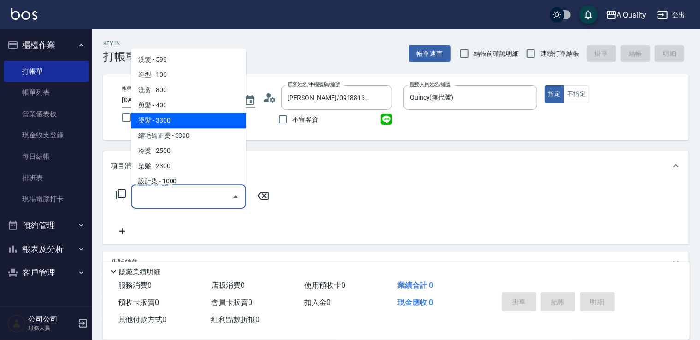
click at [164, 119] on span "燙髮 - 3300" at bounding box center [188, 120] width 115 height 15
type input "燙髮(301)"
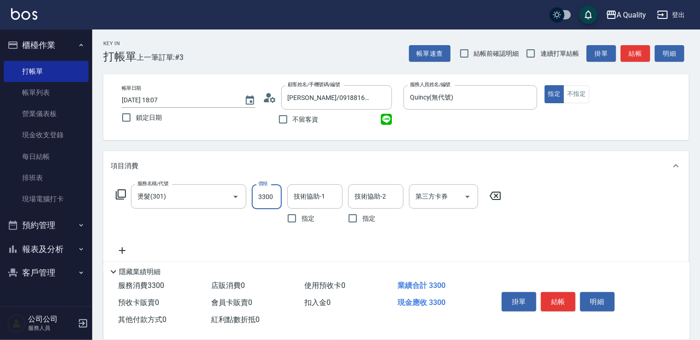
click at [268, 198] on input "3300" at bounding box center [267, 197] width 30 height 25
type input "3040"
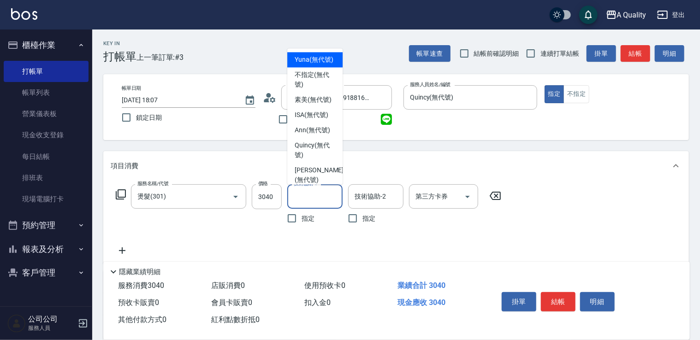
click at [317, 199] on input "技術協助-1" at bounding box center [315, 197] width 47 height 16
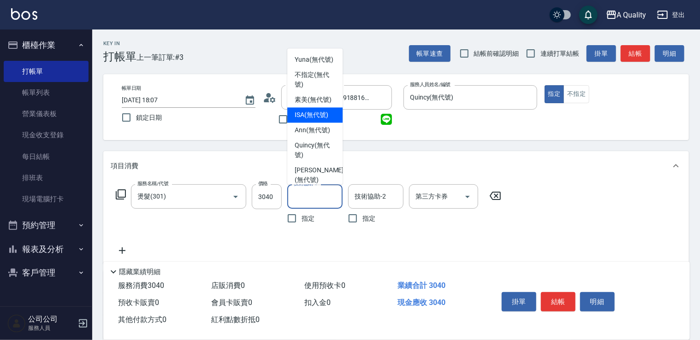
drag, startPoint x: 305, startPoint y: 130, endPoint x: 289, endPoint y: 137, distance: 18.2
click at [305, 120] on span "ISA (無代號)" at bounding box center [312, 115] width 34 height 10
type input "ISA(無代號)"
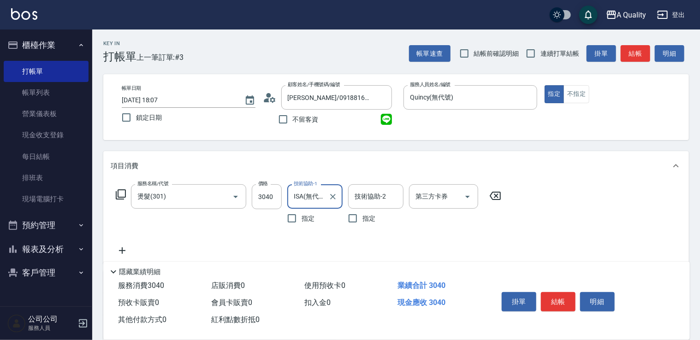
click at [129, 252] on icon at bounding box center [122, 250] width 23 height 11
click at [141, 251] on input "服務名稱/代號" at bounding box center [181, 252] width 93 height 16
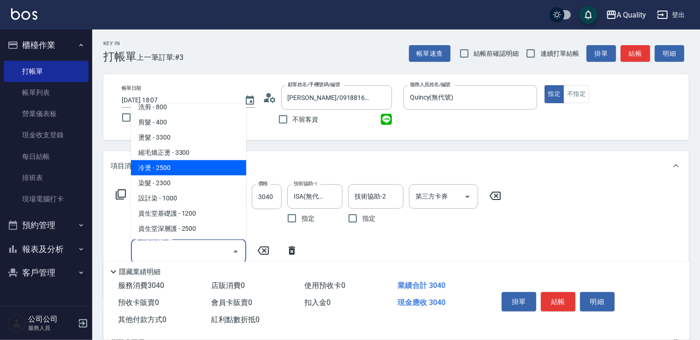
scroll to position [92, 0]
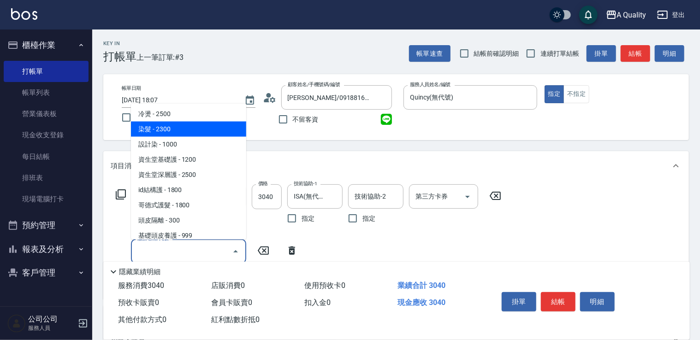
click at [181, 131] on span "染髮 - 2300" at bounding box center [188, 128] width 115 height 15
type input "染髮(401)"
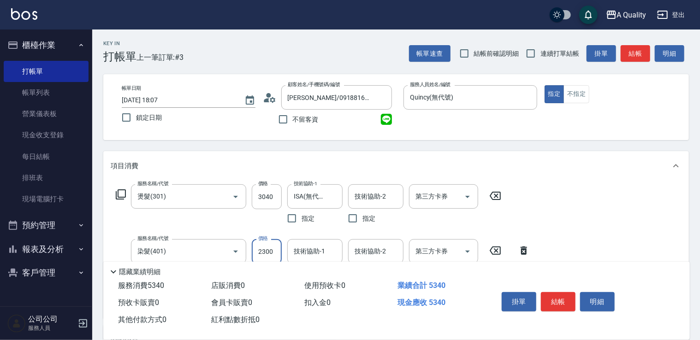
click at [260, 246] on input "2300" at bounding box center [267, 251] width 30 height 25
type input "2640"
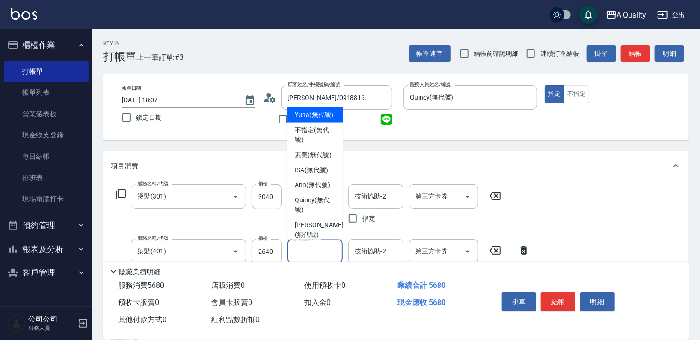
click at [329, 244] on input "技術協助-1" at bounding box center [315, 252] width 47 height 16
click at [319, 175] on span "ISA (無代號)" at bounding box center [312, 170] width 34 height 10
type input "ISA(無代號)"
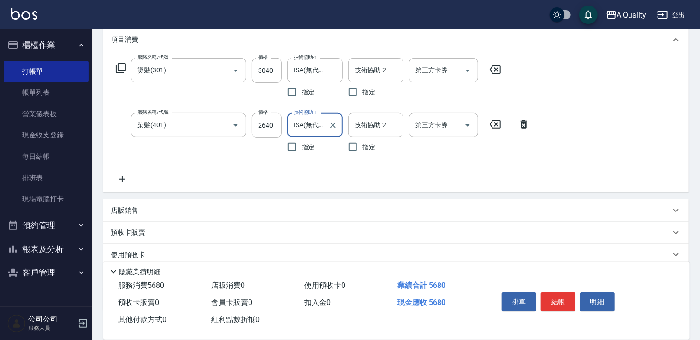
scroll to position [184, 0]
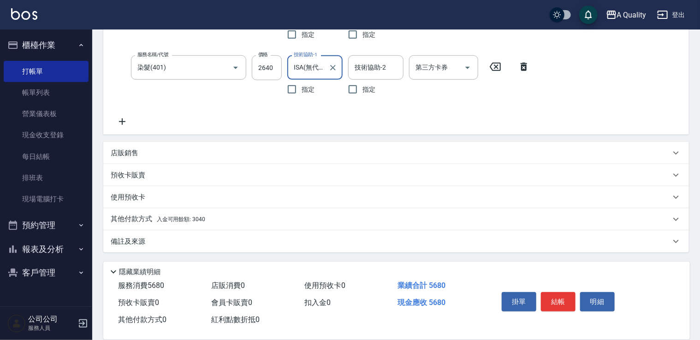
click at [120, 122] on icon at bounding box center [122, 121] width 23 height 11
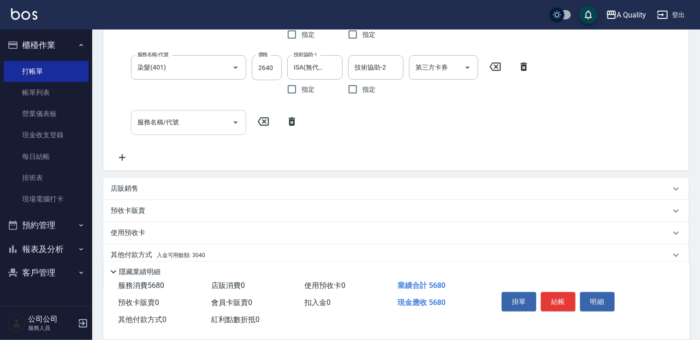
drag, startPoint x: 150, startPoint y: 137, endPoint x: 155, endPoint y: 121, distance: 16.3
click at [152, 133] on div "服務名稱/代號 燙髮(301) 服務名稱/代號 價格 3040 價格 技術協助-1 ISA(無代號) 技術協助-1 指定 技術協助-2 技術協助-2 指定 第…" at bounding box center [323, 81] width 425 height 162
click at [155, 121] on input "服務名稱/代號" at bounding box center [181, 122] width 93 height 16
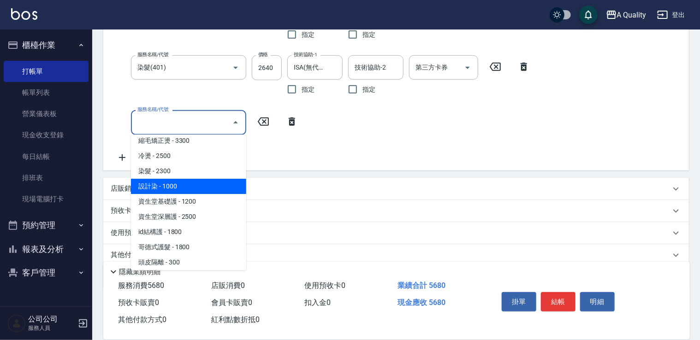
scroll to position [83, 0]
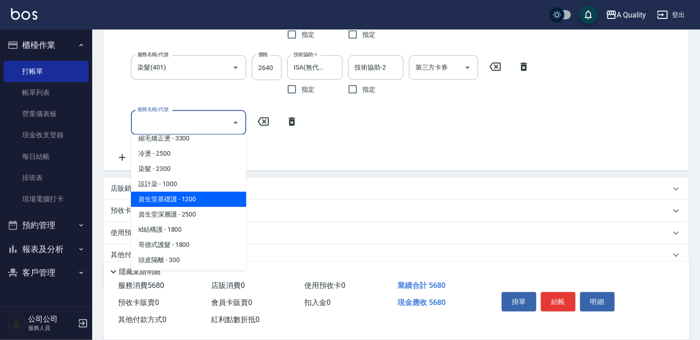
drag, startPoint x: 182, startPoint y: 205, endPoint x: 210, endPoint y: 184, distance: 35.5
click at [184, 204] on span "資生堂基礎護 - 1200" at bounding box center [188, 199] width 115 height 15
type input "資生堂基礎護(501)"
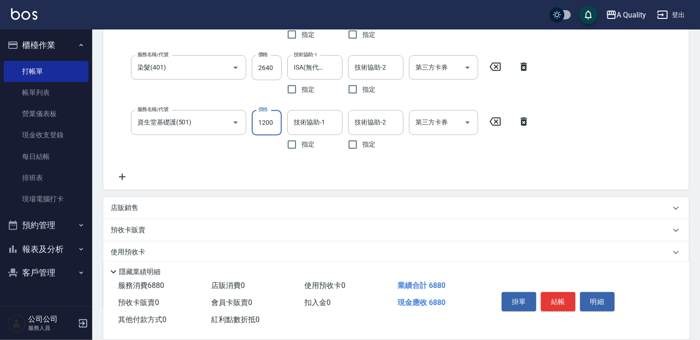
click at [261, 117] on input "1200" at bounding box center [267, 122] width 30 height 25
type input "960"
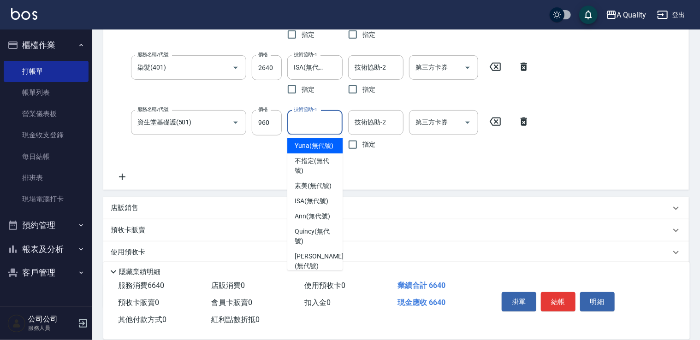
click at [310, 121] on input "技術協助-1" at bounding box center [315, 122] width 47 height 16
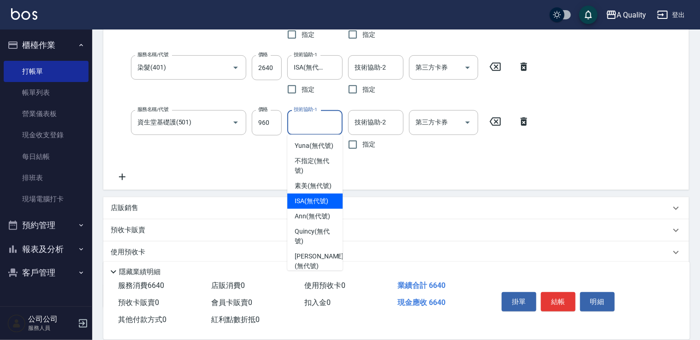
click at [315, 206] on span "ISA (無代號)" at bounding box center [312, 201] width 34 height 10
type input "ISA(無代號)"
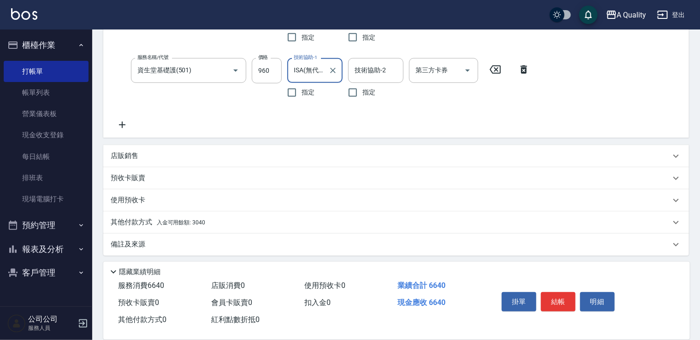
scroll to position [239, 0]
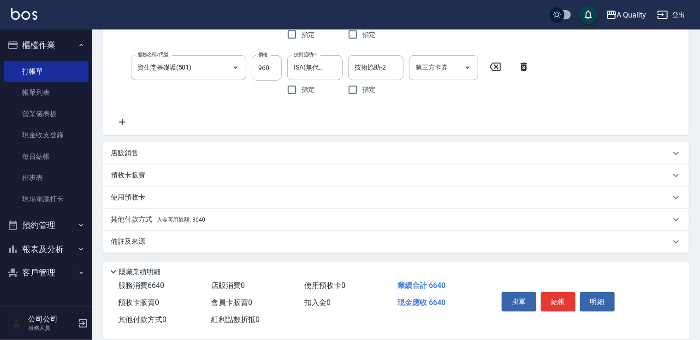
click at [168, 221] on span "入金可用餘額: 3040" at bounding box center [181, 220] width 48 height 6
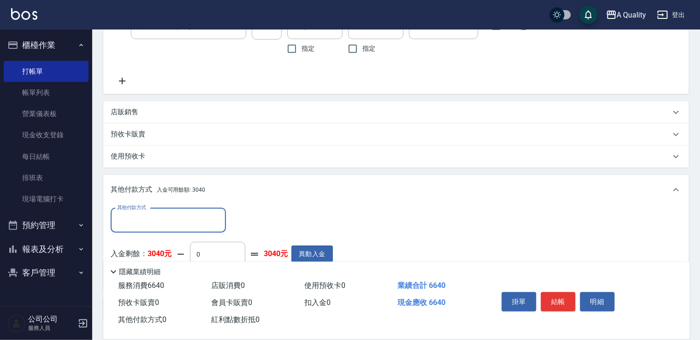
scroll to position [347, 0]
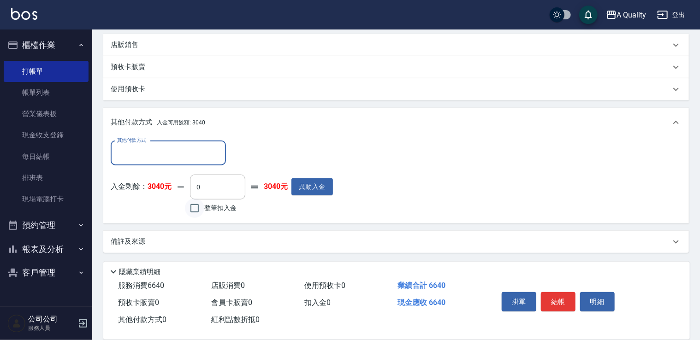
click at [192, 209] on input "整筆扣入金" at bounding box center [194, 208] width 19 height 19
checkbox input "true"
type input "3040"
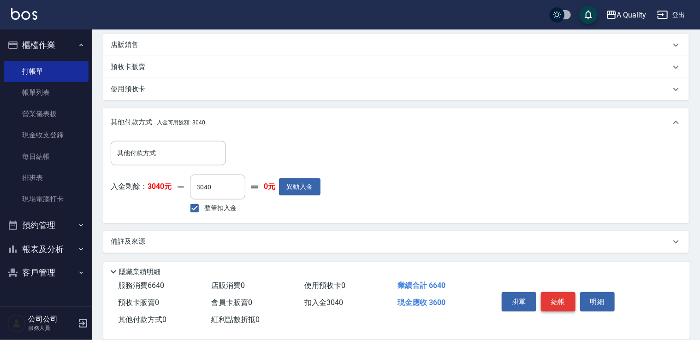
click at [561, 294] on button "結帳" at bounding box center [558, 301] width 35 height 19
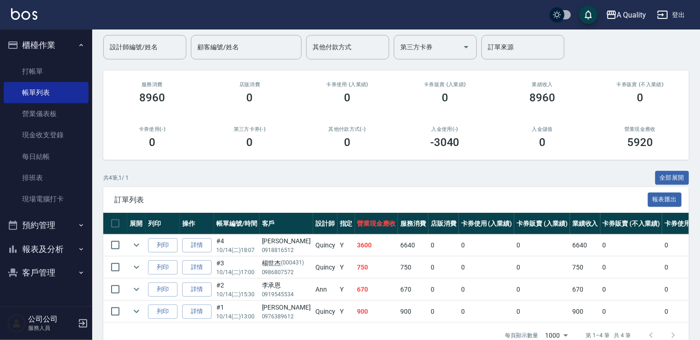
scroll to position [97, 0]
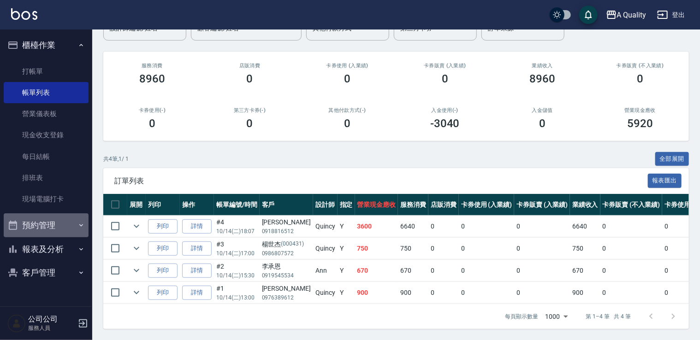
click at [51, 233] on button "預約管理" at bounding box center [46, 226] width 85 height 24
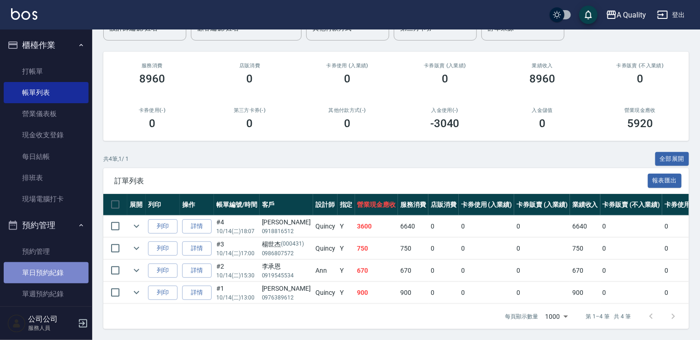
click at [55, 275] on link "單日預約紀錄" at bounding box center [46, 272] width 85 height 21
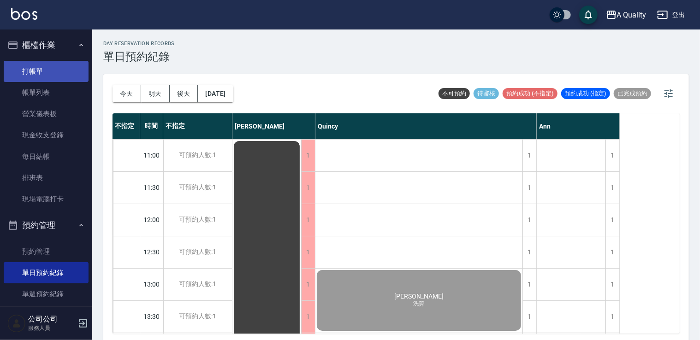
click at [48, 69] on link "打帳單" at bounding box center [46, 71] width 85 height 21
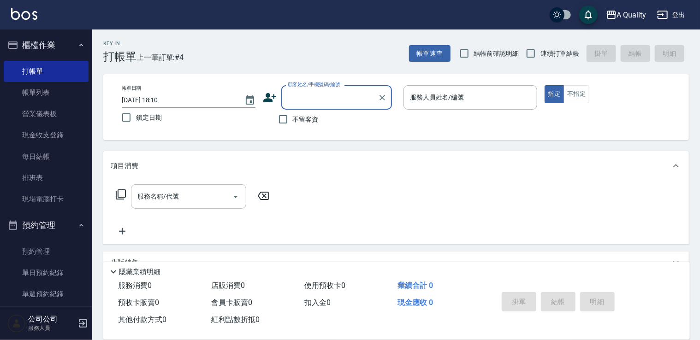
click at [343, 85] on div "顧客姓名/手機號碼/編號" at bounding box center [336, 97] width 111 height 24
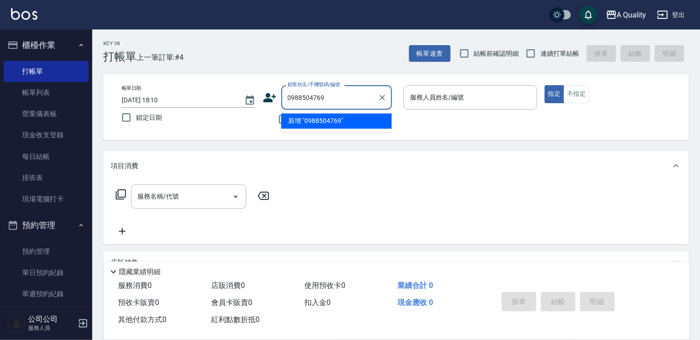
click at [337, 118] on li "新增 "0988504769"" at bounding box center [336, 120] width 111 height 15
type input "0988504769"
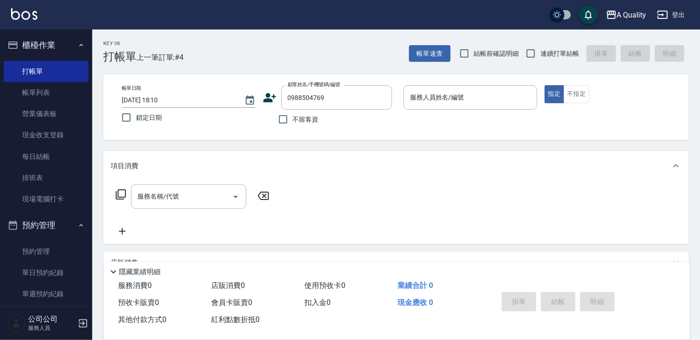
click at [267, 96] on icon at bounding box center [270, 98] width 14 height 14
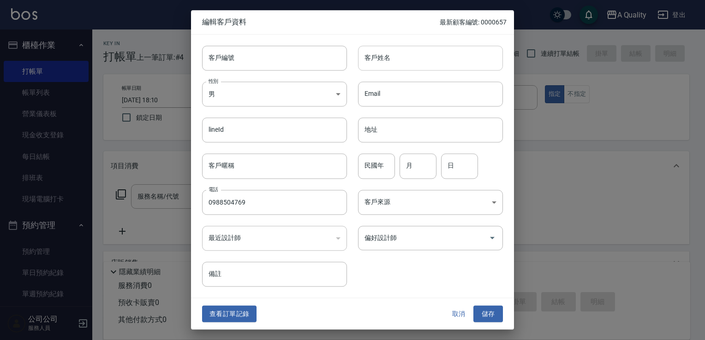
click at [398, 55] on input "客戶姓名" at bounding box center [430, 58] width 145 height 25
type input "c"
type input "黃靖雯"
click at [231, 98] on body "A Quality 登出 櫃檯作業 打帳單 帳單列表 營業儀表板 現金收支登錄 每日結帳 排班表 現場電腦打卡 預約管理 預約管理 單日預約紀錄 單週預約紀錄…" at bounding box center [352, 225] width 705 height 450
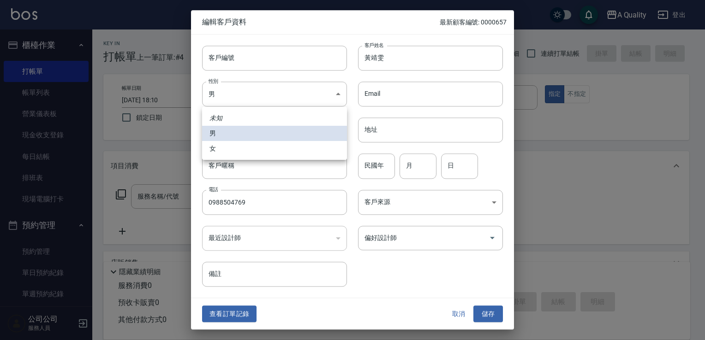
click at [220, 149] on li "女" at bounding box center [274, 148] width 145 height 15
type input "FEMALE"
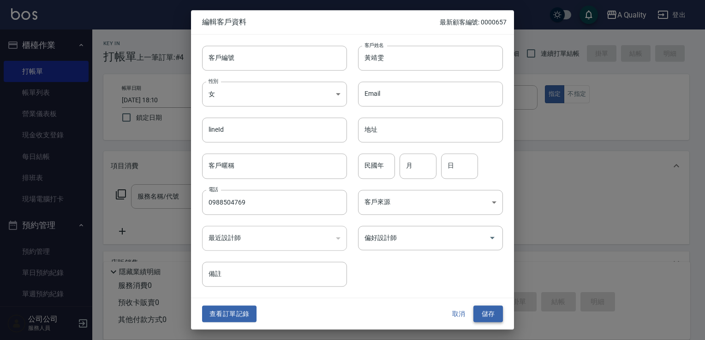
click at [489, 316] on button "儲存" at bounding box center [488, 314] width 30 height 17
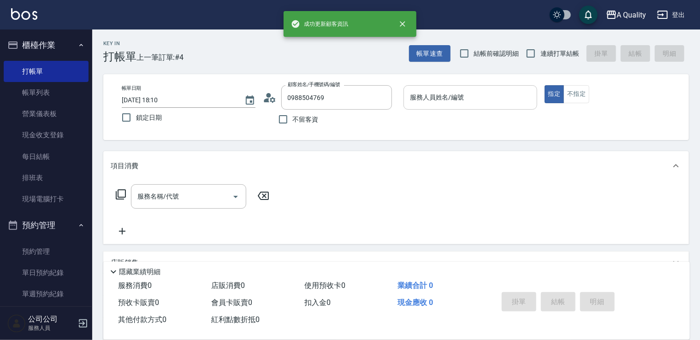
click at [445, 102] on input "服務人員姓名/編號" at bounding box center [470, 97] width 125 height 16
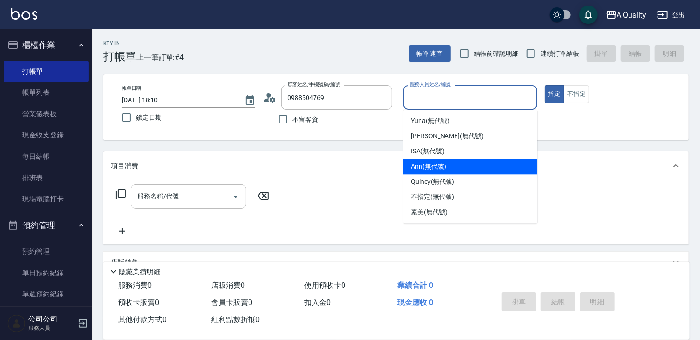
click at [435, 171] on span "Ann (無代號)" at bounding box center [429, 167] width 36 height 10
type input "Ann(無代號)"
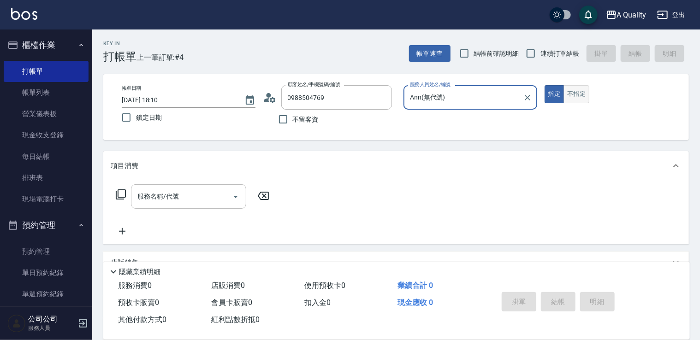
click at [574, 95] on button "不指定" at bounding box center [577, 94] width 26 height 18
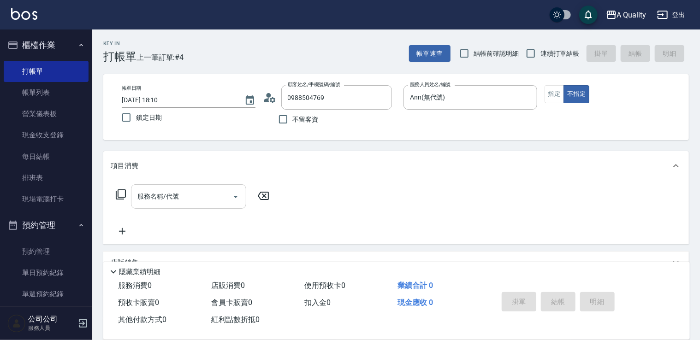
click at [159, 200] on input "服務名稱/代號" at bounding box center [181, 197] width 93 height 16
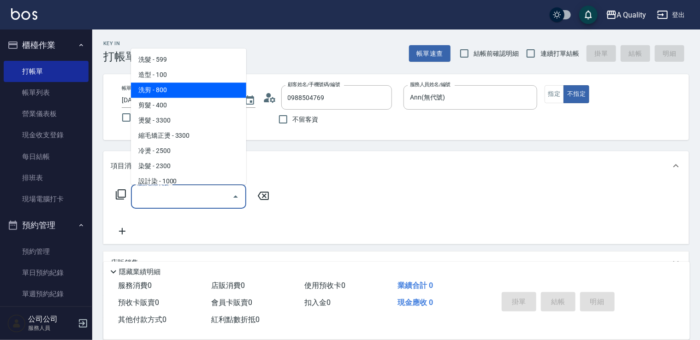
drag, startPoint x: 164, startPoint y: 85, endPoint x: 350, endPoint y: 137, distance: 192.5
click at [170, 88] on span "洗剪 - 800" at bounding box center [188, 90] width 115 height 15
type input "洗剪(103)"
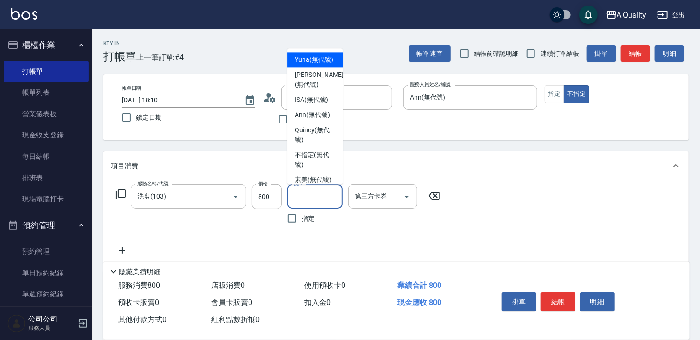
drag, startPoint x: 300, startPoint y: 191, endPoint x: 307, endPoint y: 163, distance: 29.3
click at [300, 190] on input "洗-1" at bounding box center [315, 197] width 47 height 16
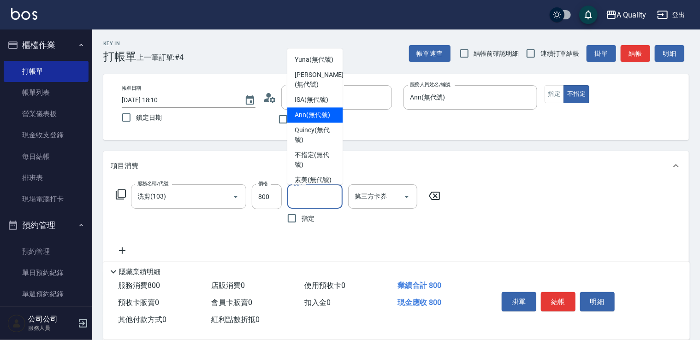
click at [309, 120] on span "Ann (無代號)" at bounding box center [313, 115] width 36 height 10
drag, startPoint x: 304, startPoint y: 197, endPoint x: 305, endPoint y: 113, distance: 84.4
click at [302, 185] on div "洗-1 Ann(無代號) 洗-1" at bounding box center [314, 197] width 55 height 24
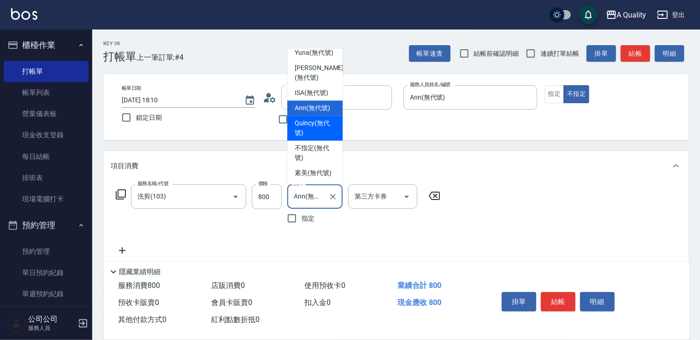
scroll to position [26, 0]
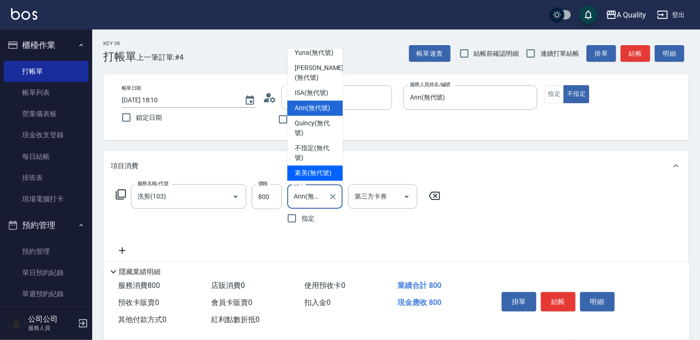
click at [313, 168] on span "素美 (無代號)" at bounding box center [313, 173] width 37 height 10
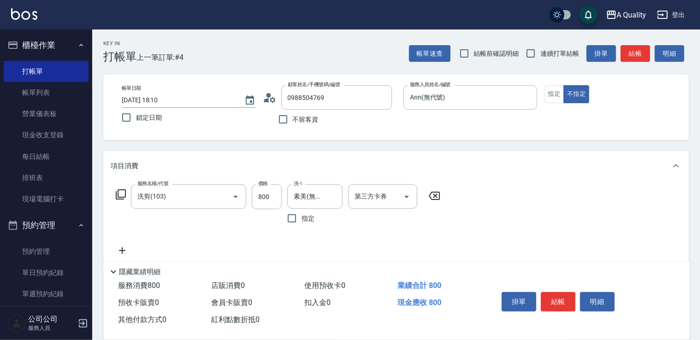
click at [313, 161] on div "項目消費" at bounding box center [391, 166] width 560 height 10
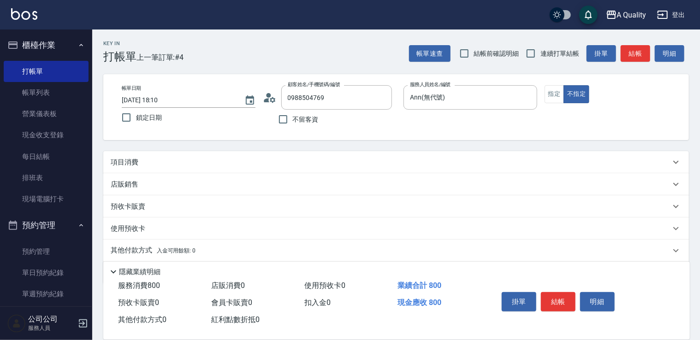
click at [309, 158] on div "項目消費" at bounding box center [391, 163] width 560 height 10
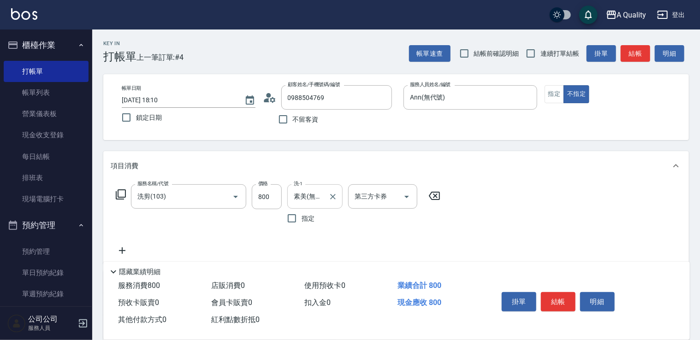
drag, startPoint x: 310, startPoint y: 191, endPoint x: 310, endPoint y: 185, distance: 5.5
click at [310, 189] on input "素美(無代號)" at bounding box center [308, 197] width 33 height 16
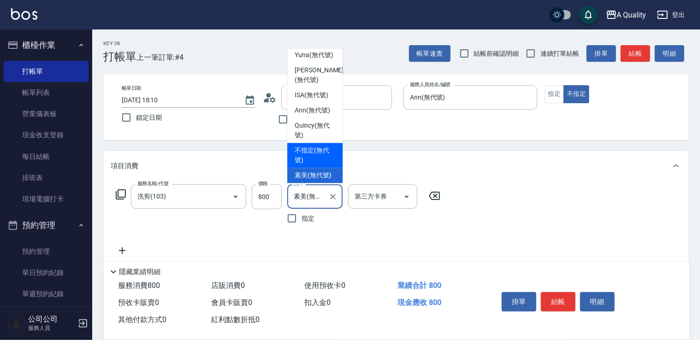
scroll to position [0, 0]
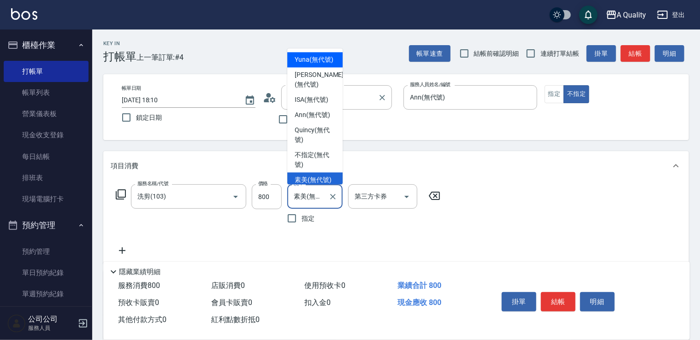
drag, startPoint x: 313, startPoint y: 63, endPoint x: 320, endPoint y: 85, distance: 23.6
click at [313, 64] on span "Yuna (無代號)" at bounding box center [314, 60] width 39 height 10
type input "Yuna(無代號)"
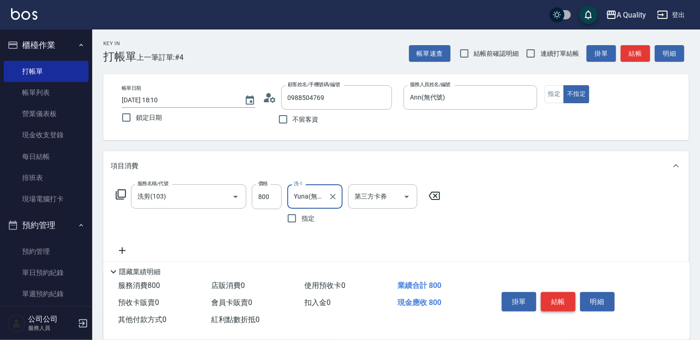
click at [551, 299] on button "結帳" at bounding box center [558, 301] width 35 height 19
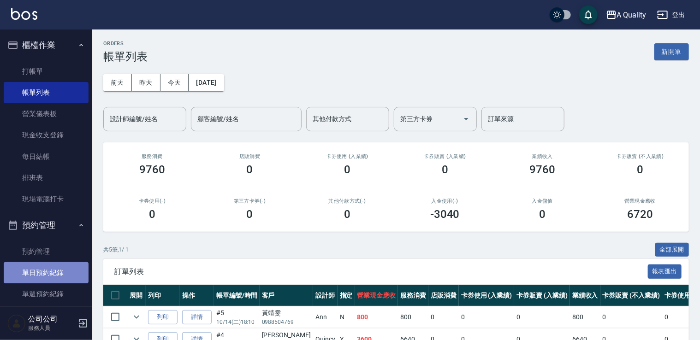
click at [62, 274] on link "單日預約紀錄" at bounding box center [46, 272] width 85 height 21
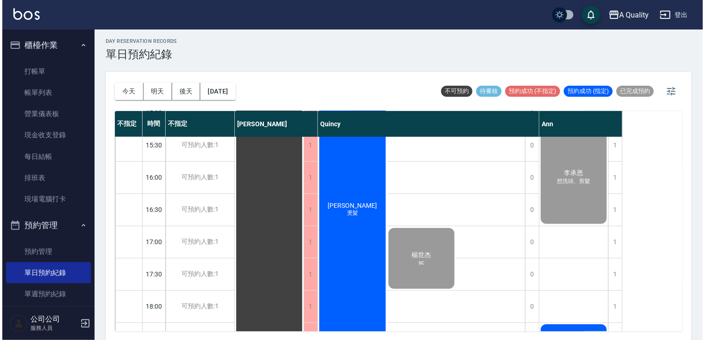
scroll to position [369, 0]
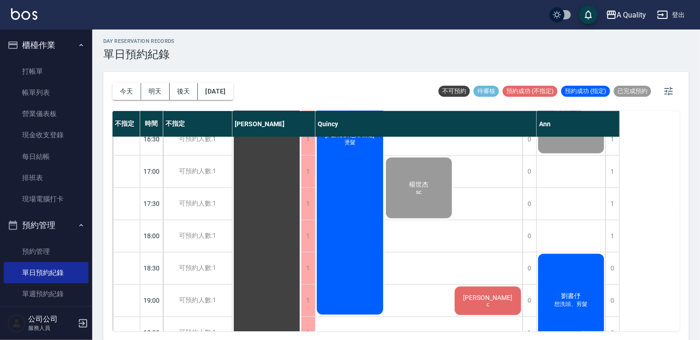
click at [493, 311] on div "張s c" at bounding box center [487, 301] width 69 height 31
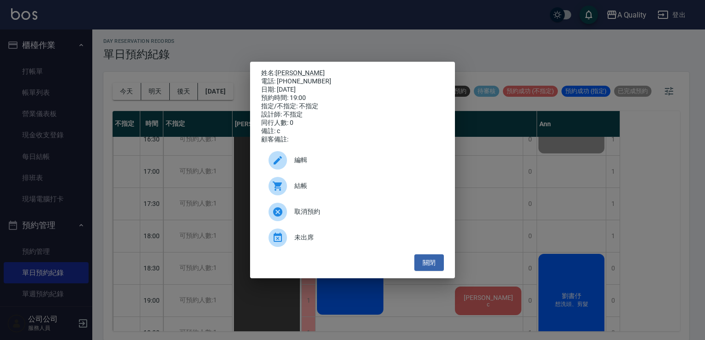
click at [347, 199] on div "結帳" at bounding box center [352, 186] width 183 height 26
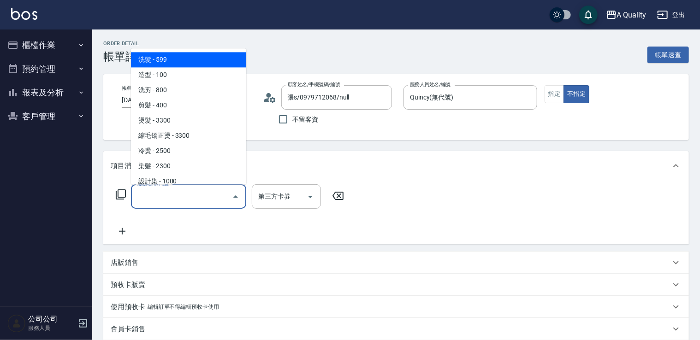
click at [174, 171] on body "A Quality 登出 櫃檯作業 打帳單 帳單列表 營業儀表板 現金收支登錄 每日結帳 排班表 現場電腦打卡 預約管理 預約管理 單日預約紀錄 單週預約紀錄…" at bounding box center [350, 260] width 700 height 520
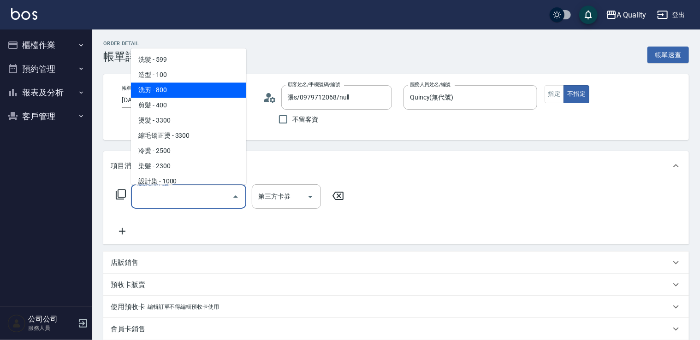
click at [172, 91] on span "洗剪 - 800" at bounding box center [188, 90] width 115 height 15
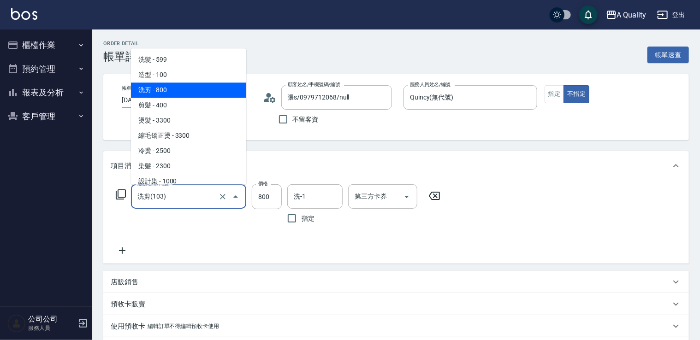
drag, startPoint x: 200, startPoint y: 191, endPoint x: 197, endPoint y: 177, distance: 15.0
click at [198, 182] on body "A Quality 登出 櫃檯作業 打帳單 帳單列表 營業儀表板 現金收支登錄 每日結帳 排班表 現場電腦打卡 預約管理 預約管理 單日預約紀錄 單週預約紀錄…" at bounding box center [350, 280] width 700 height 561
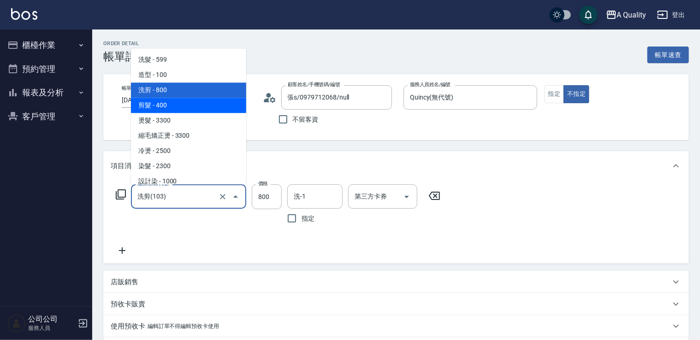
drag, startPoint x: 167, startPoint y: 106, endPoint x: 266, endPoint y: 126, distance: 101.2
click at [171, 107] on span "剪髮 - 400" at bounding box center [188, 105] width 115 height 15
type input "剪髮(201)"
type input "400"
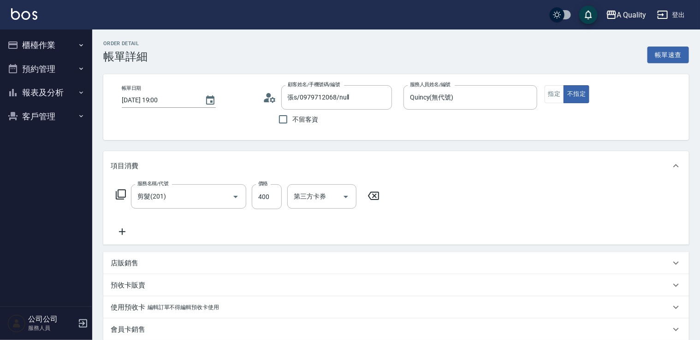
click at [267, 184] on label "價格" at bounding box center [263, 183] width 10 height 7
click at [267, 185] on input "400" at bounding box center [267, 197] width 30 height 25
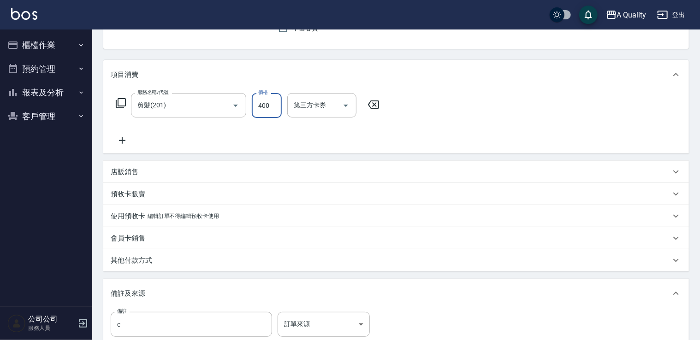
scroll to position [20, 0]
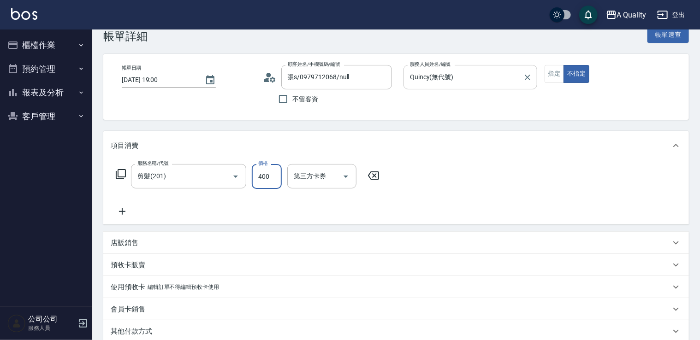
click at [483, 84] on div "Quincy(無代號) 服務人員姓名/編號" at bounding box center [471, 77] width 134 height 24
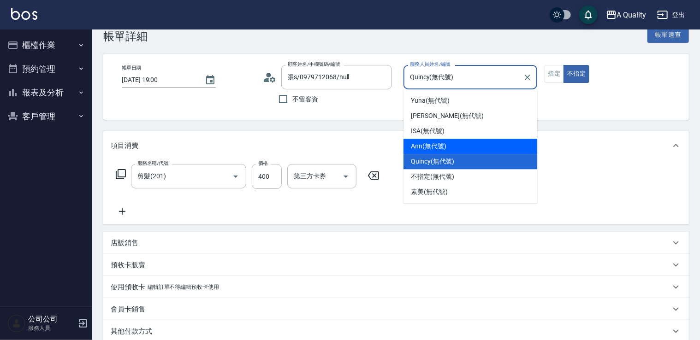
click at [426, 143] on span "Ann (無代號)" at bounding box center [429, 147] width 36 height 10
type input "Ann(無代號)"
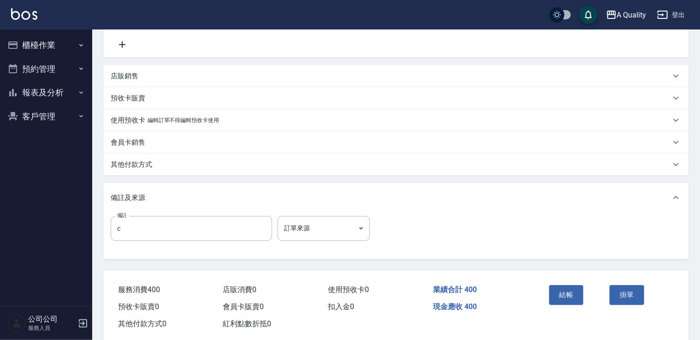
scroll to position [205, 0]
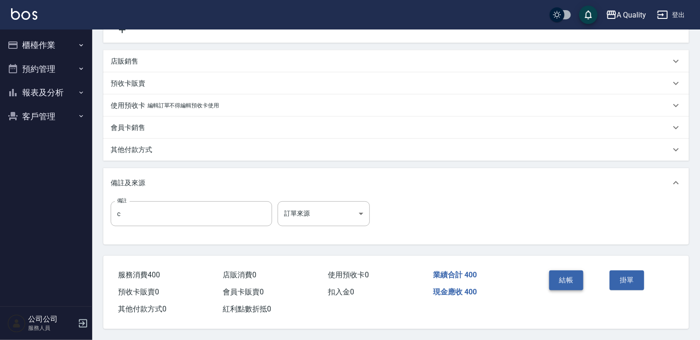
click at [574, 280] on button "結帳" at bounding box center [566, 280] width 35 height 19
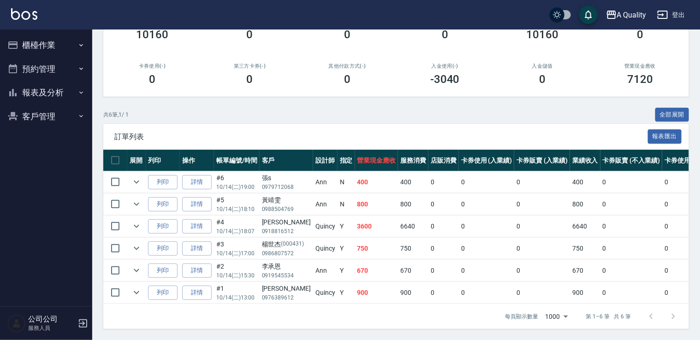
scroll to position [138, 0]
click at [56, 65] on button "預約管理" at bounding box center [46, 69] width 85 height 24
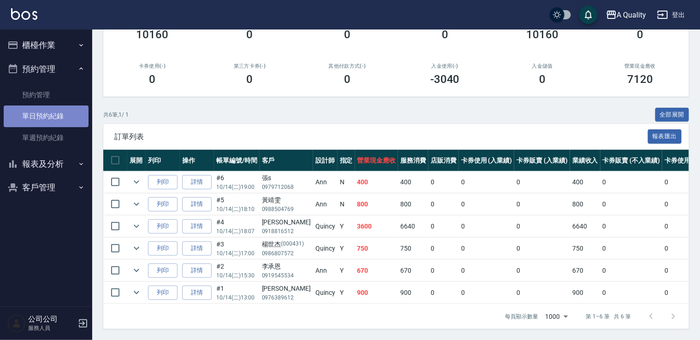
click at [68, 118] on link "單日預約紀錄" at bounding box center [46, 116] width 85 height 21
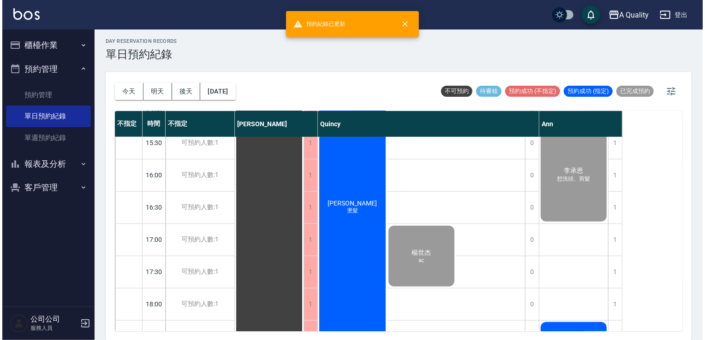
scroll to position [369, 0]
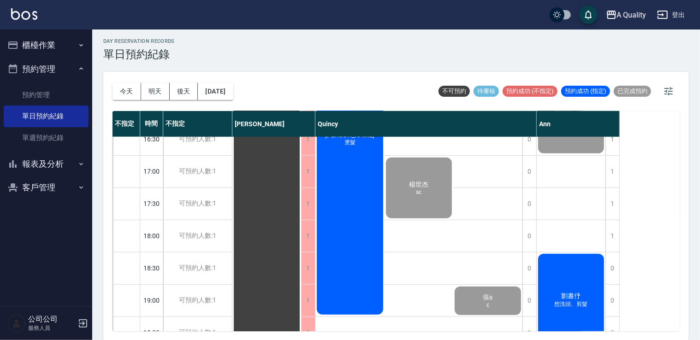
click at [577, 263] on div "劉書伃 想洗頭、剪髮" at bounding box center [571, 301] width 69 height 96
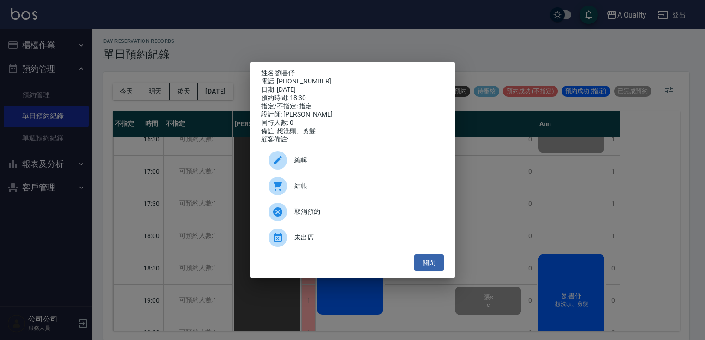
click at [289, 69] on link "劉書伃" at bounding box center [284, 72] width 19 height 7
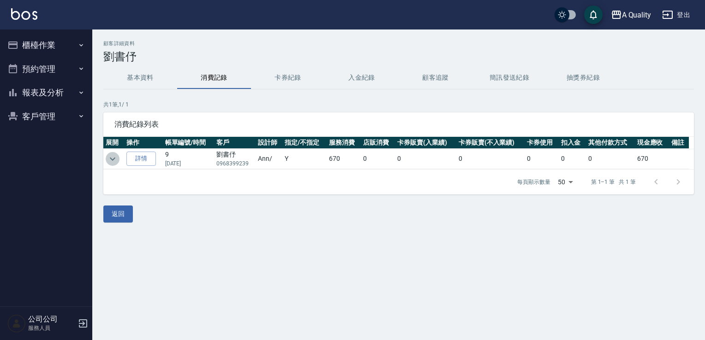
click at [116, 158] on icon "expand row" at bounding box center [112, 159] width 11 height 11
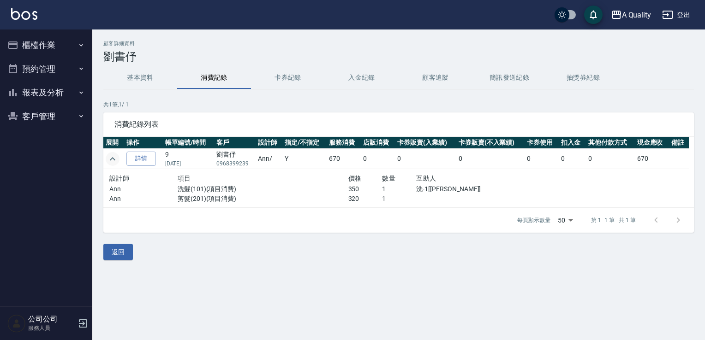
click at [115, 158] on icon "expand row" at bounding box center [112, 159] width 11 height 11
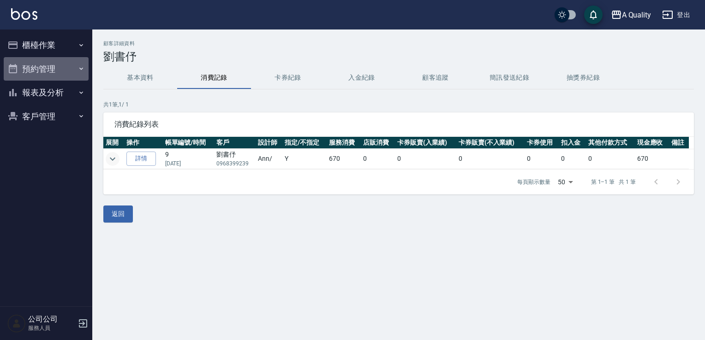
click at [58, 62] on button "預約管理" at bounding box center [46, 69] width 85 height 24
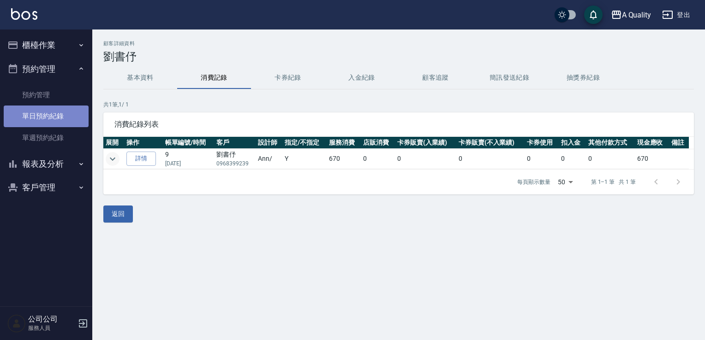
click at [63, 117] on link "單日預約紀錄" at bounding box center [46, 116] width 85 height 21
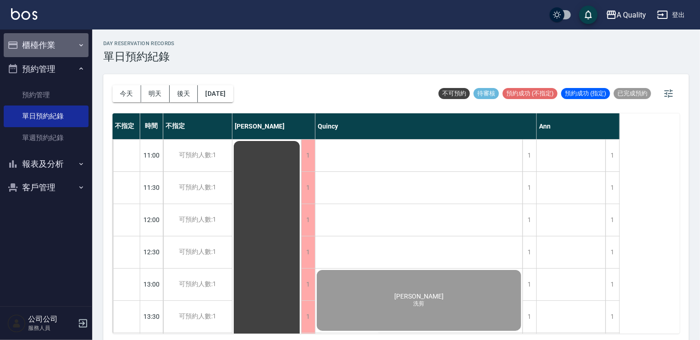
click at [54, 48] on button "櫃檯作業" at bounding box center [46, 45] width 85 height 24
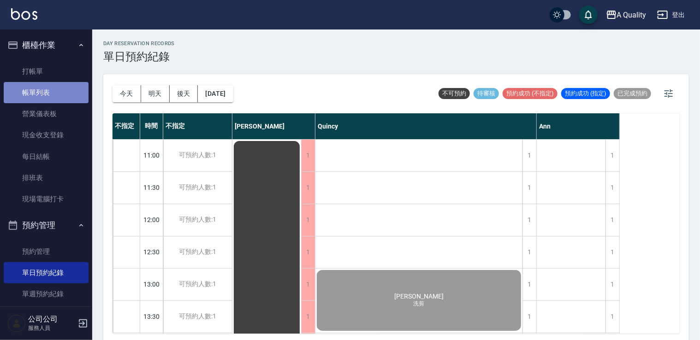
click at [62, 101] on link "帳單列表" at bounding box center [46, 92] width 85 height 21
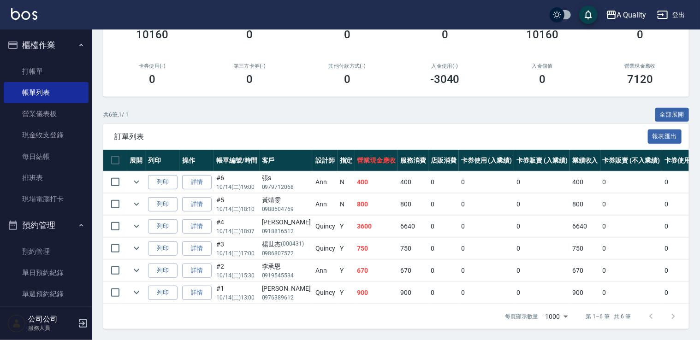
scroll to position [138, 0]
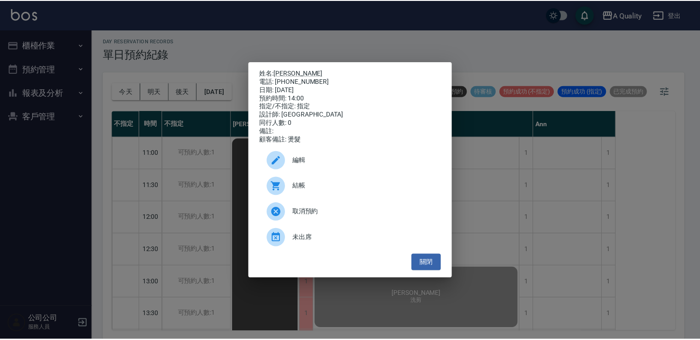
scroll to position [209, 0]
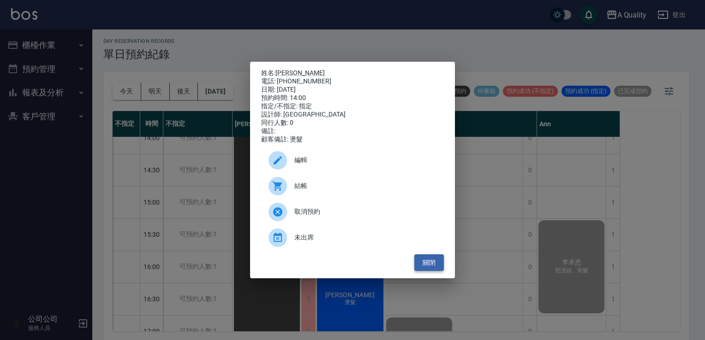
click at [432, 268] on button "關閉" at bounding box center [429, 263] width 30 height 17
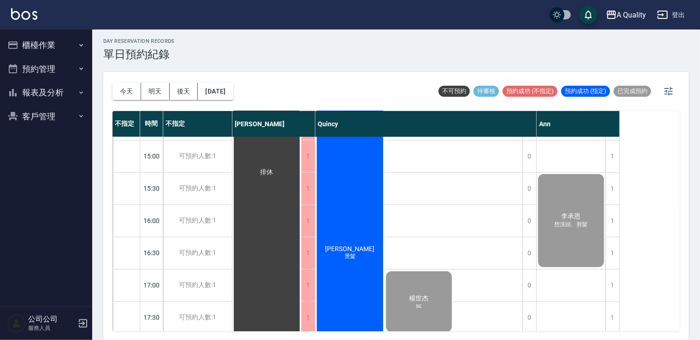
scroll to position [393, 0]
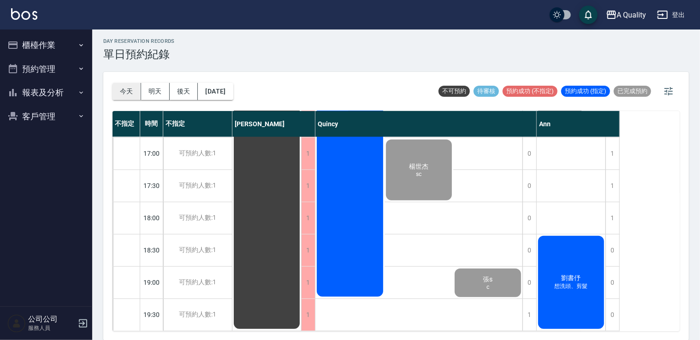
click at [120, 88] on button "今天" at bounding box center [127, 91] width 29 height 17
click at [48, 48] on button "櫃檯作業" at bounding box center [46, 45] width 85 height 24
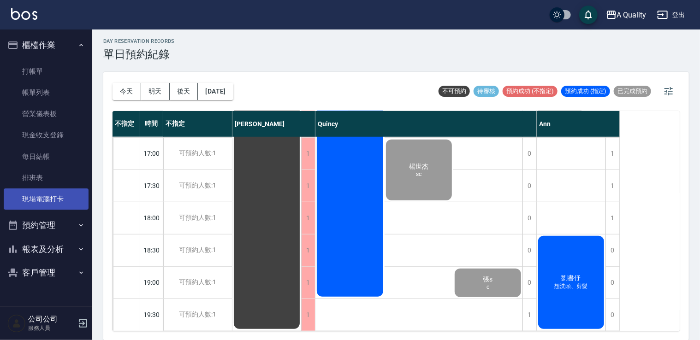
click at [59, 202] on link "現場電腦打卡" at bounding box center [46, 199] width 85 height 21
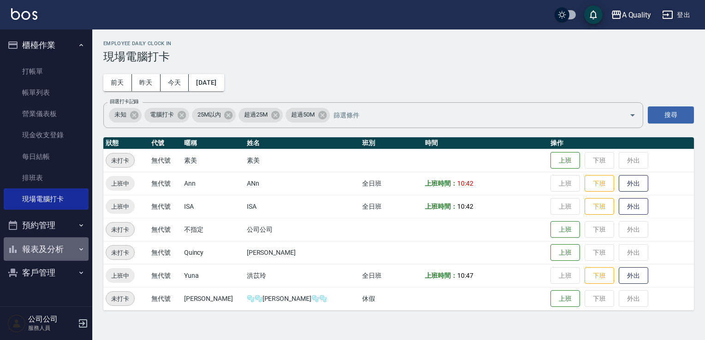
drag, startPoint x: 41, startPoint y: 248, endPoint x: 49, endPoint y: 237, distance: 14.2
click at [41, 248] on button "報表及分析" at bounding box center [46, 250] width 85 height 24
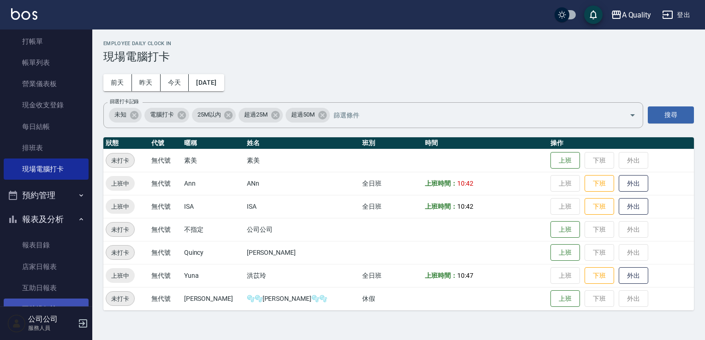
scroll to position [92, 0]
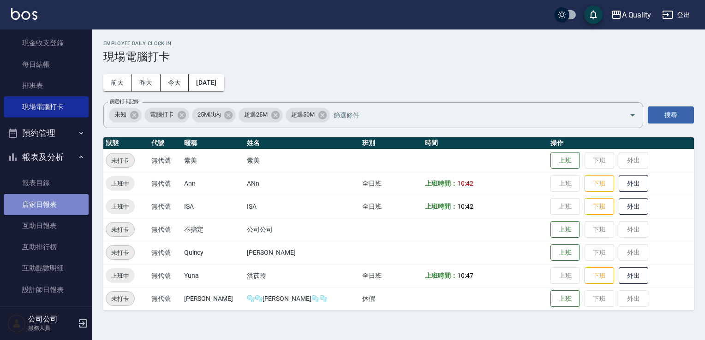
click at [54, 204] on link "店家日報表" at bounding box center [46, 204] width 85 height 21
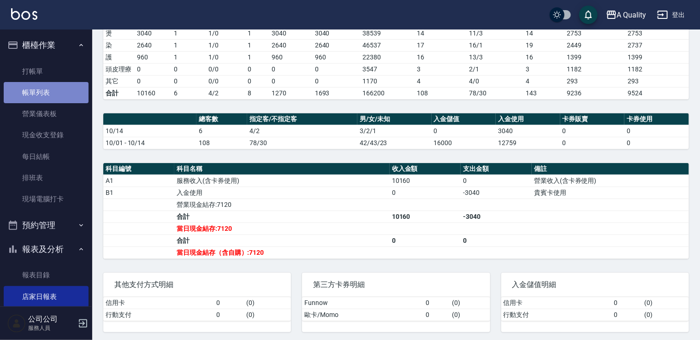
click at [61, 97] on link "帳單列表" at bounding box center [46, 92] width 85 height 21
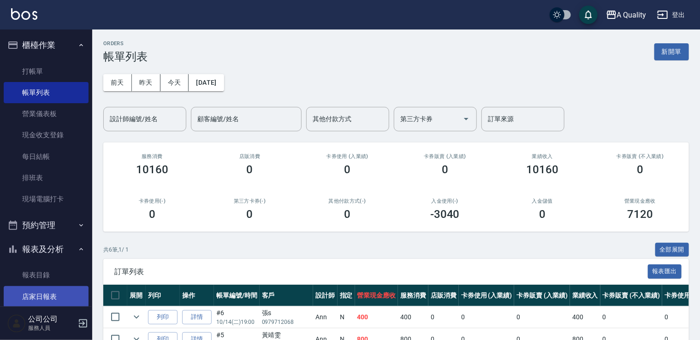
click at [29, 291] on link "店家日報表" at bounding box center [46, 296] width 85 height 21
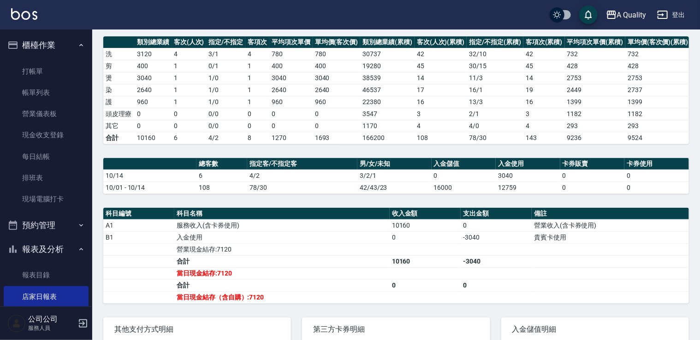
scroll to position [170, 0]
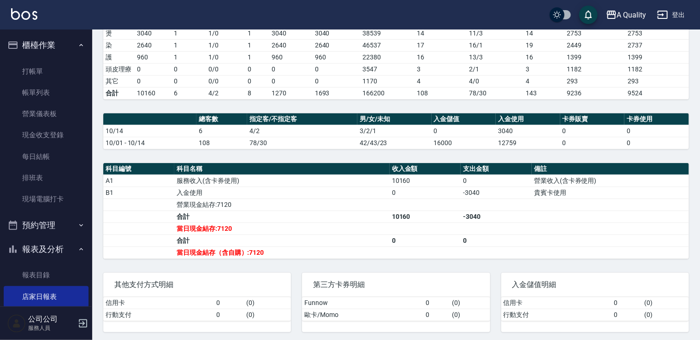
click at [38, 226] on button "預約管理" at bounding box center [46, 226] width 85 height 24
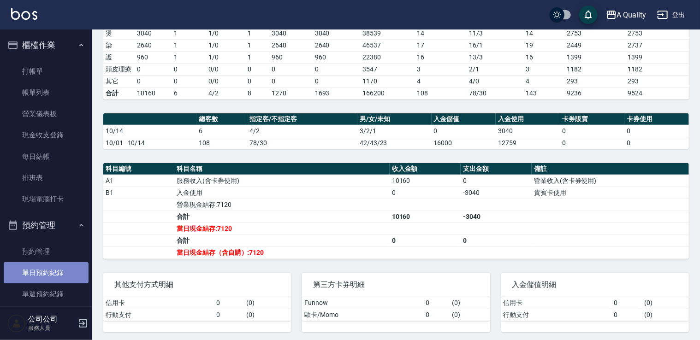
drag, startPoint x: 47, startPoint y: 267, endPoint x: 35, endPoint y: 262, distance: 12.4
click at [46, 267] on link "單日預約紀錄" at bounding box center [46, 272] width 85 height 21
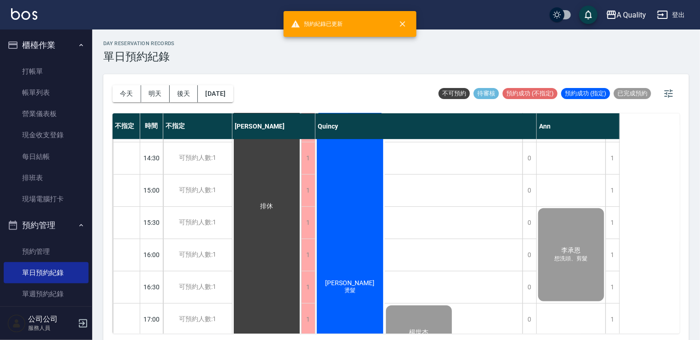
scroll to position [369, 0]
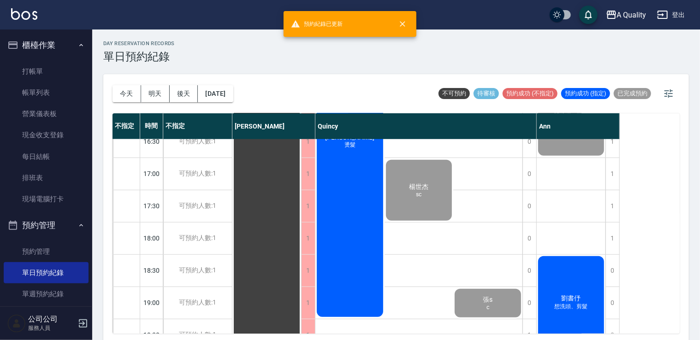
click at [546, 266] on div "[PERSON_NAME] 想洗頭、剪髮" at bounding box center [571, 303] width 69 height 96
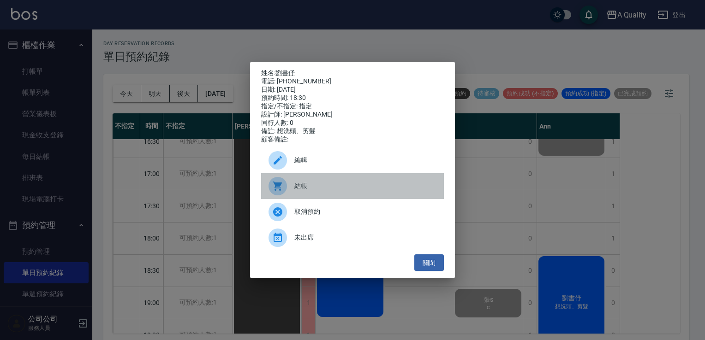
click at [344, 188] on span "結帳" at bounding box center [365, 186] width 142 height 10
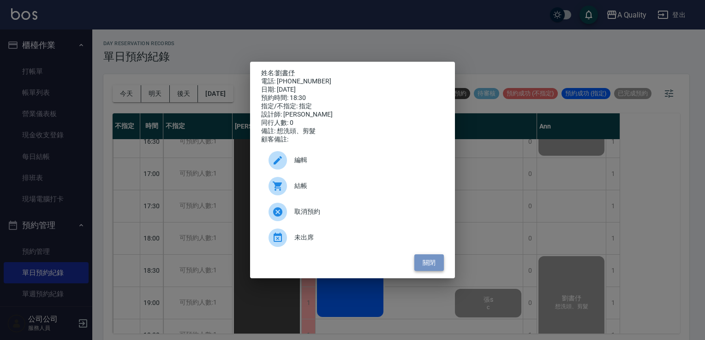
click at [426, 264] on button "關閉" at bounding box center [429, 263] width 30 height 17
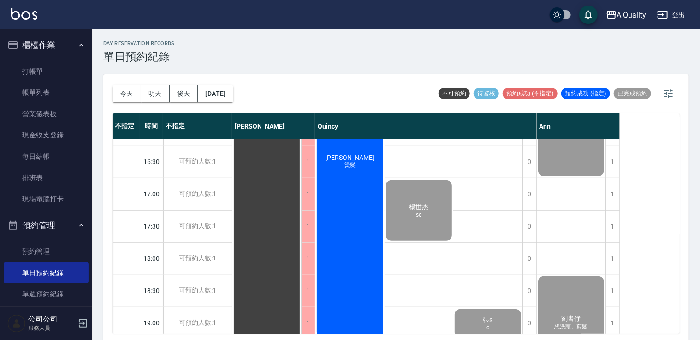
scroll to position [347, 0]
drag, startPoint x: 52, startPoint y: 89, endPoint x: 98, endPoint y: 4, distance: 97.4
click at [52, 89] on link "帳單列表" at bounding box center [46, 92] width 85 height 21
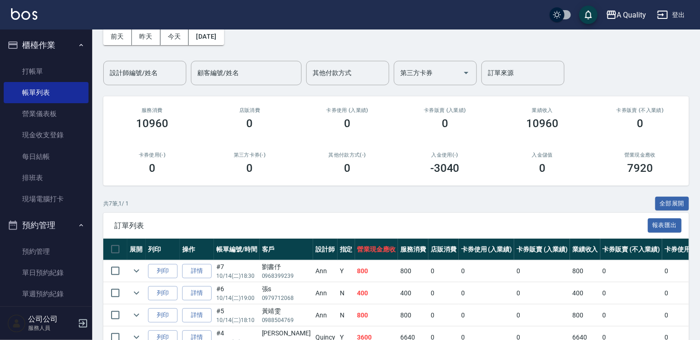
scroll to position [162, 0]
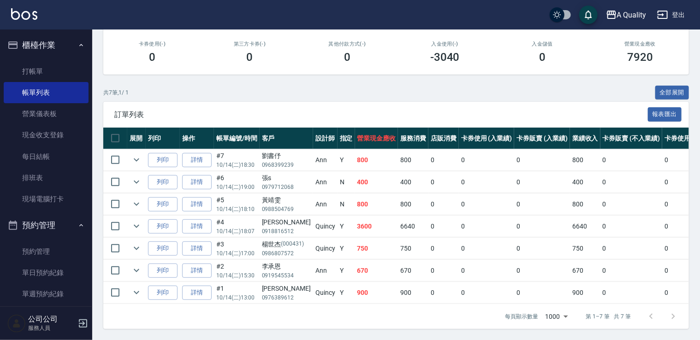
click at [167, 69] on div "ORDERS 帳單列表 新開單 [DATE] [DATE] [DATE] [DATE] 設計師編號/姓名 設計師編號/姓名 顧客編號/姓名 顧客編號/姓名 其…" at bounding box center [396, 106] width 608 height 468
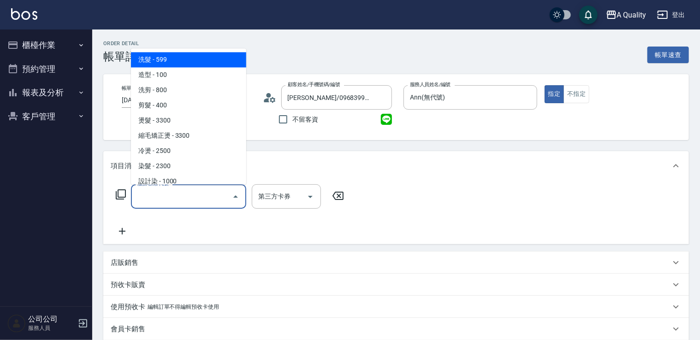
drag, startPoint x: 177, startPoint y: 195, endPoint x: 158, endPoint y: 149, distance: 49.7
click at [165, 169] on body "A Quality 登出 櫃檯作業 打帳單 帳單列表 營業儀表板 現金收支登錄 每日結帳 排班表 現場電腦打卡 預約管理 預約管理 單日預約紀錄 單週預約紀錄…" at bounding box center [350, 260] width 700 height 520
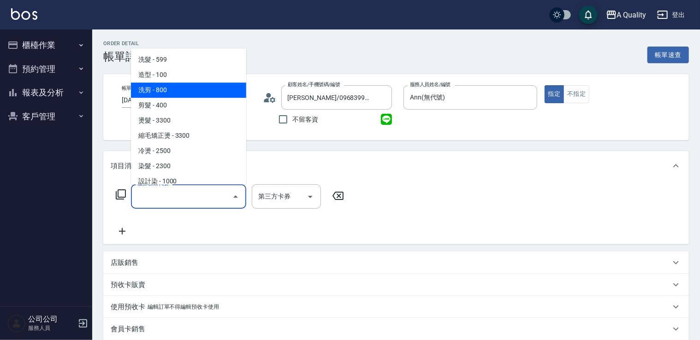
click at [161, 86] on span "洗剪 - 800" at bounding box center [188, 90] width 115 height 15
type input "洗剪(103)"
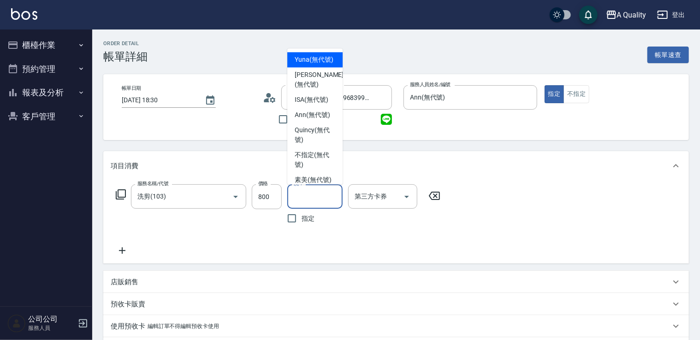
drag, startPoint x: 304, startPoint y: 191, endPoint x: 304, endPoint y: 180, distance: 11.1
click at [304, 191] on input "洗-1" at bounding box center [315, 197] width 47 height 16
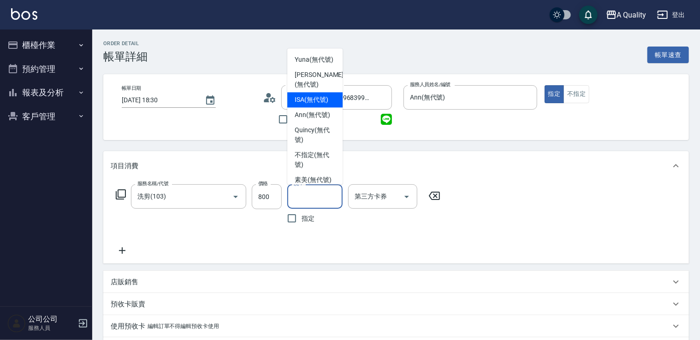
click at [304, 105] on span "ISA (無代號)" at bounding box center [312, 100] width 34 height 10
type input "ISA(無代號)"
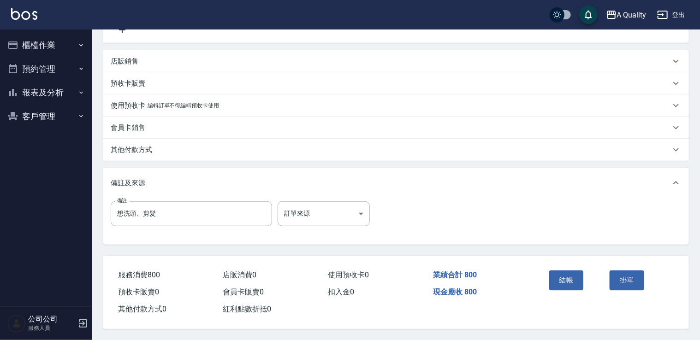
scroll to position [224, 0]
click at [565, 277] on button "結帳" at bounding box center [566, 280] width 35 height 19
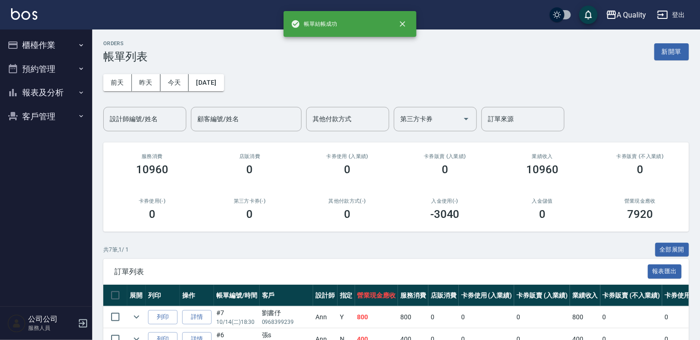
click at [53, 49] on button "櫃檯作業" at bounding box center [46, 45] width 85 height 24
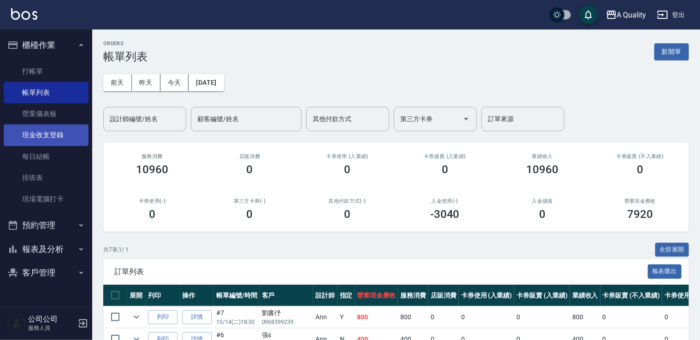
click at [46, 139] on link "現金收支登錄" at bounding box center [46, 135] width 85 height 21
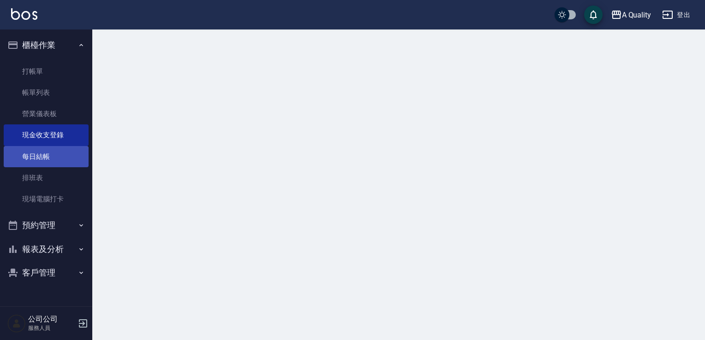
click at [46, 162] on link "每日結帳" at bounding box center [46, 156] width 85 height 21
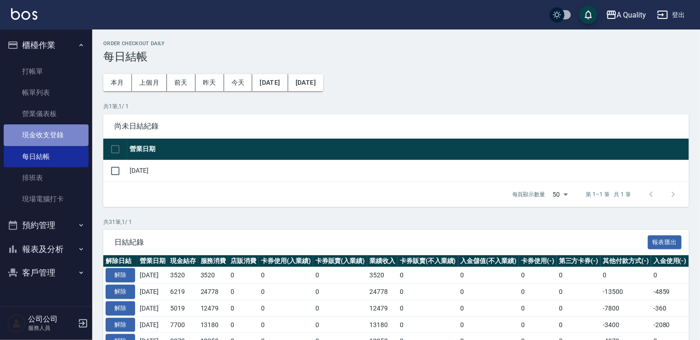
click at [26, 131] on link "現金收支登錄" at bounding box center [46, 135] width 85 height 21
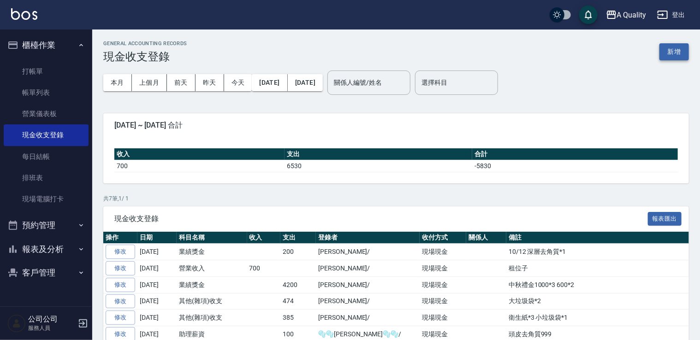
click at [677, 58] on button "新增" at bounding box center [675, 51] width 30 height 17
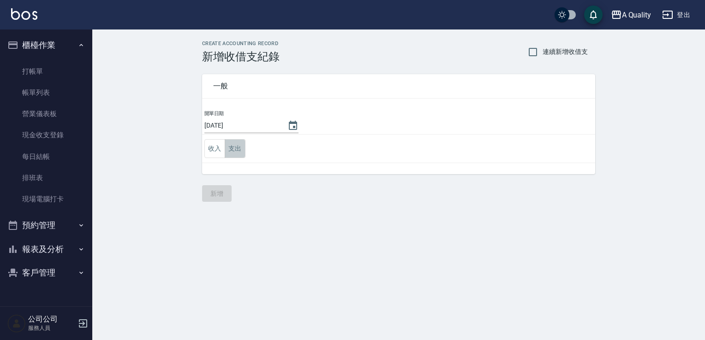
click at [238, 145] on button "支出" at bounding box center [235, 148] width 21 height 19
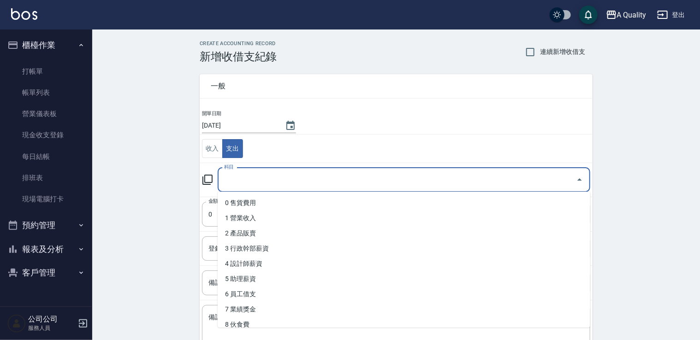
click at [252, 180] on input "科目" at bounding box center [397, 180] width 351 height 16
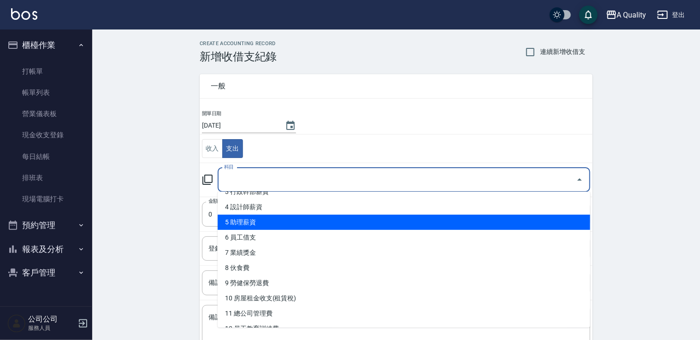
scroll to position [46, 0]
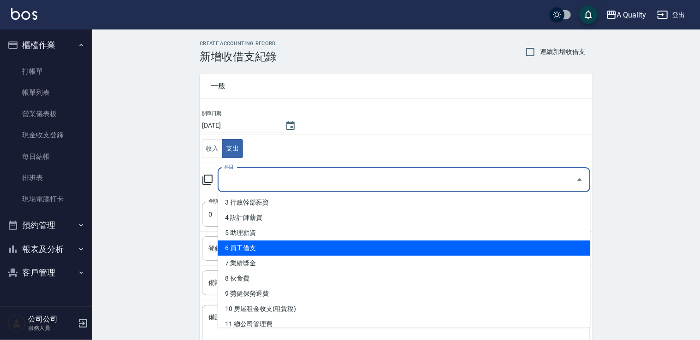
click at [256, 244] on li "6 員工借支" at bounding box center [404, 248] width 373 height 15
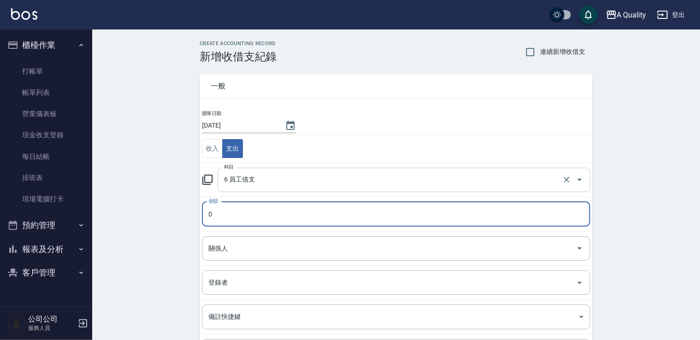
click at [240, 183] on input "6 員工借支" at bounding box center [391, 180] width 339 height 16
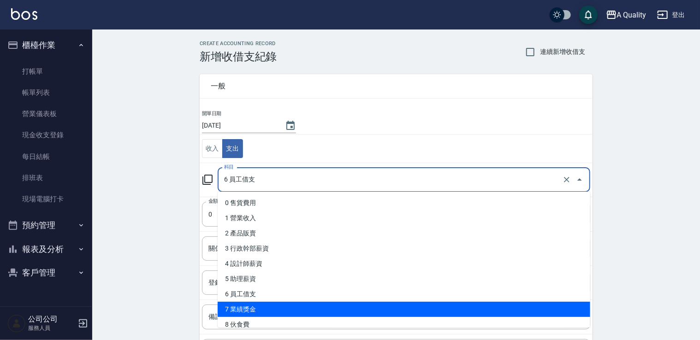
click at [254, 307] on li "7 業績獎金" at bounding box center [404, 309] width 373 height 15
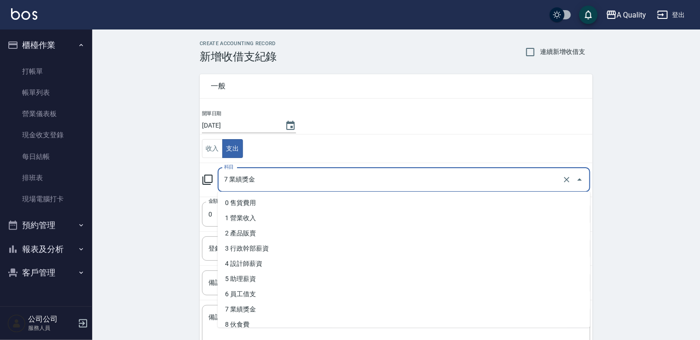
drag, startPoint x: 250, startPoint y: 177, endPoint x: 250, endPoint y: 185, distance: 8.3
click at [250, 181] on input "7 業績獎金" at bounding box center [391, 180] width 339 height 16
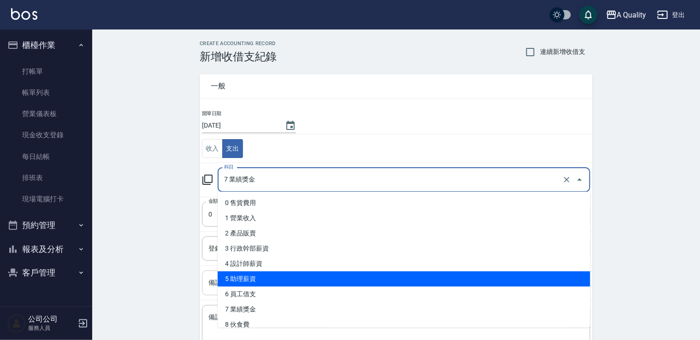
click at [250, 280] on li "5 助理薪資" at bounding box center [404, 279] width 373 height 15
type input "5 助理薪資"
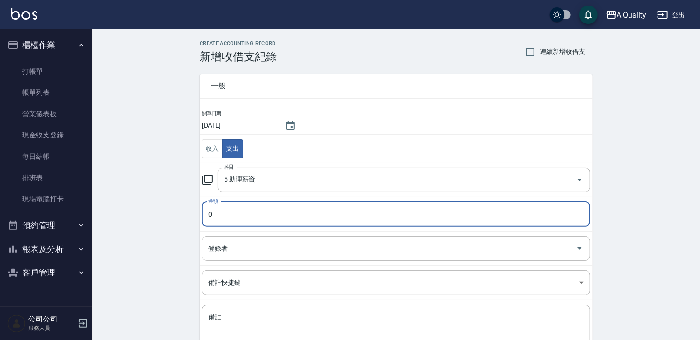
click at [245, 211] on input "0" at bounding box center [396, 214] width 388 height 25
click at [176, 214] on div "CREATE ACCOUNTING RECORD 新增收借支紀錄 連續新增收借支 一般 開單日期 [DATE] 收入 支出 科目 5 助理薪資 科目 金額 0…" at bounding box center [396, 219] width 608 height 378
type input "5250"
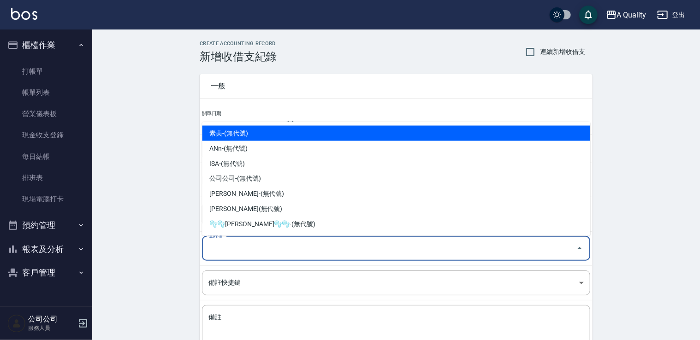
click at [226, 250] on input "登錄者" at bounding box center [389, 249] width 366 height 16
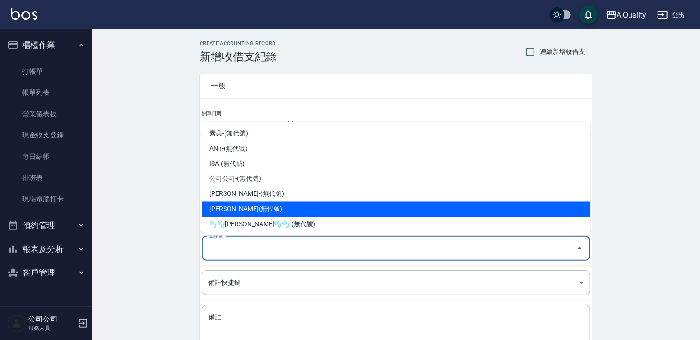
click at [238, 208] on li "[PERSON_NAME](無代號)" at bounding box center [396, 209] width 388 height 15
type input "[PERSON_NAME](無代號)"
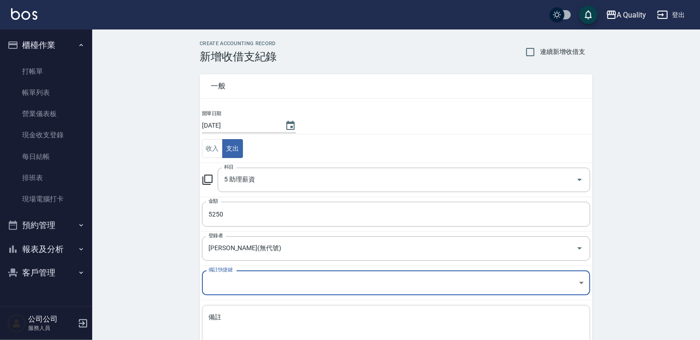
click at [233, 318] on textarea "備註" at bounding box center [395, 328] width 375 height 31
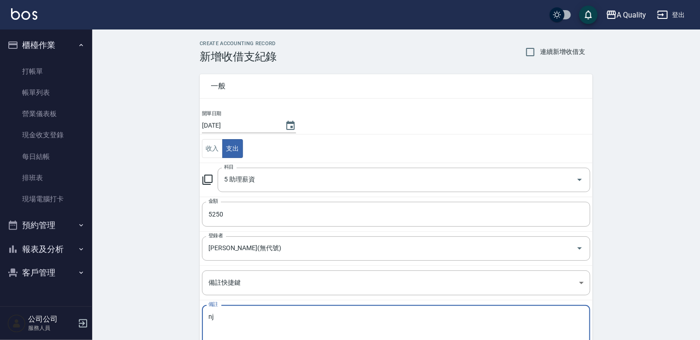
type textarea "n"
type textarea "素"
type textarea "n"
type textarea "素美薪水"
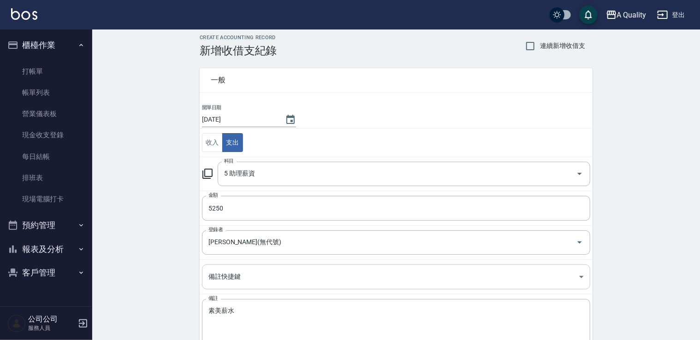
scroll to position [65, 0]
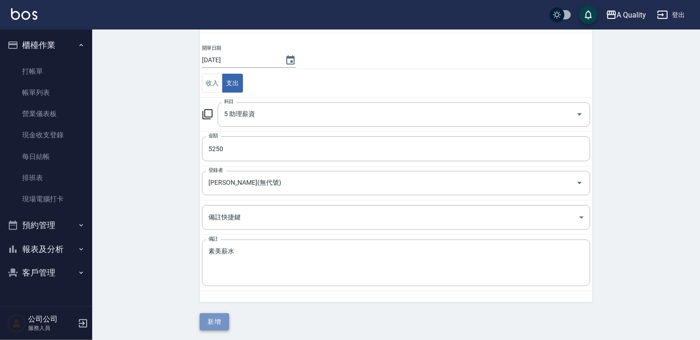
click at [221, 323] on button "新增" at bounding box center [215, 322] width 30 height 17
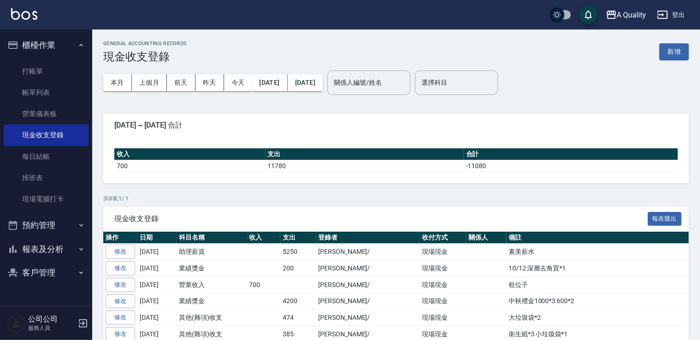
drag, startPoint x: 45, startPoint y: 229, endPoint x: 46, endPoint y: 252, distance: 23.1
click at [45, 230] on button "預約管理" at bounding box center [46, 226] width 85 height 24
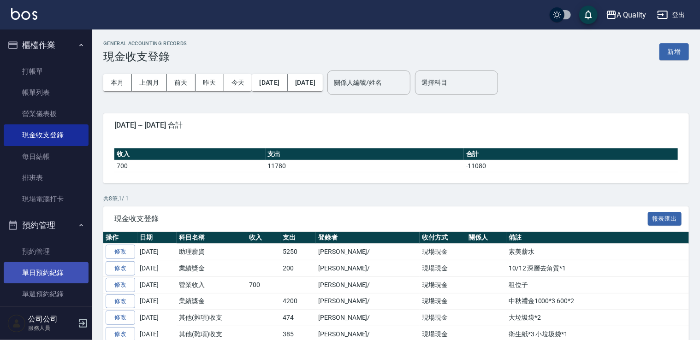
click at [46, 274] on link "單日預約紀錄" at bounding box center [46, 272] width 85 height 21
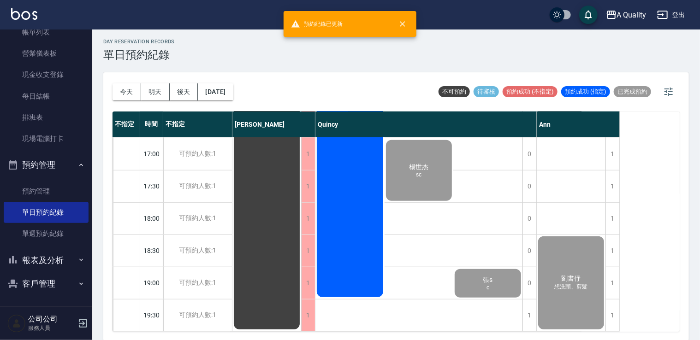
scroll to position [2, 0]
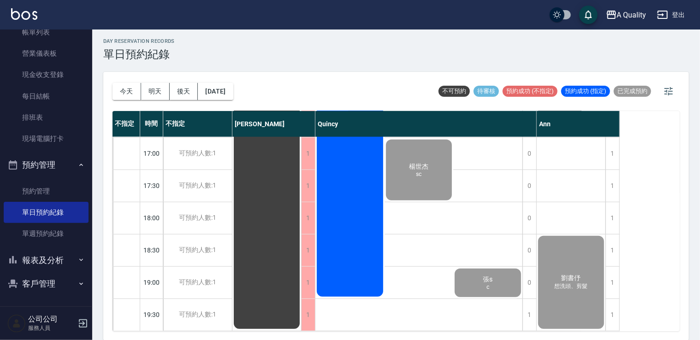
click at [72, 262] on button "報表及分析" at bounding box center [46, 261] width 85 height 24
click at [42, 301] on link "店家日報表" at bounding box center [46, 307] width 85 height 21
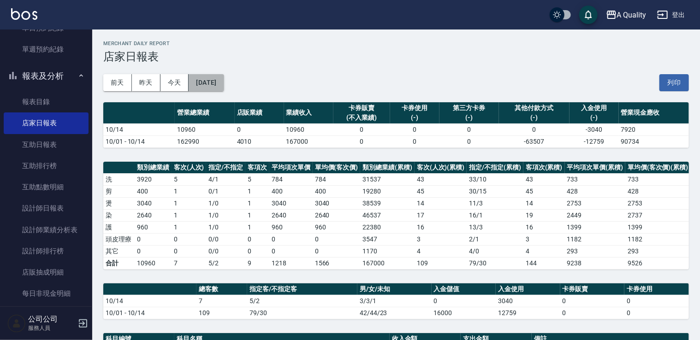
click at [214, 78] on button "[DATE]" at bounding box center [206, 82] width 35 height 17
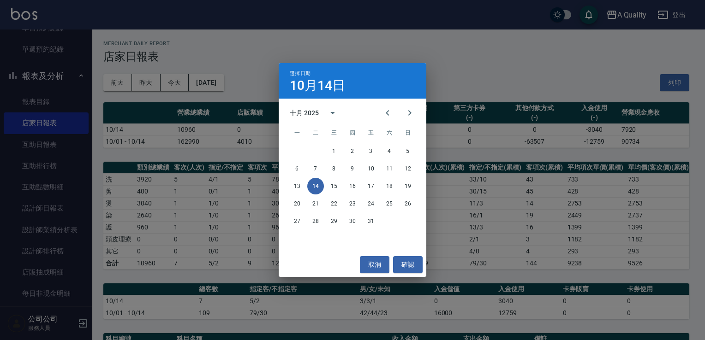
click at [375, 255] on div "取消 確認" at bounding box center [353, 265] width 148 height 24
click at [294, 186] on button "13" at bounding box center [297, 186] width 17 height 17
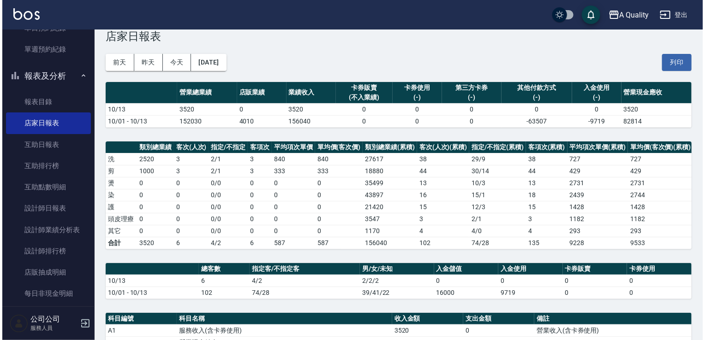
scroll to position [20, 0]
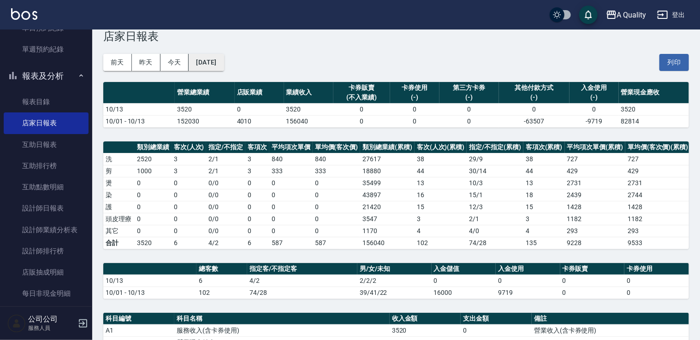
click at [220, 63] on button "[DATE]" at bounding box center [206, 62] width 35 height 17
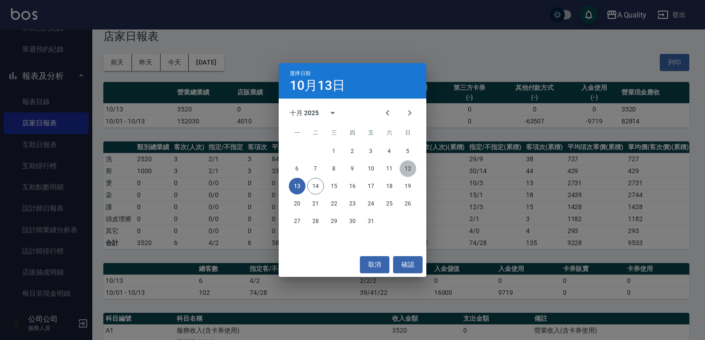
click at [410, 165] on button "12" at bounding box center [407, 169] width 17 height 17
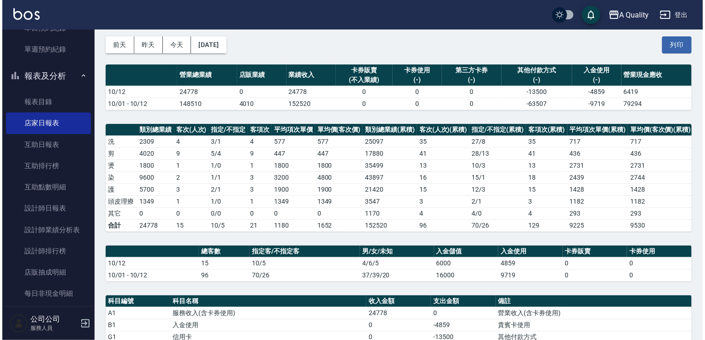
scroll to position [33, 0]
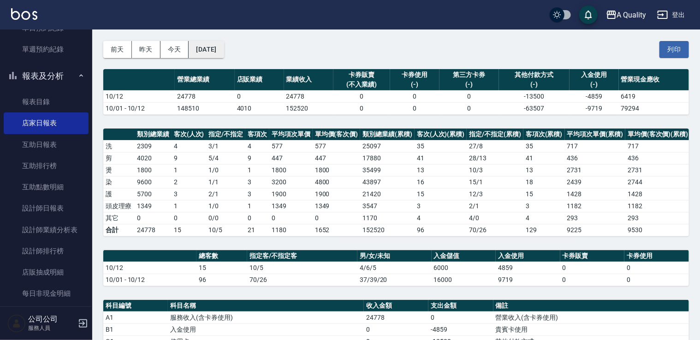
click at [224, 47] on button "[DATE]" at bounding box center [206, 49] width 35 height 17
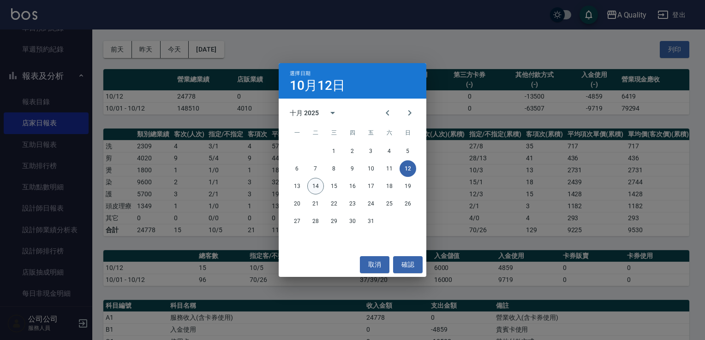
click at [315, 188] on button "14" at bounding box center [315, 186] width 17 height 17
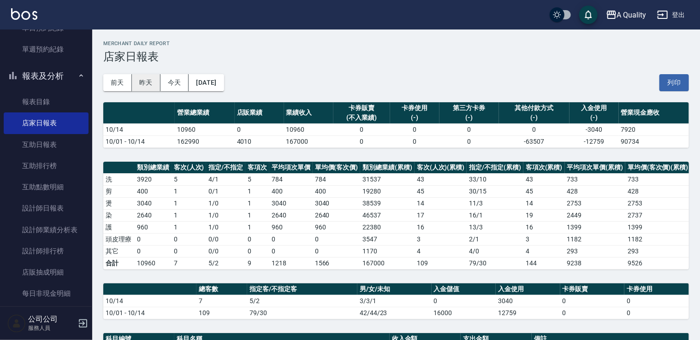
click at [153, 87] on button "昨天" at bounding box center [146, 82] width 29 height 17
click at [119, 77] on button "前天" at bounding box center [117, 82] width 29 height 17
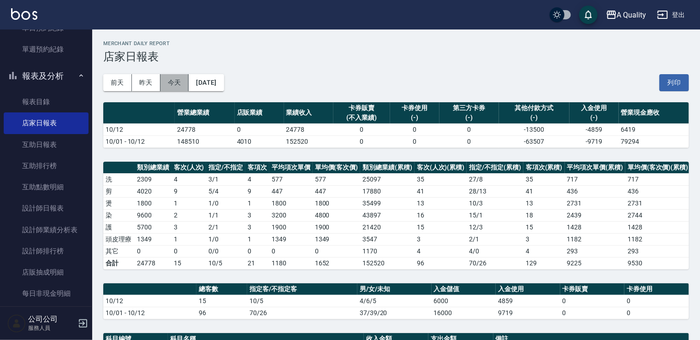
click at [173, 86] on button "今天" at bounding box center [175, 82] width 29 height 17
